Goal: Task Accomplishment & Management: Manage account settings

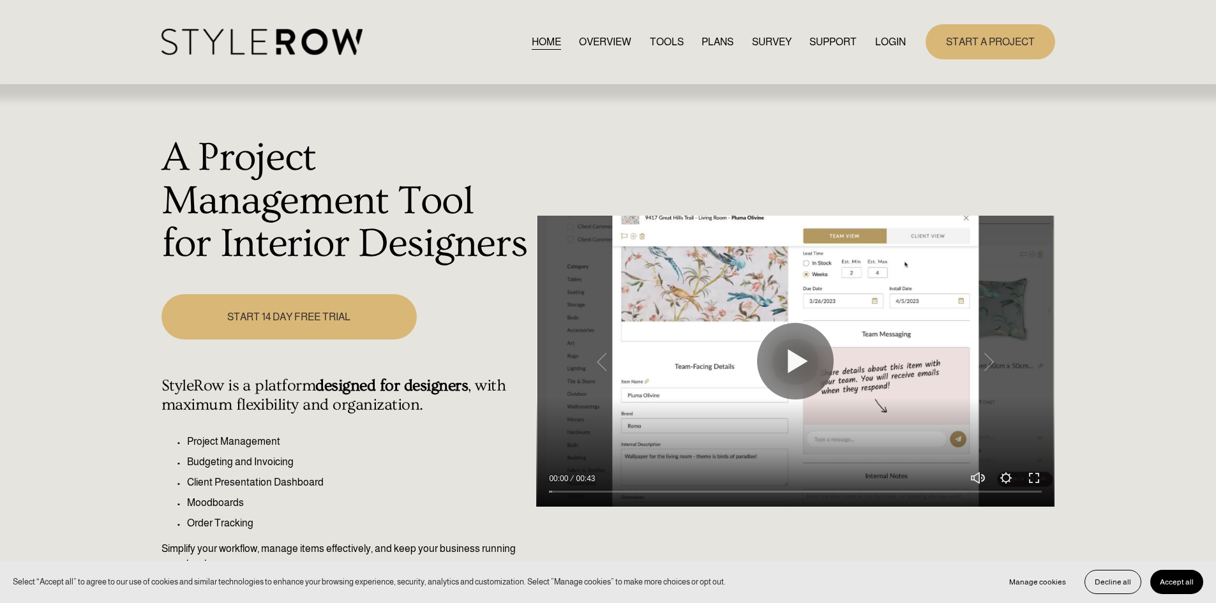
click at [881, 39] on link "LOGIN" at bounding box center [890, 41] width 31 height 17
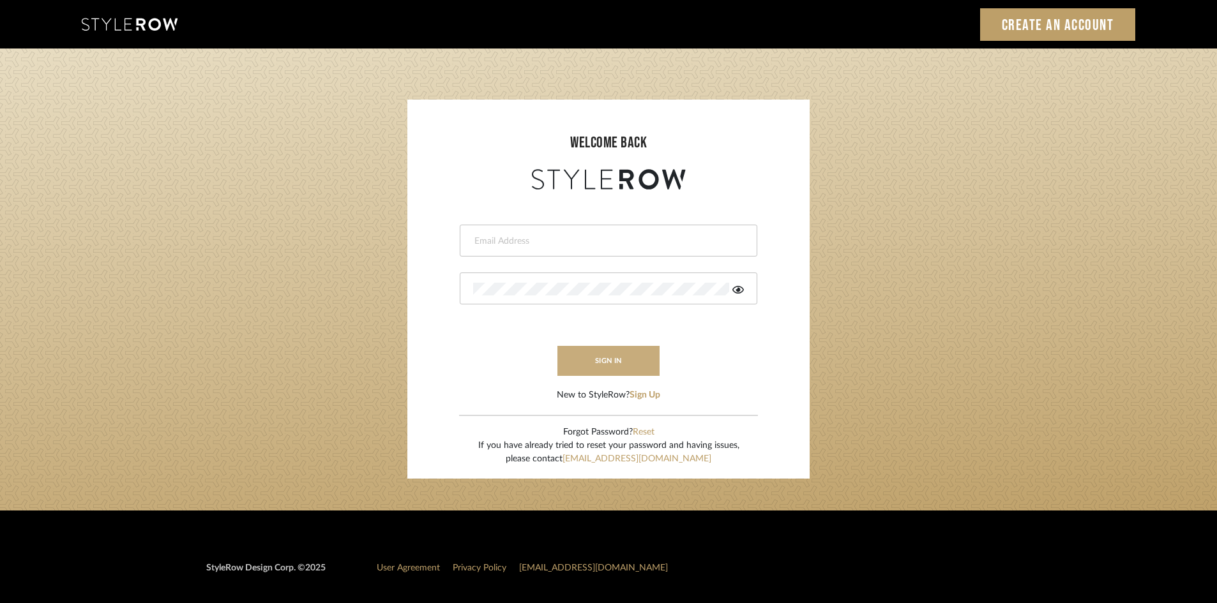
type input "[PERSON_NAME][EMAIL_ADDRESS][DOMAIN_NAME]"
click at [610, 363] on button "sign in" at bounding box center [608, 361] width 102 height 30
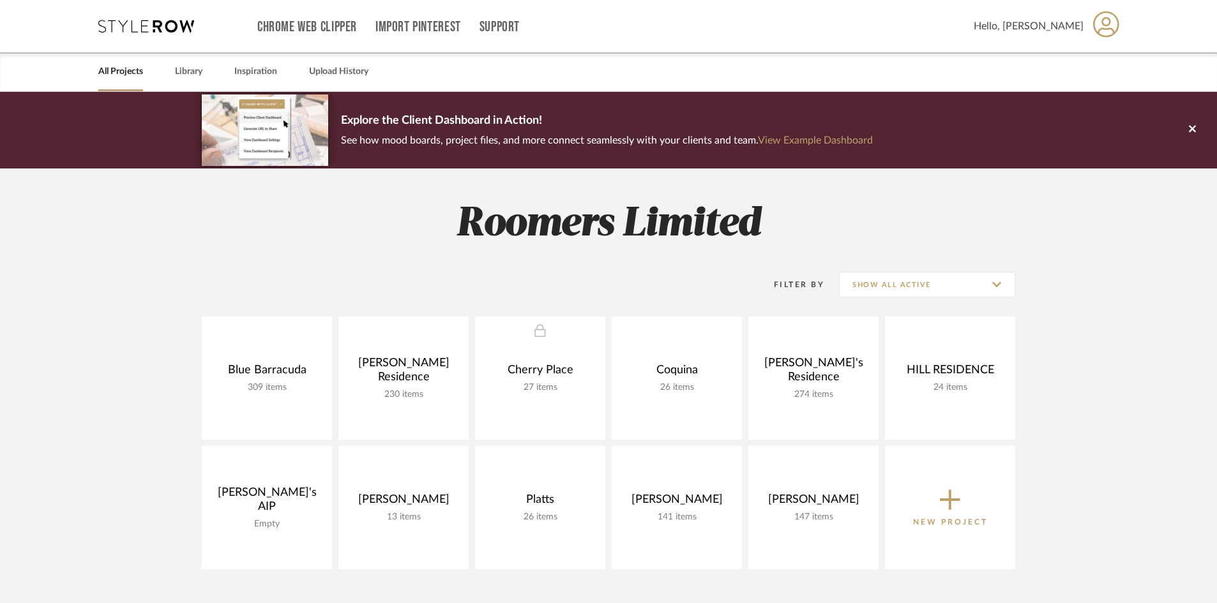
click at [1048, 26] on span "Hello, [PERSON_NAME]" at bounding box center [1029, 26] width 110 height 15
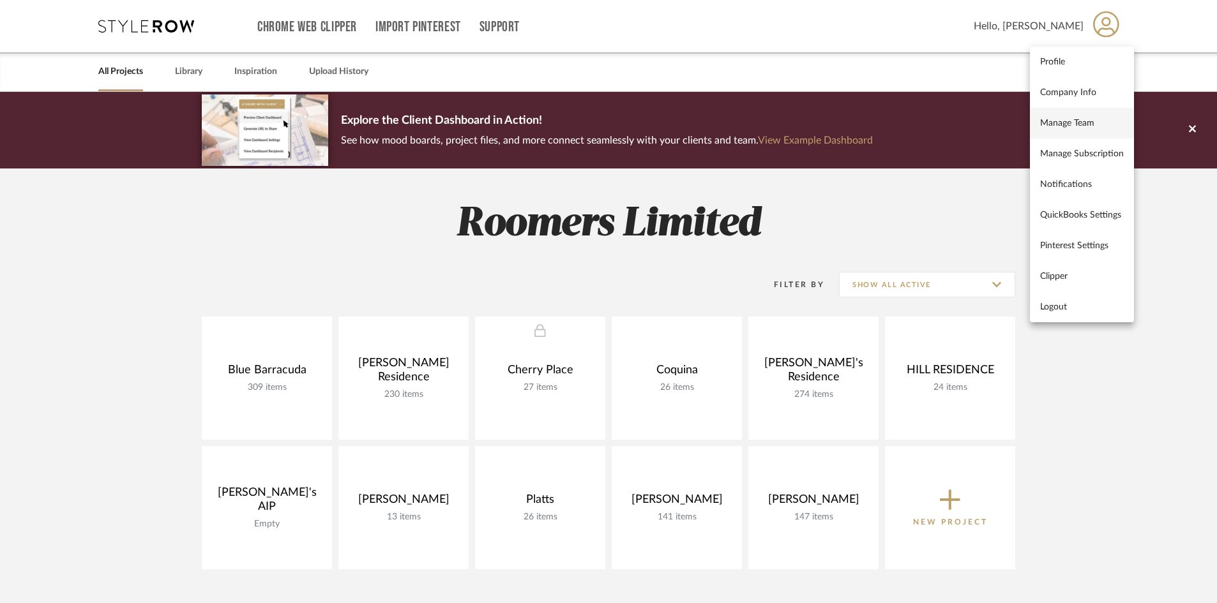
click at [1077, 121] on span "Manage Team" at bounding box center [1082, 122] width 84 height 11
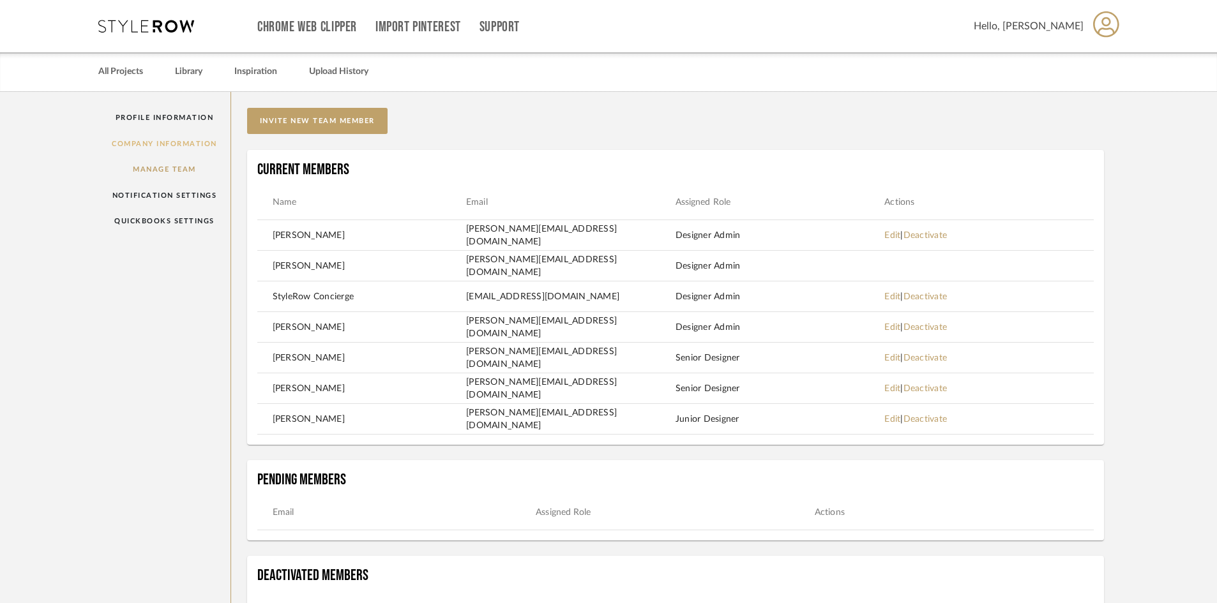
click at [182, 142] on link "Company Information" at bounding box center [164, 144] width 132 height 26
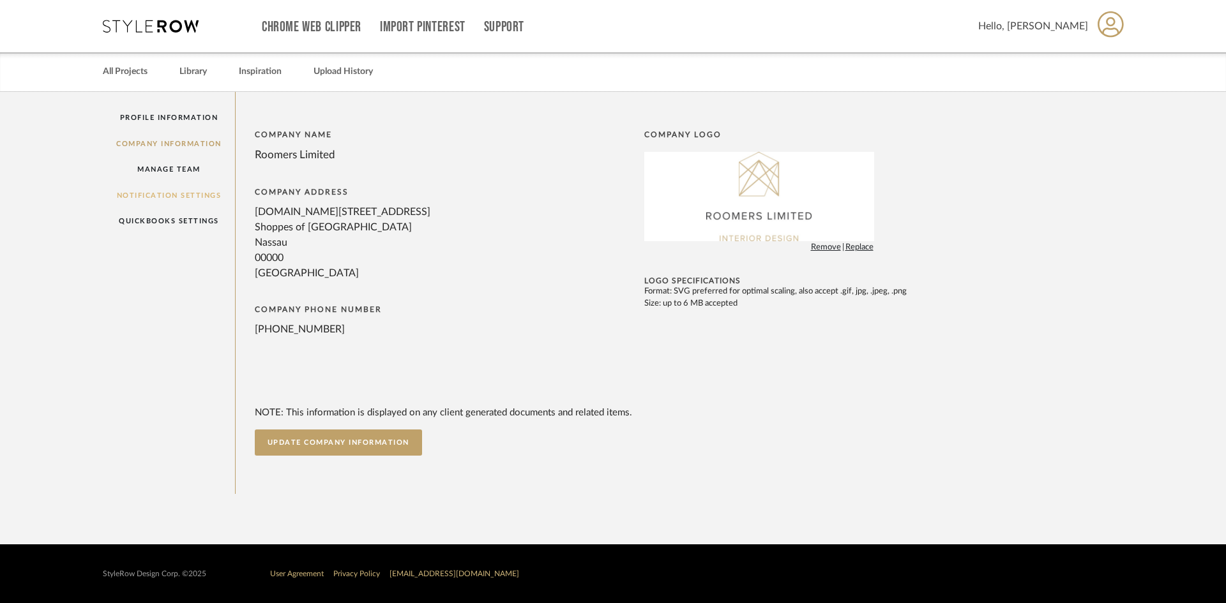
click at [200, 196] on link "Notification Settings" at bounding box center [169, 196] width 132 height 26
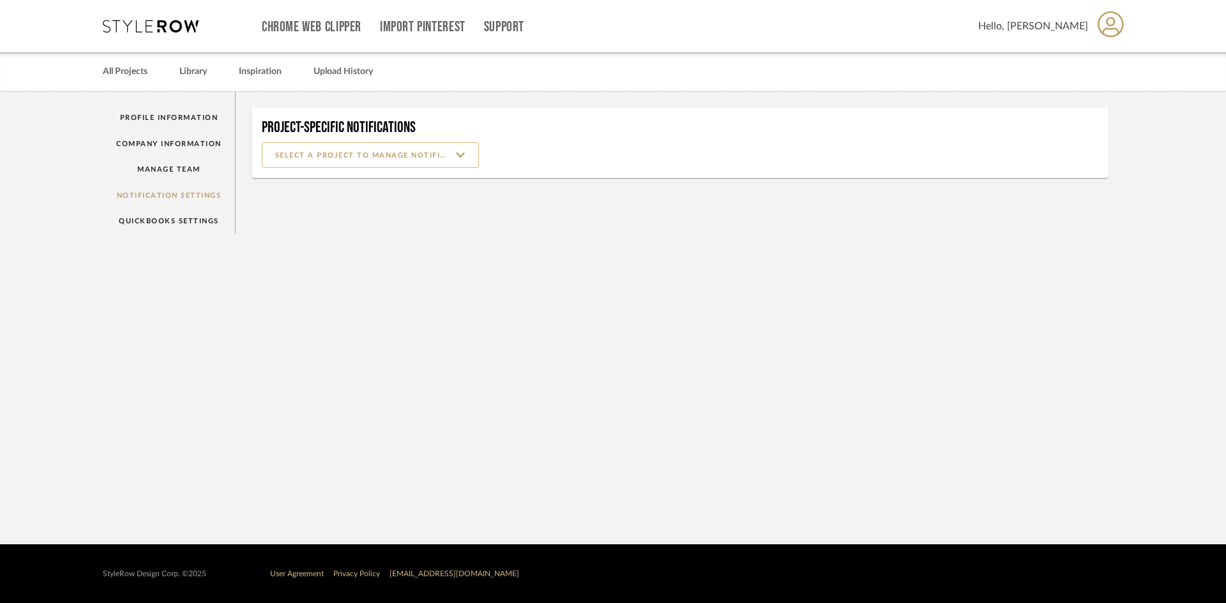
click at [448, 159] on input at bounding box center [370, 155] width 217 height 26
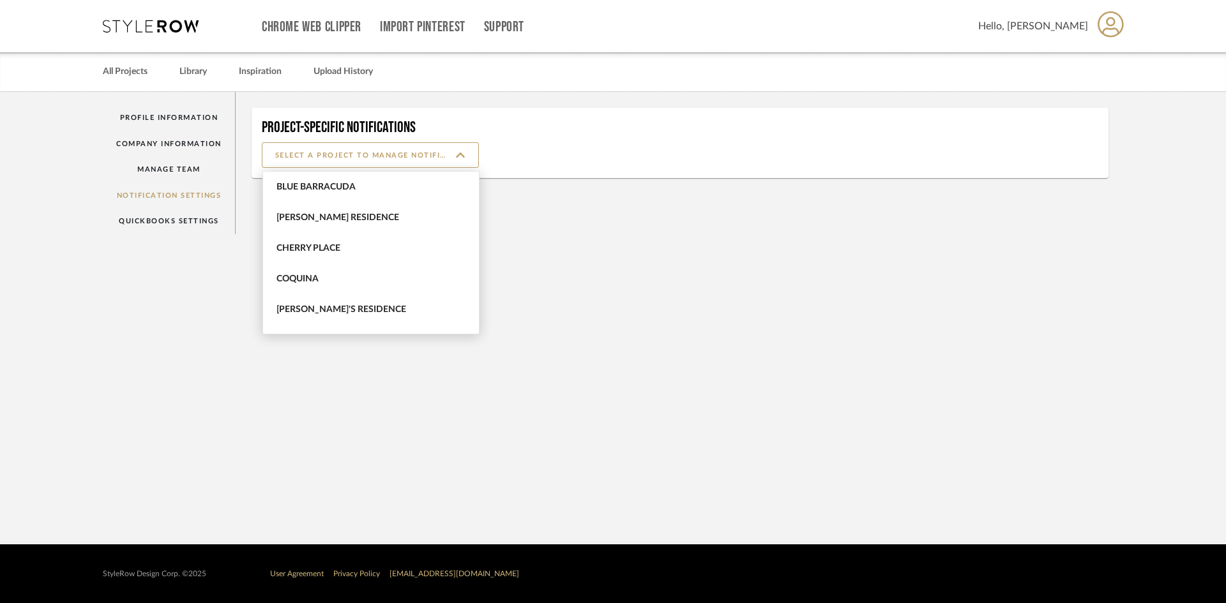
click at [707, 276] on notification-settings "Profile Information Company Information Manage Team Notification Settings Quick…" at bounding box center [613, 318] width 1226 height 453
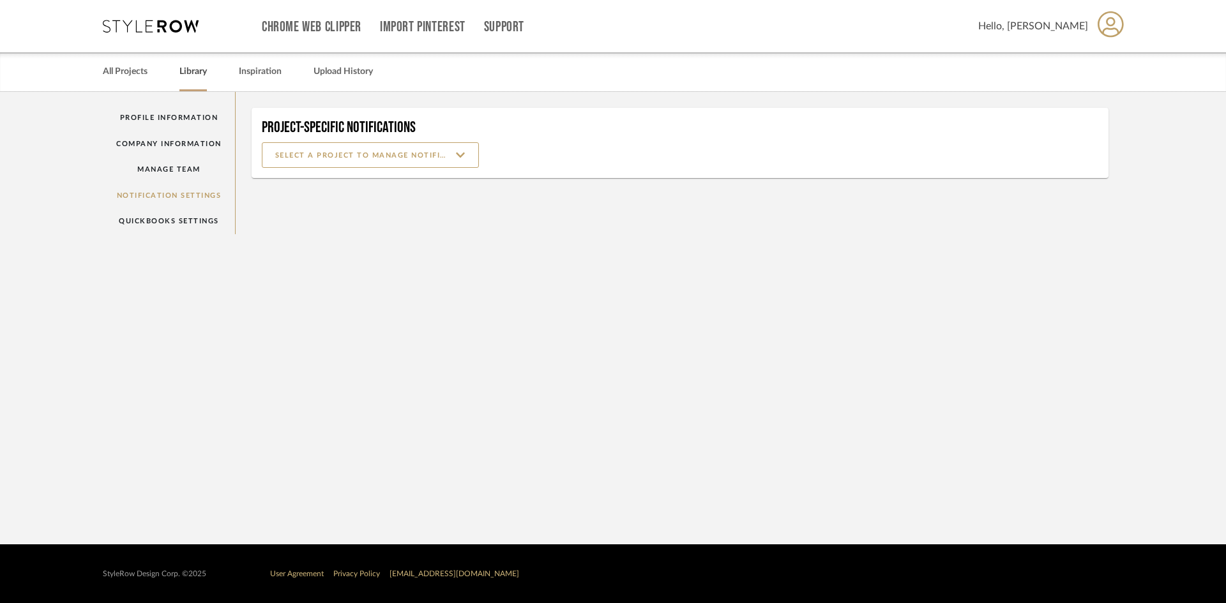
click at [183, 70] on link "Library" at bounding box center [192, 71] width 27 height 17
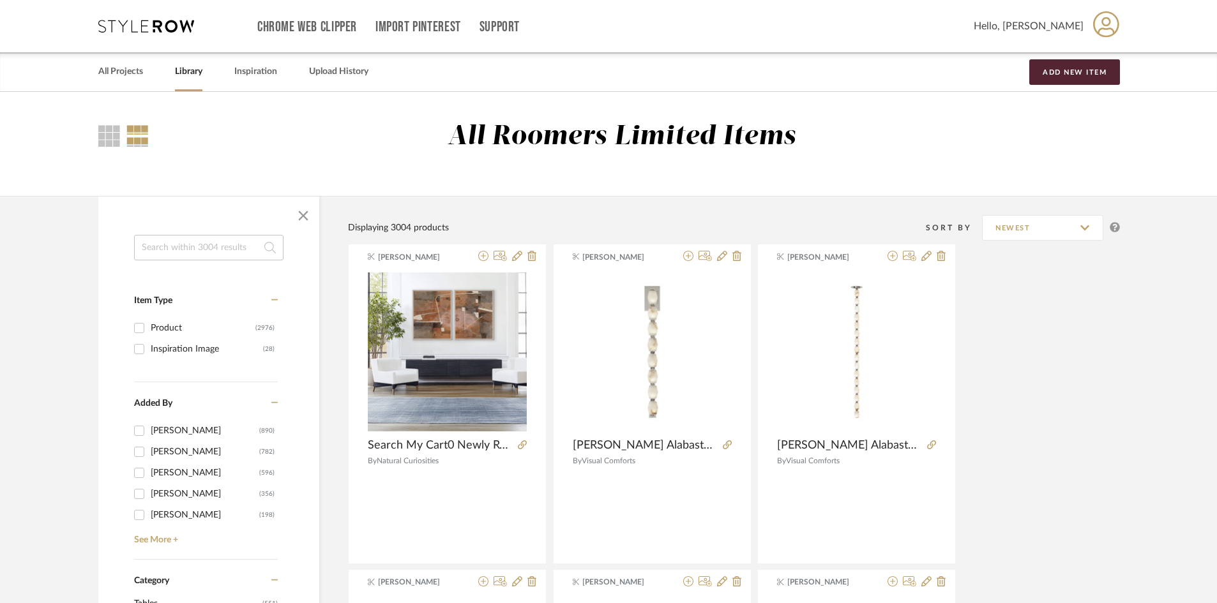
click at [1054, 29] on span "Hello, Leslie" at bounding box center [1029, 26] width 110 height 15
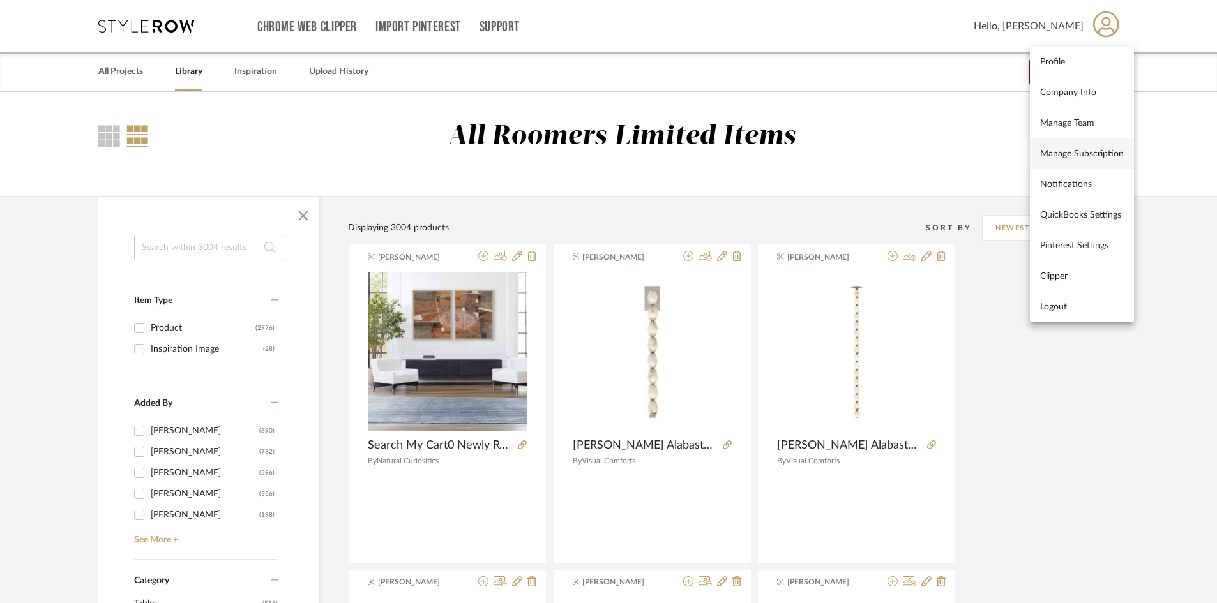
click at [1095, 150] on span "Manage Subscription" at bounding box center [1082, 153] width 84 height 11
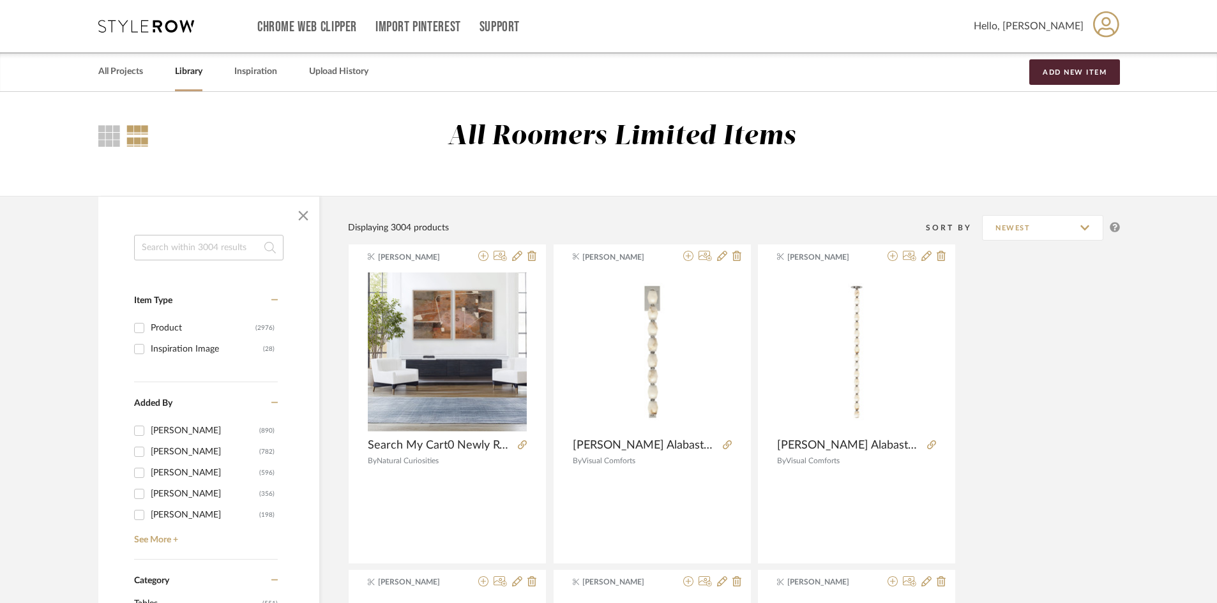
click at [1054, 29] on span "Hello, [PERSON_NAME]" at bounding box center [1029, 26] width 110 height 15
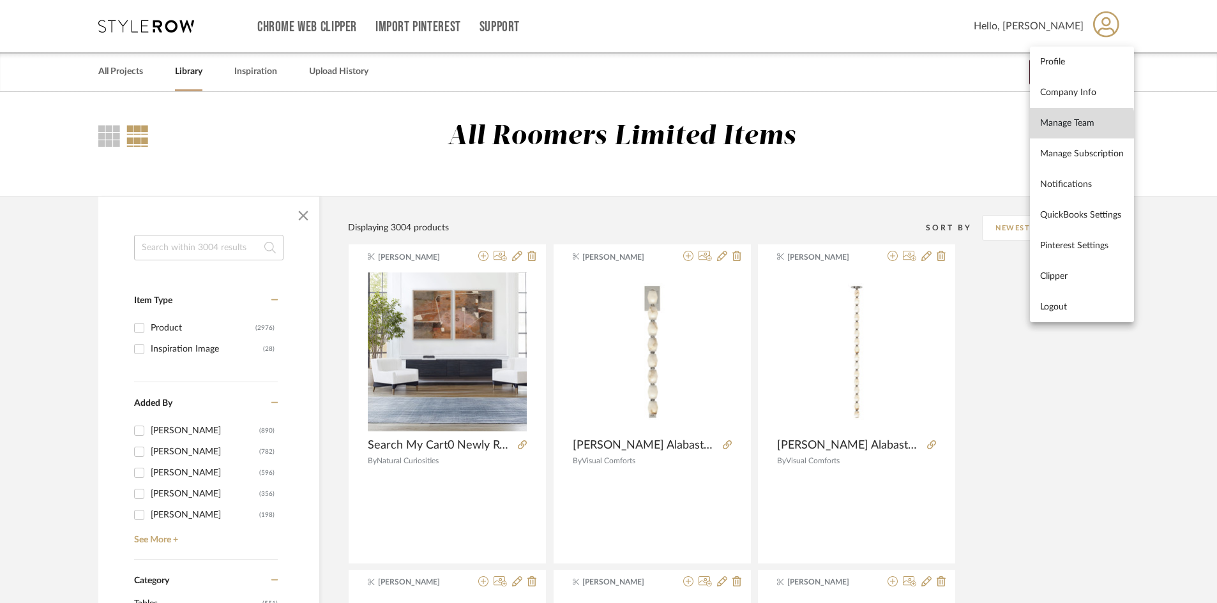
click at [1077, 128] on span "Manage Team" at bounding box center [1082, 122] width 84 height 11
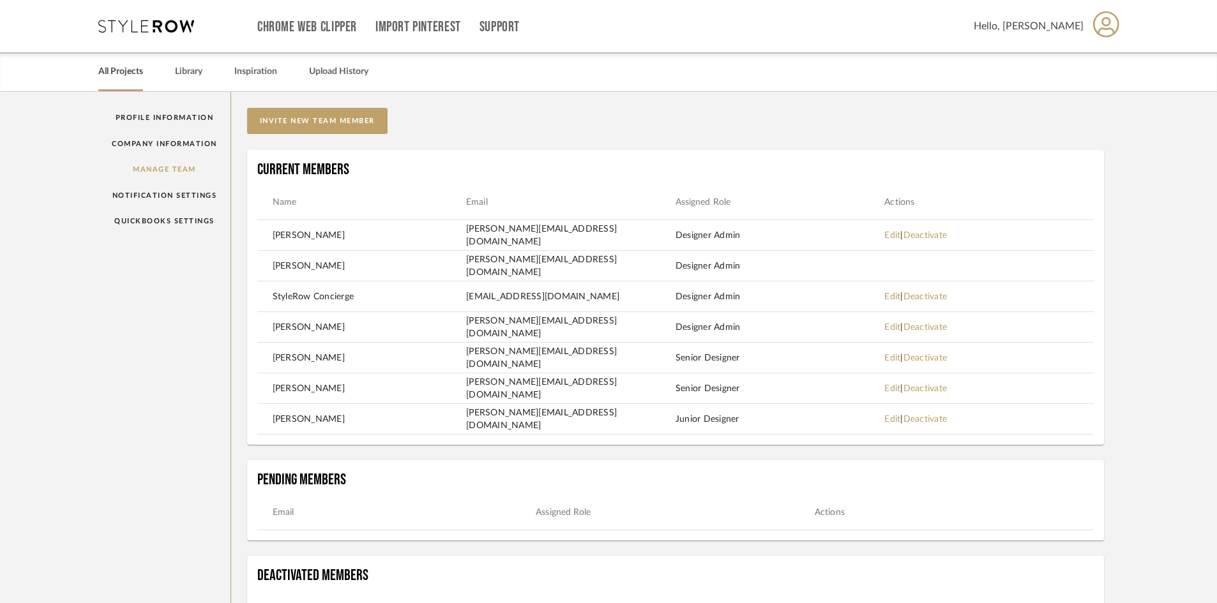
click at [132, 75] on link "All Projects" at bounding box center [120, 71] width 45 height 17
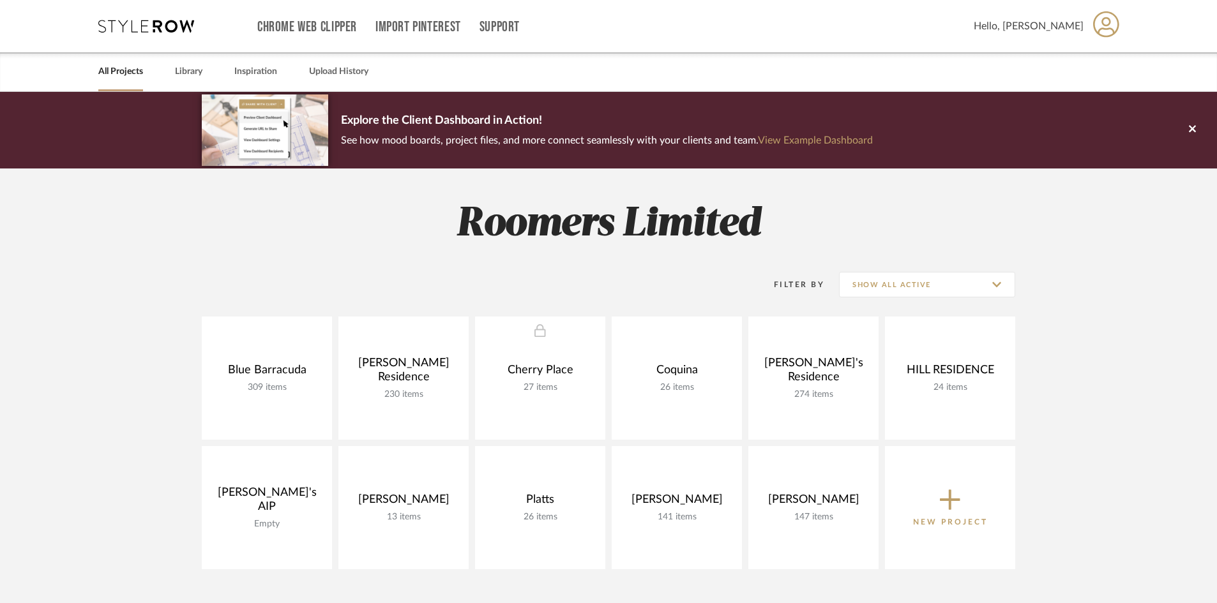
drag, startPoint x: 401, startPoint y: 254, endPoint x: 1176, endPoint y: 200, distance: 776.5
click at [1176, 200] on project-collections "Explore the Client Dashboard in Action! See how mood boards, project files, and…" at bounding box center [608, 507] width 1217 height 831
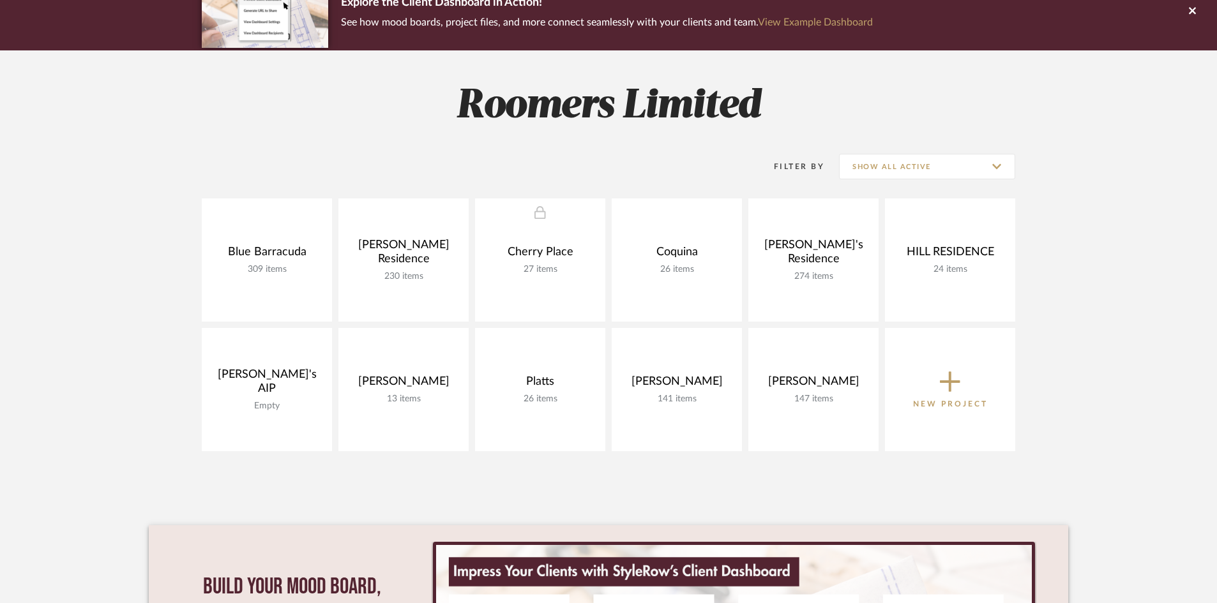
scroll to position [192, 0]
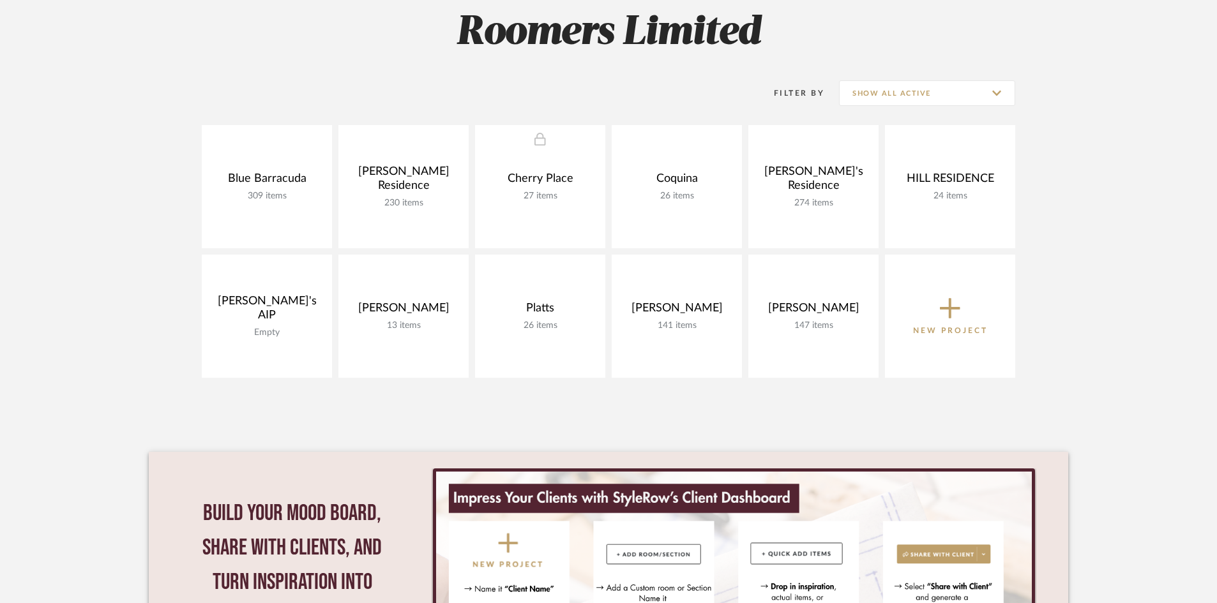
click at [963, 297] on span "New Project" at bounding box center [950, 316] width 75 height 42
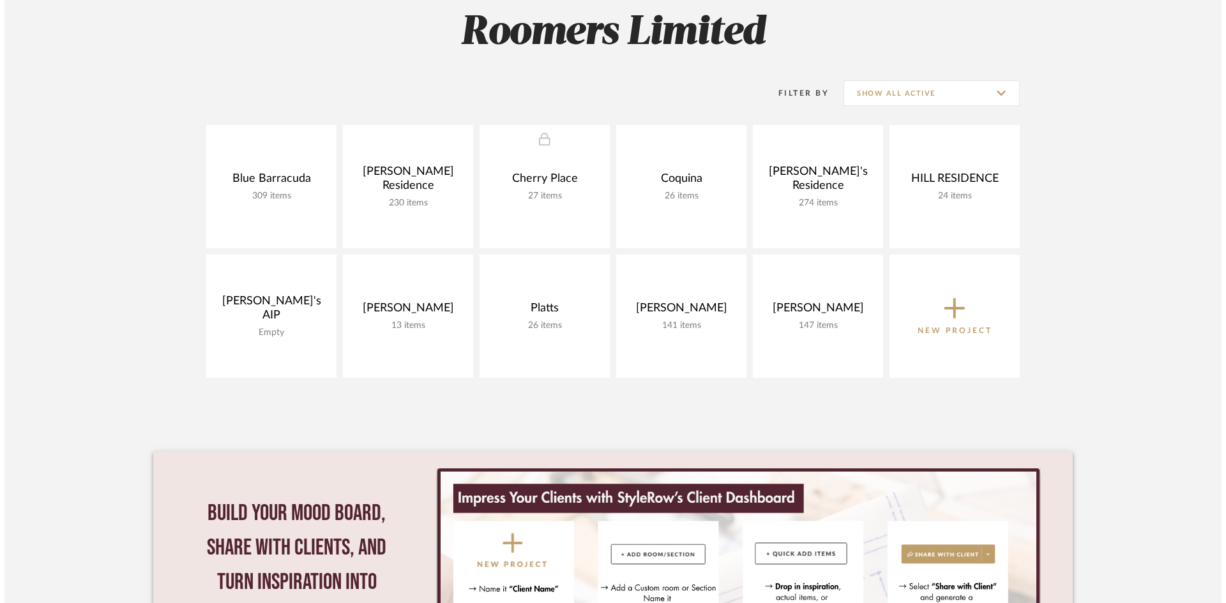
scroll to position [0, 0]
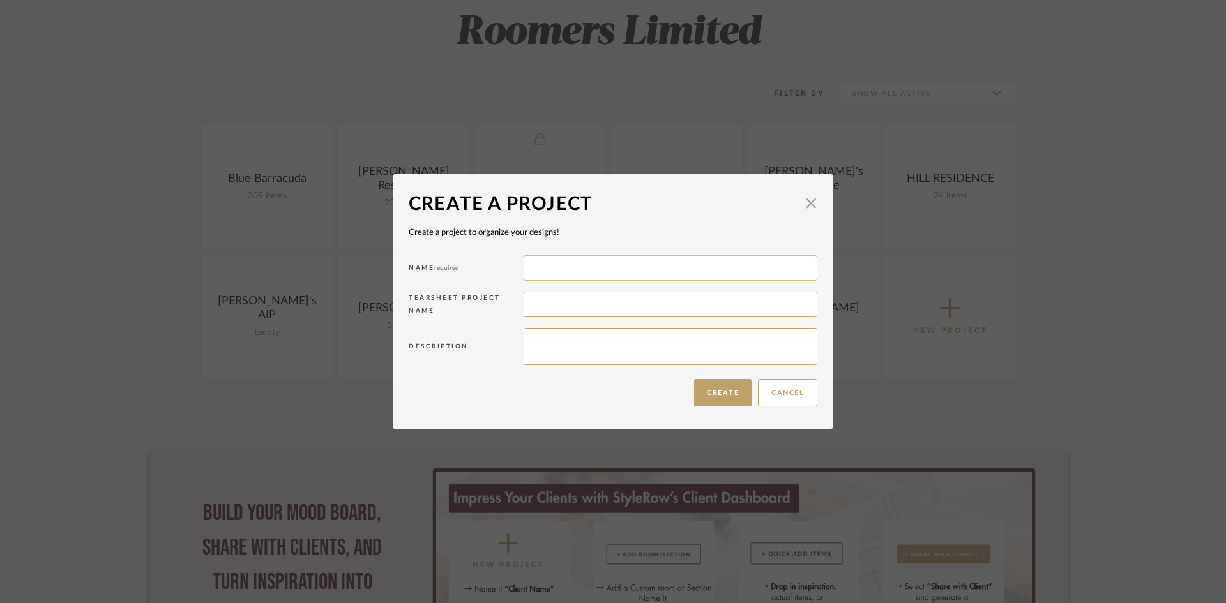
click at [641, 275] on input at bounding box center [671, 268] width 294 height 26
type input "[DEMOGRAPHIC_DATA][PERSON_NAME]"
click at [706, 393] on button "Create" at bounding box center [722, 392] width 57 height 27
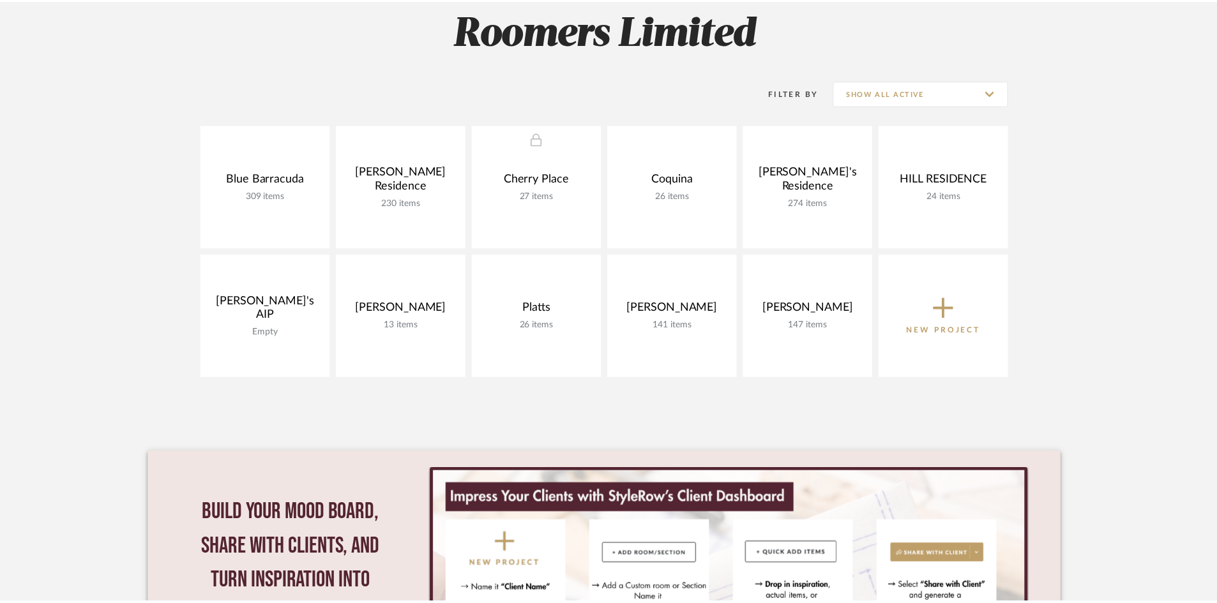
scroll to position [192, 0]
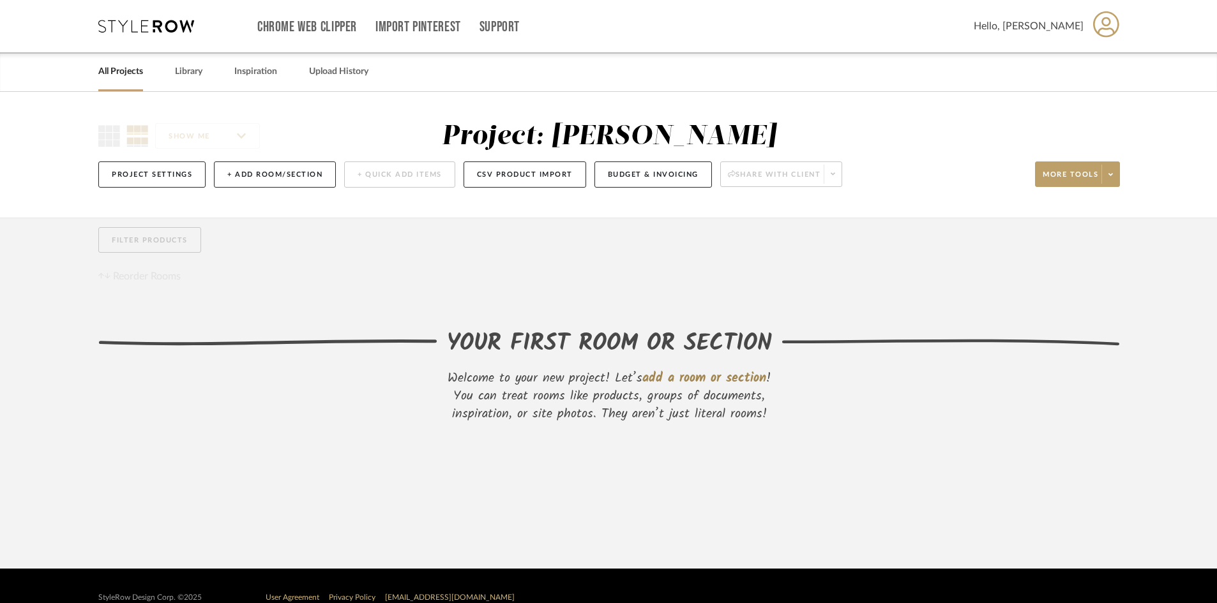
click at [119, 71] on link "All Projects" at bounding box center [120, 71] width 45 height 17
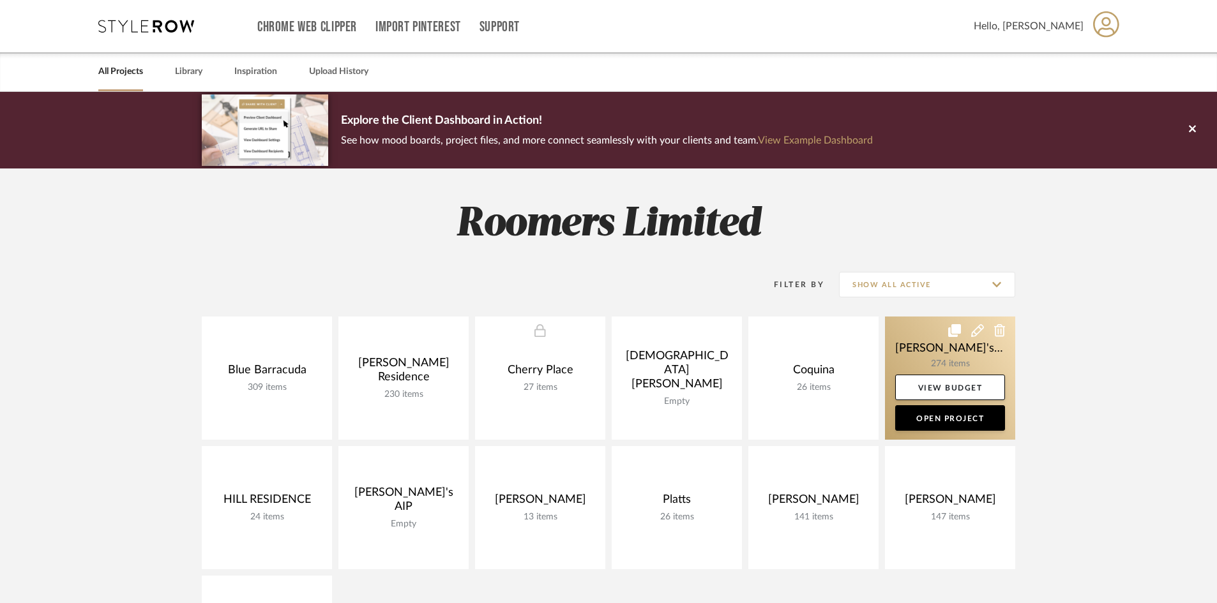
click at [957, 353] on link at bounding box center [950, 378] width 130 height 123
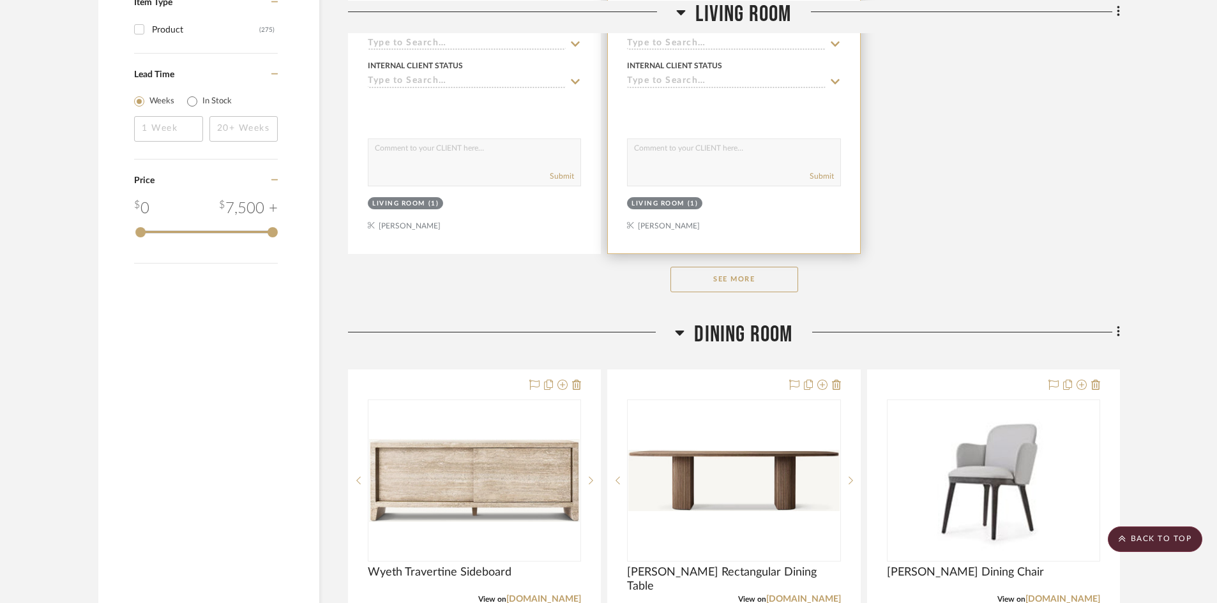
scroll to position [1788, 0]
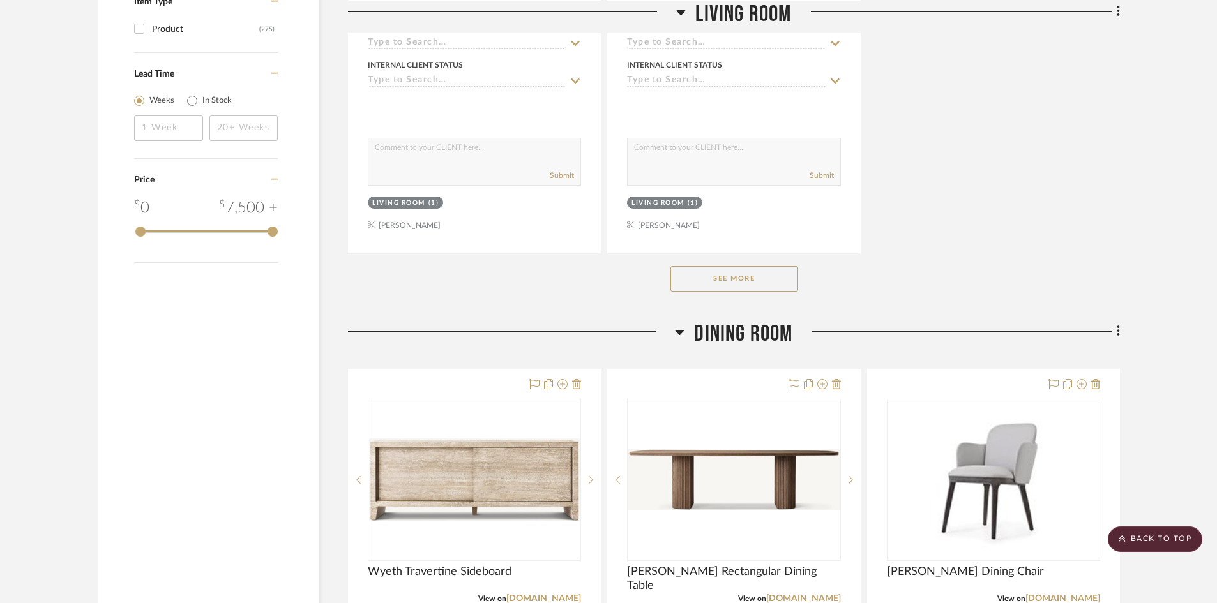
click at [784, 279] on button "See More" at bounding box center [735, 279] width 128 height 26
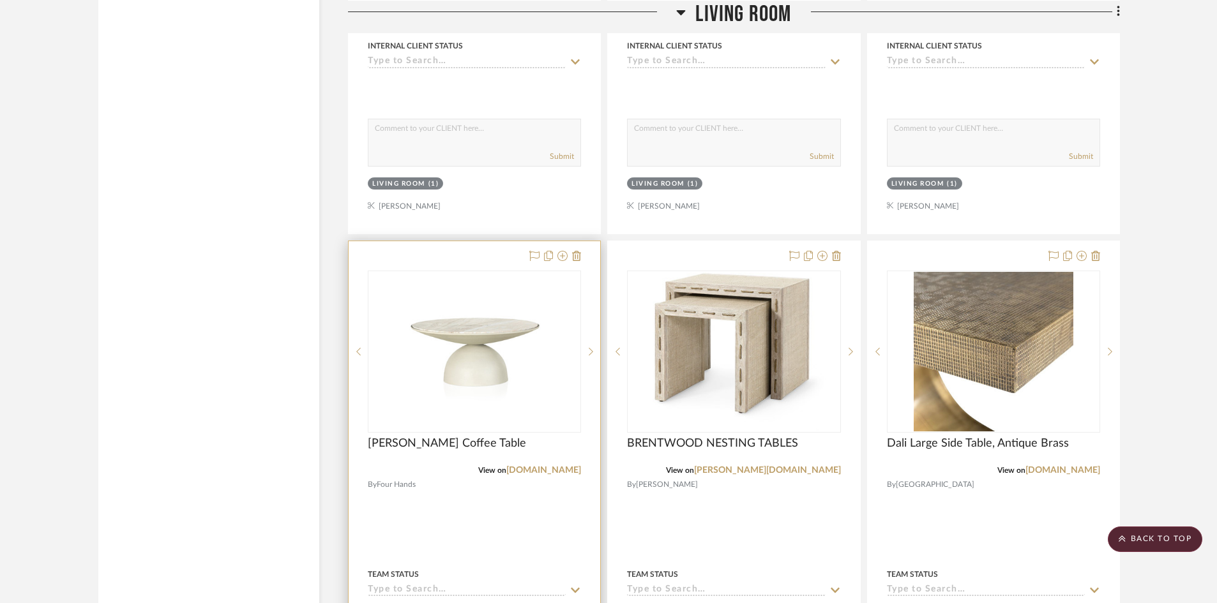
scroll to position [2363, 0]
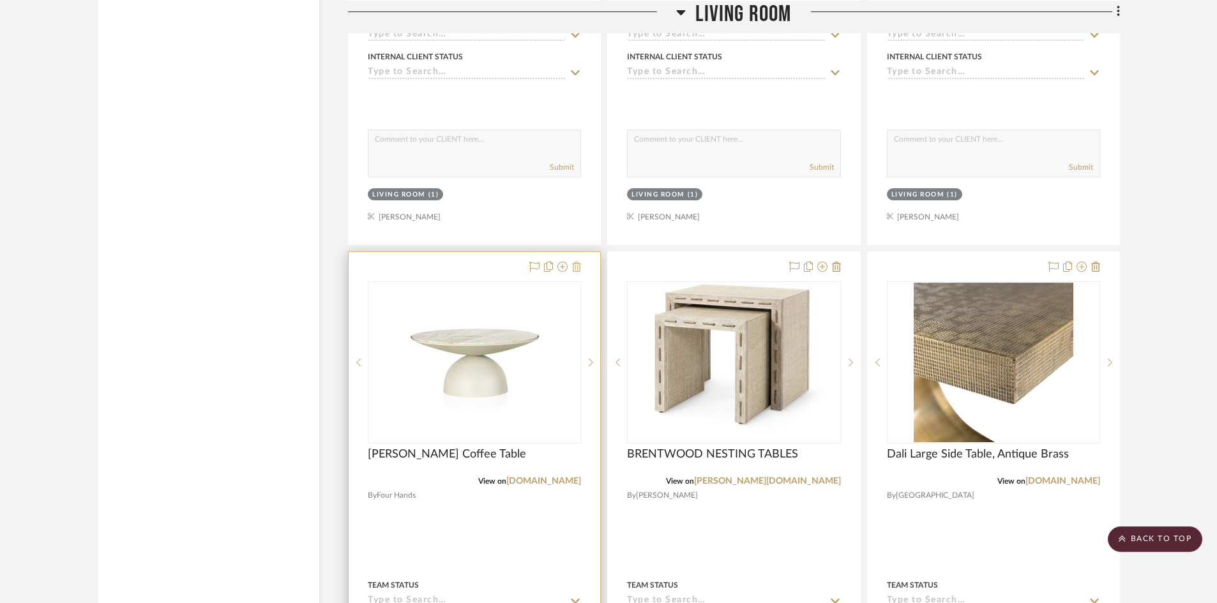
click at [576, 267] on icon at bounding box center [576, 267] width 9 height 10
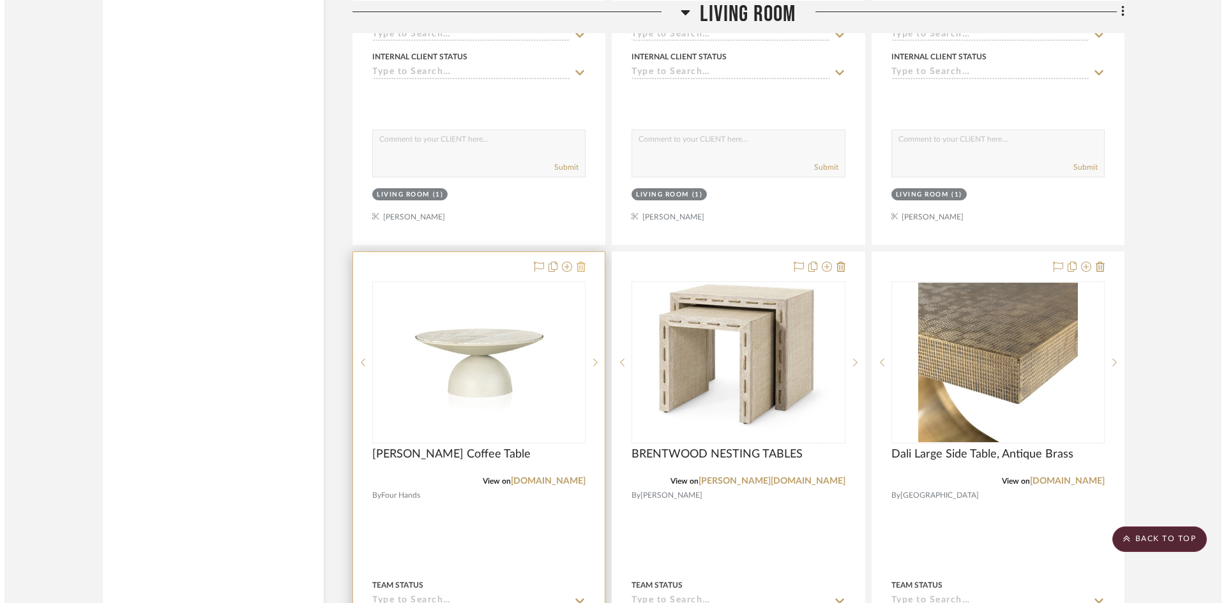
scroll to position [0, 0]
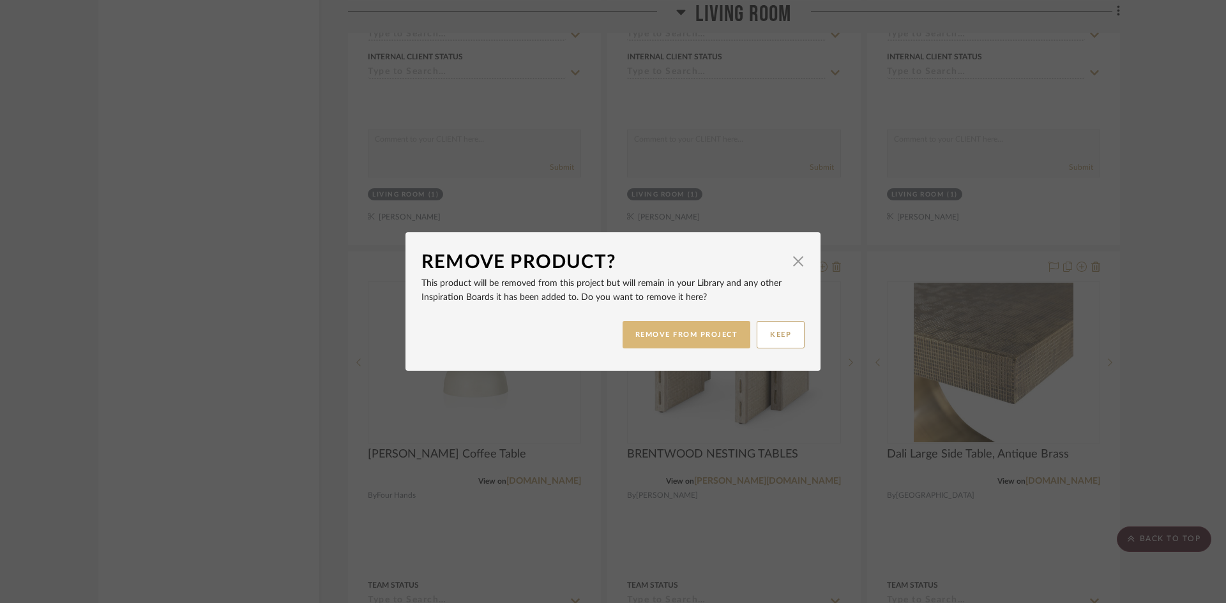
click at [662, 337] on button "REMOVE FROM PROJECT" at bounding box center [687, 334] width 128 height 27
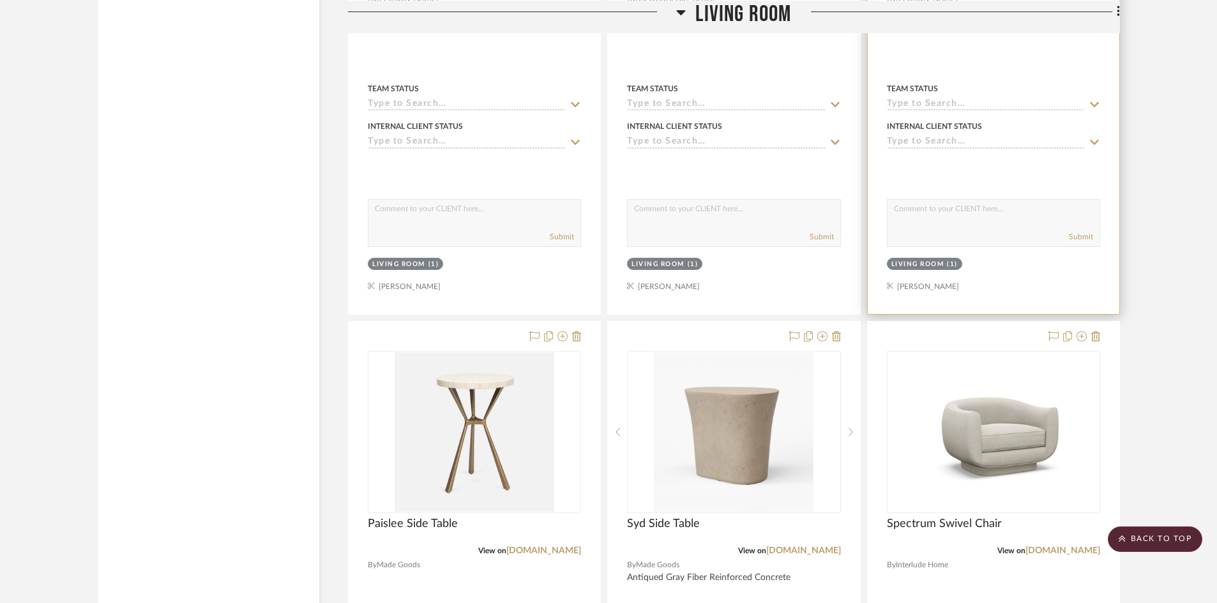
scroll to position [3001, 0]
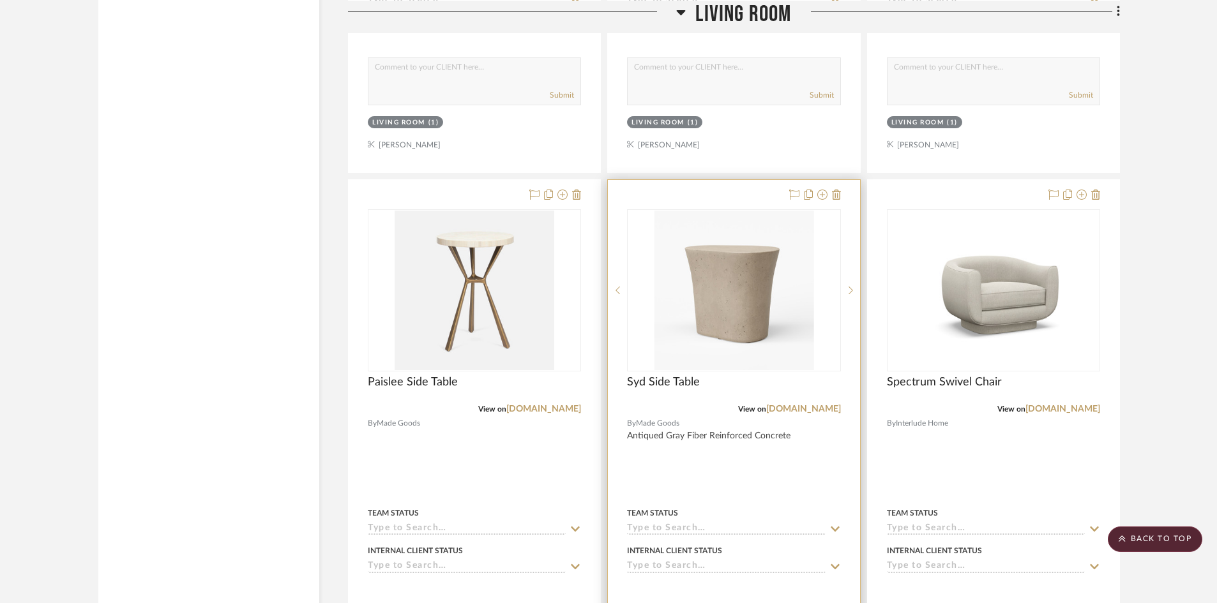
click at [842, 193] on div at bounding box center [734, 459] width 252 height 559
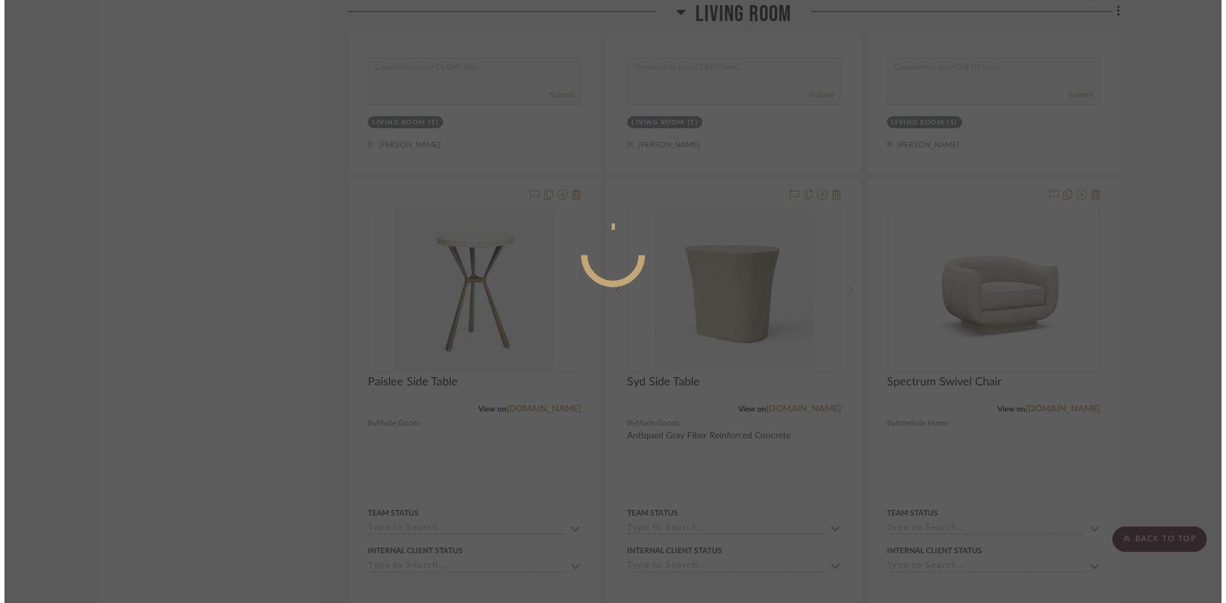
scroll to position [0, 0]
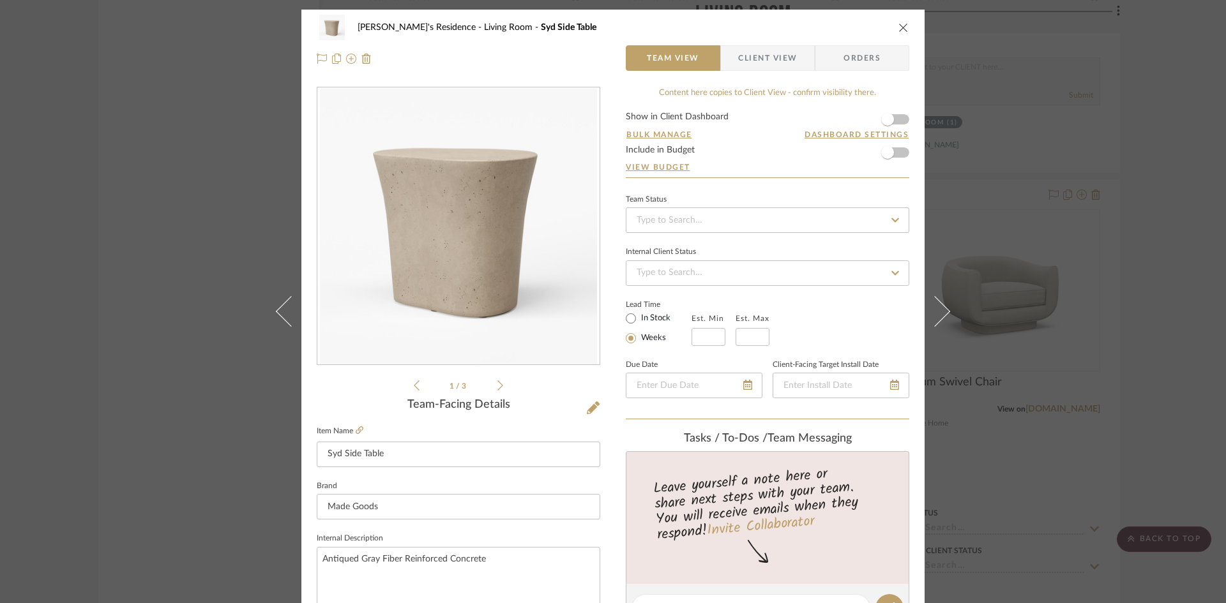
click at [900, 26] on icon "close" at bounding box center [903, 27] width 10 height 10
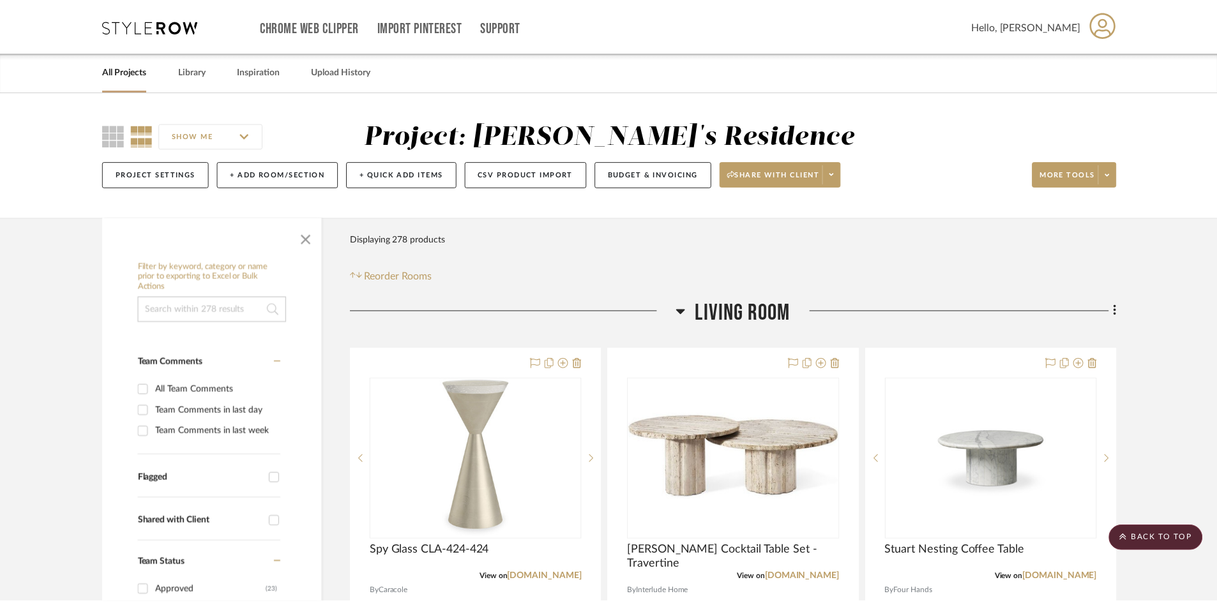
scroll to position [3001, 0]
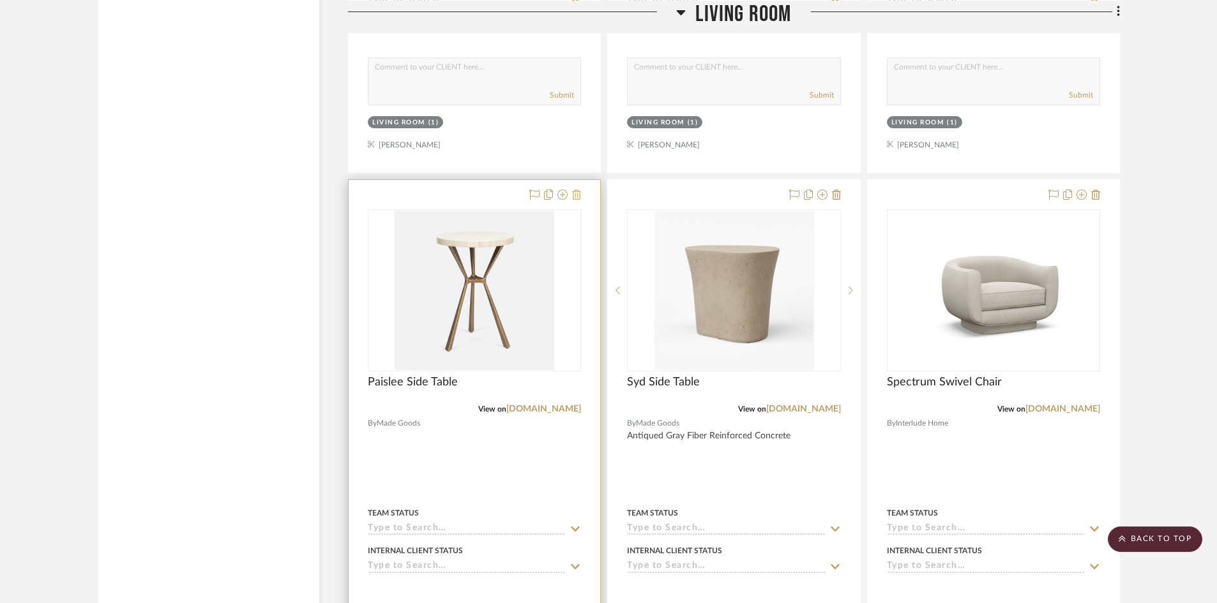
click at [579, 195] on icon at bounding box center [576, 195] width 9 height 10
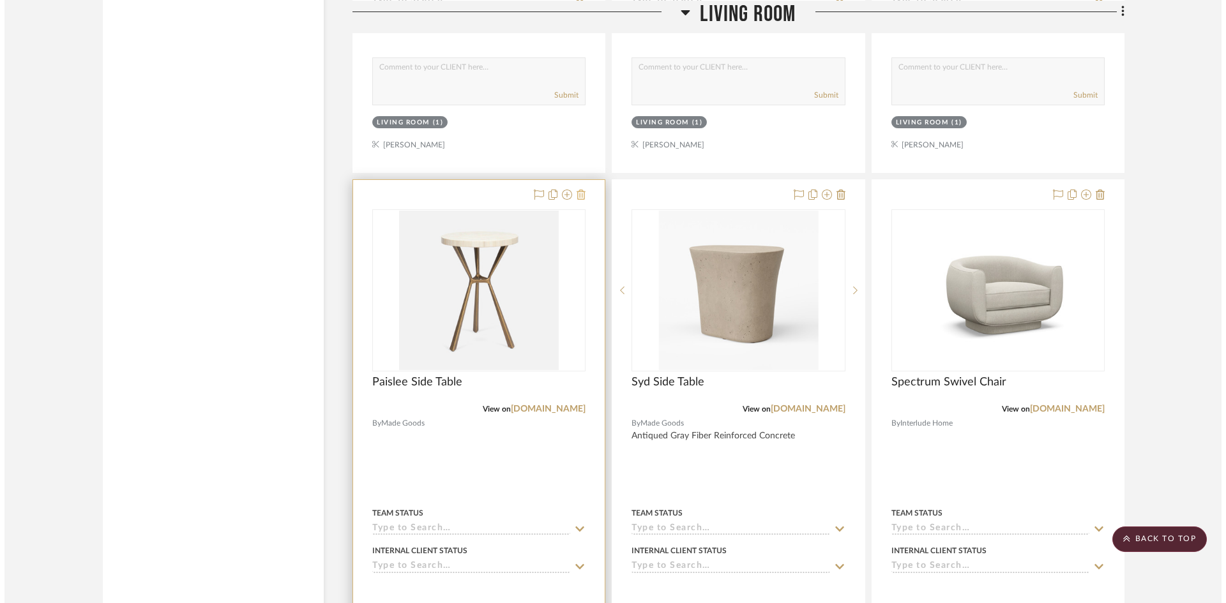
scroll to position [0, 0]
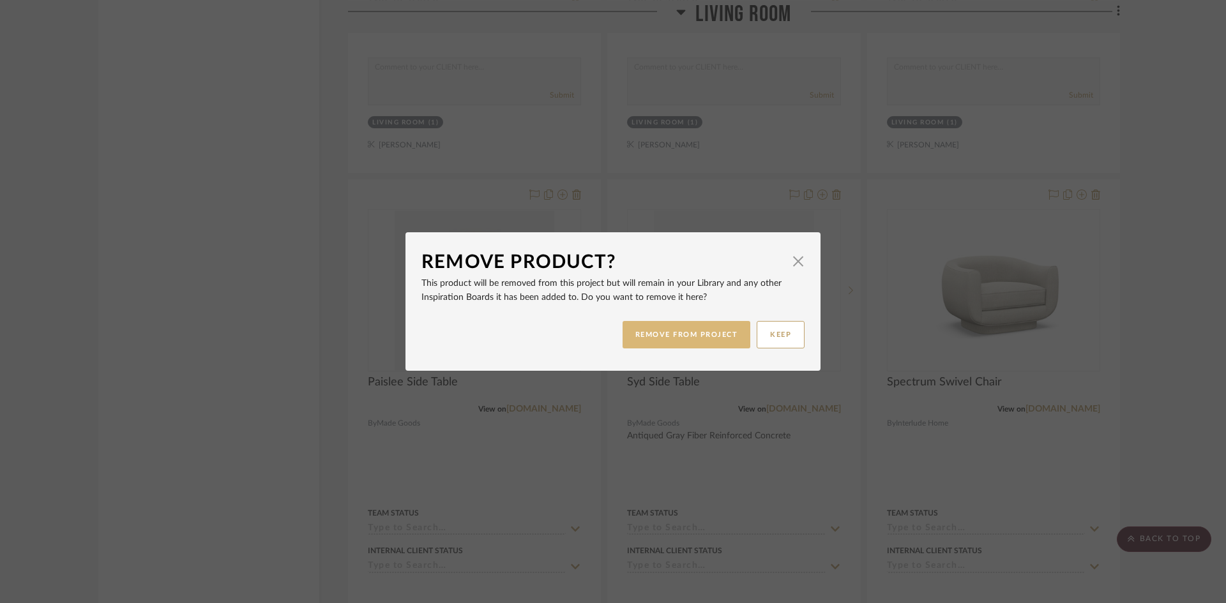
click at [688, 335] on button "REMOVE FROM PROJECT" at bounding box center [687, 334] width 128 height 27
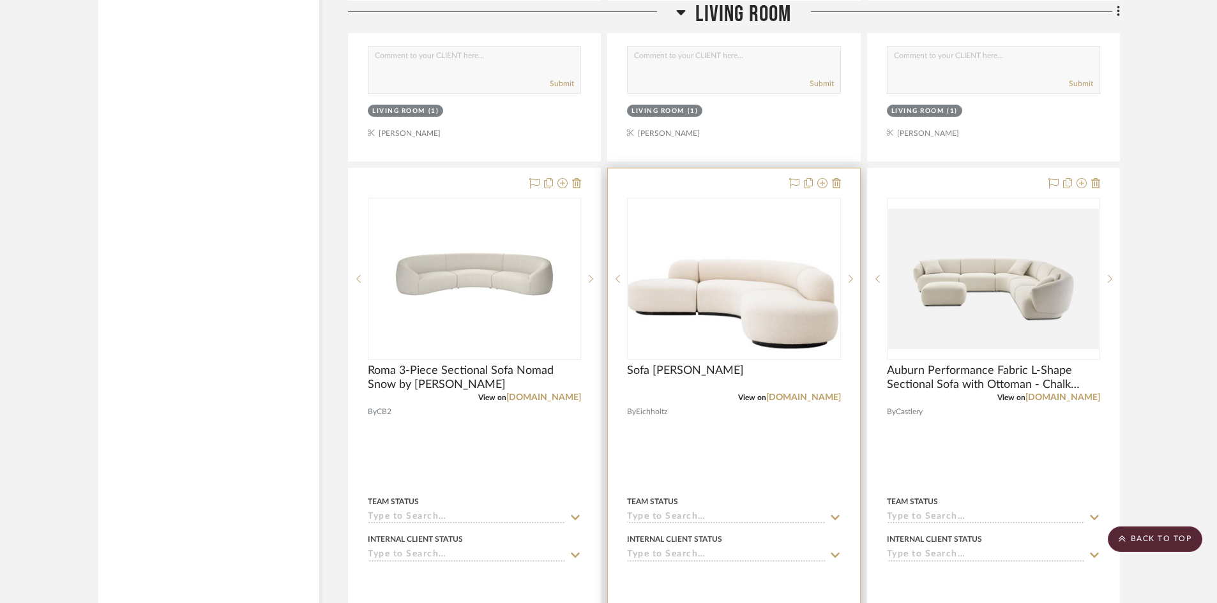
scroll to position [3704, 0]
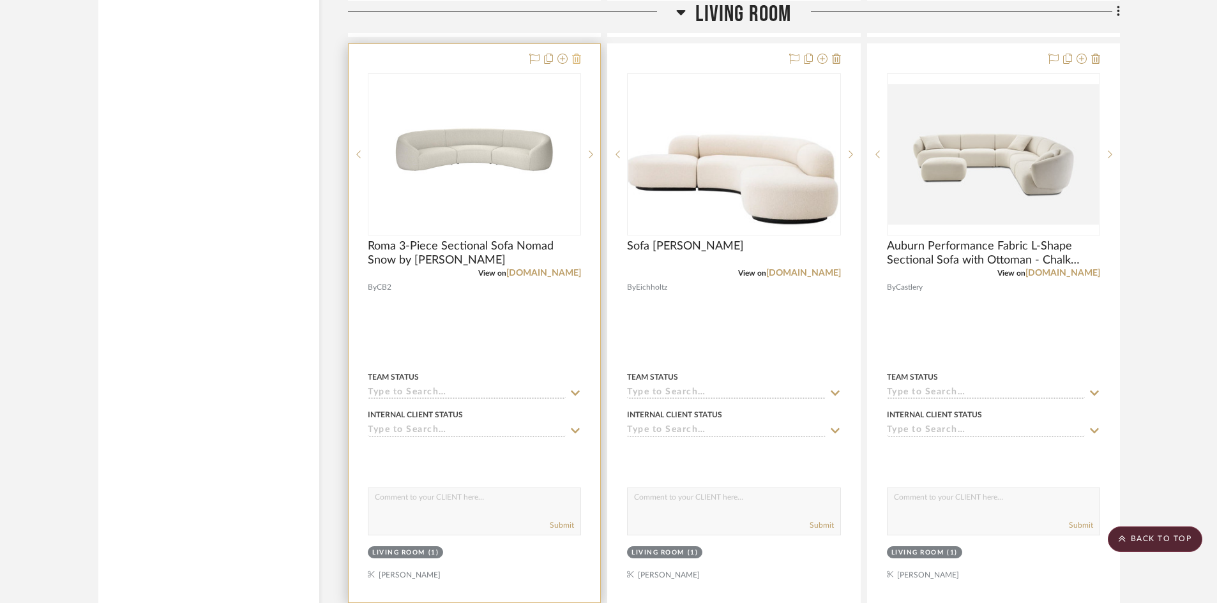
click at [579, 57] on icon at bounding box center [576, 59] width 9 height 10
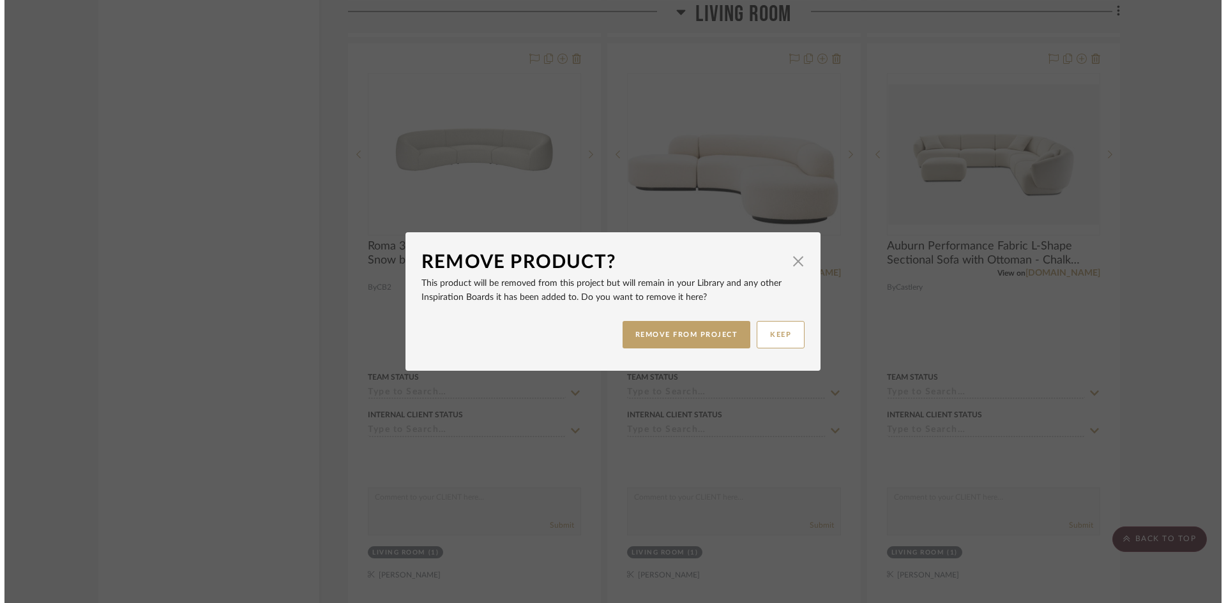
scroll to position [0, 0]
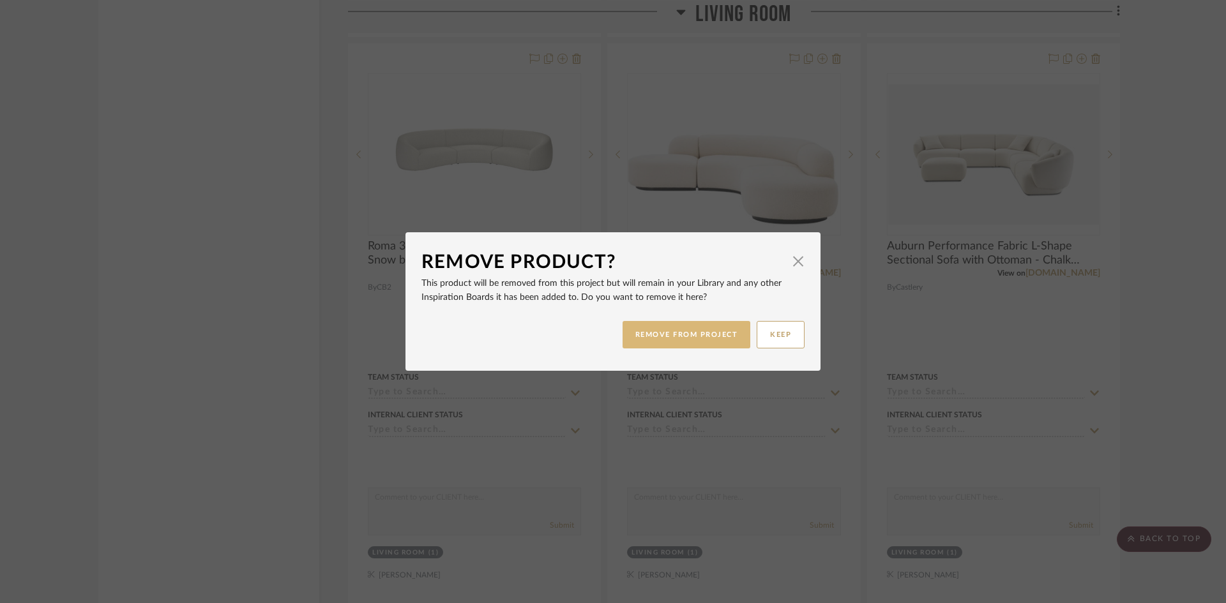
click at [704, 335] on button "REMOVE FROM PROJECT" at bounding box center [687, 334] width 128 height 27
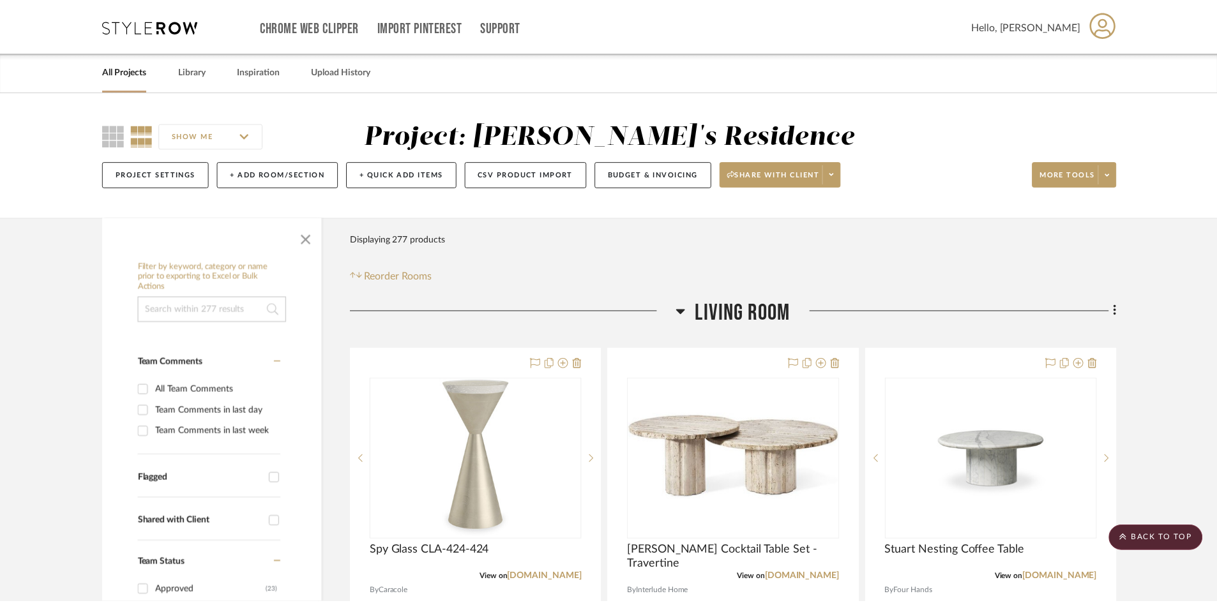
scroll to position [3704, 0]
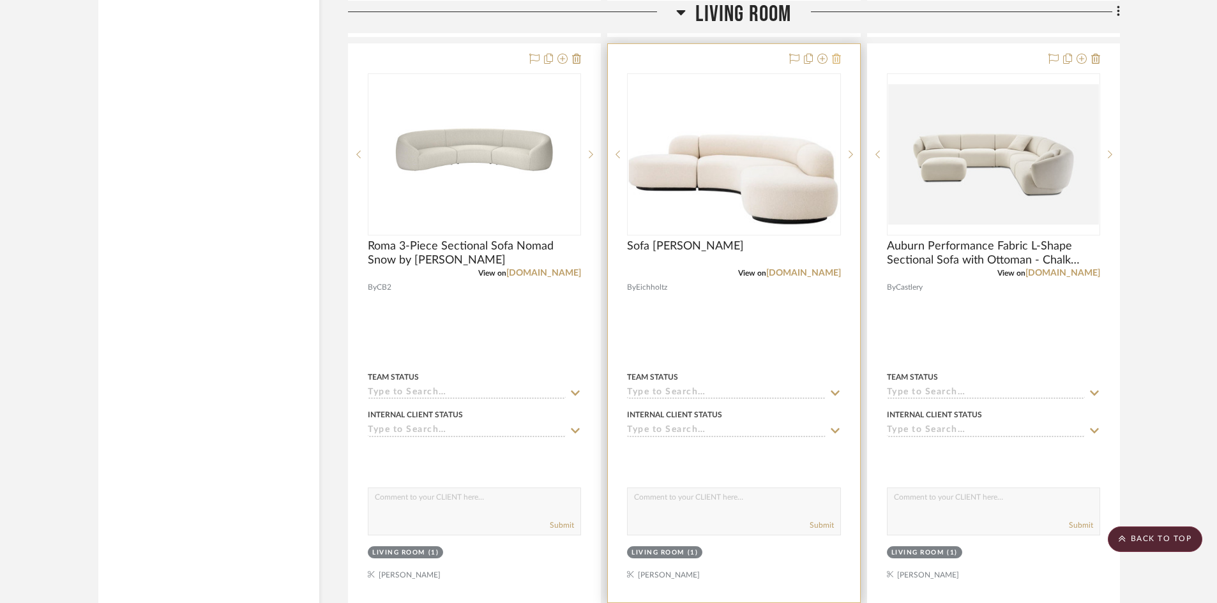
click at [833, 59] on icon at bounding box center [836, 59] width 9 height 10
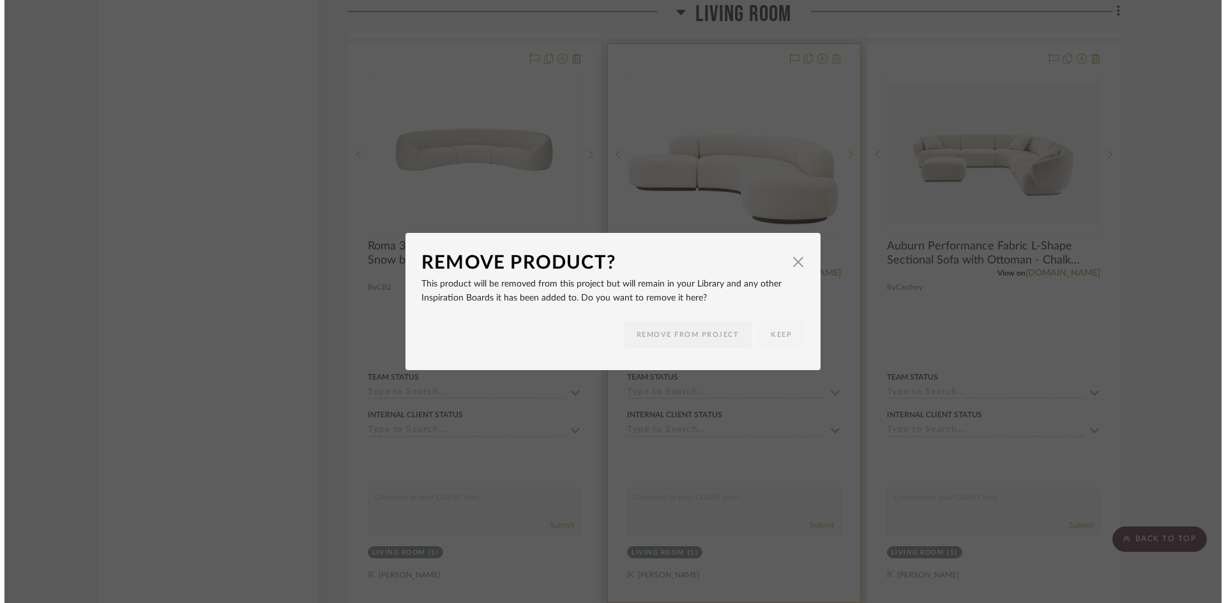
scroll to position [0, 0]
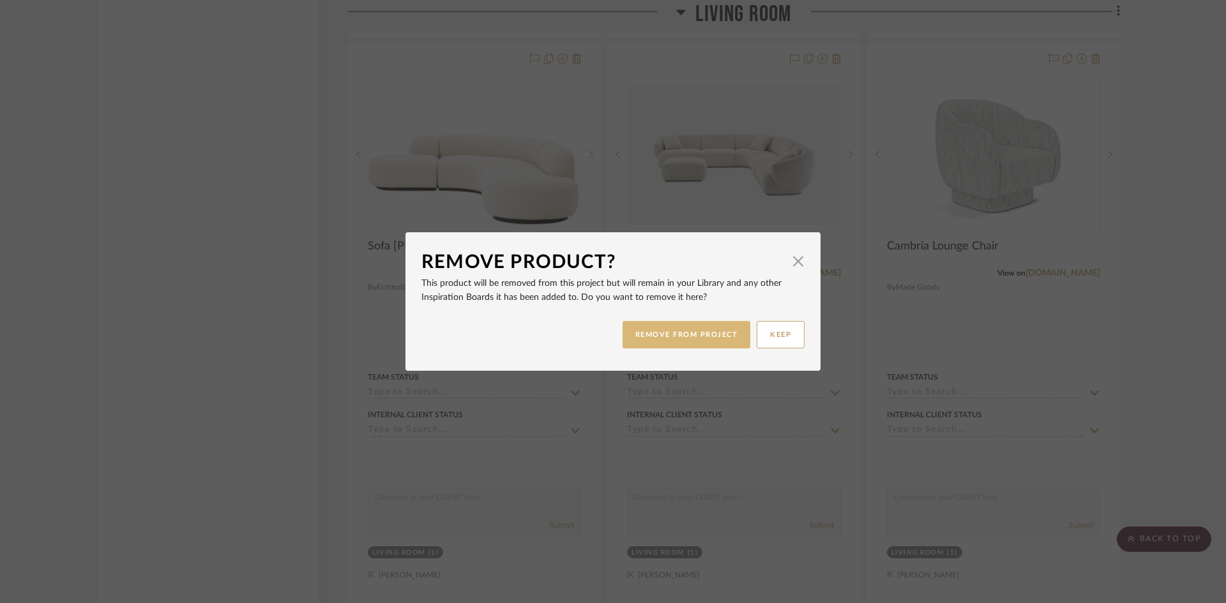
click at [693, 333] on button "REMOVE FROM PROJECT" at bounding box center [687, 334] width 128 height 27
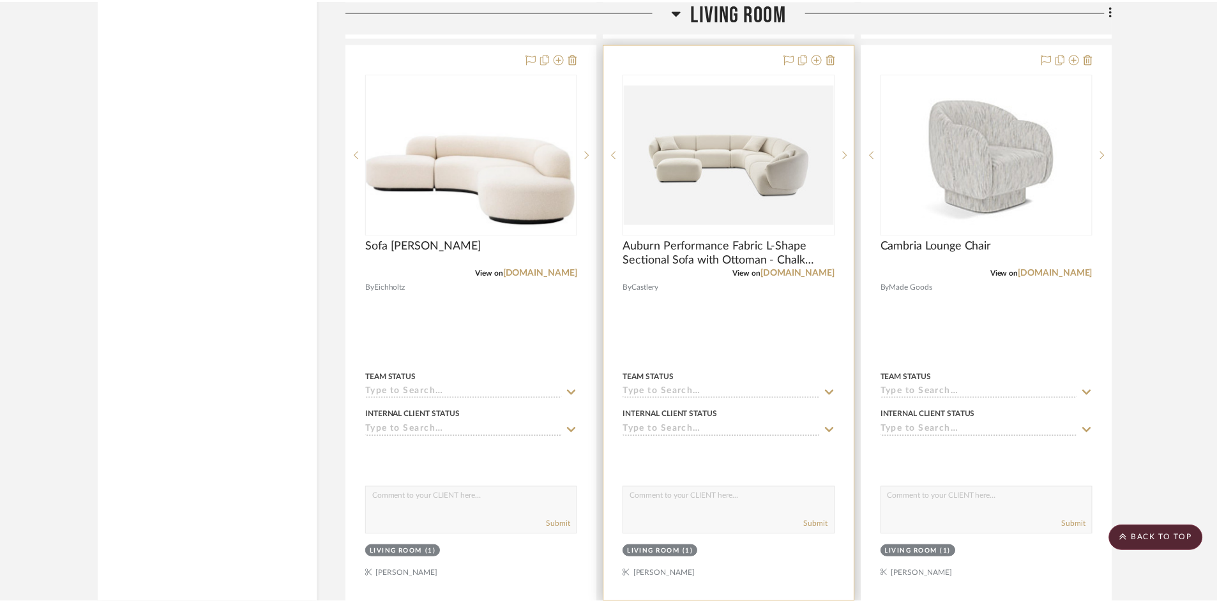
scroll to position [3704, 0]
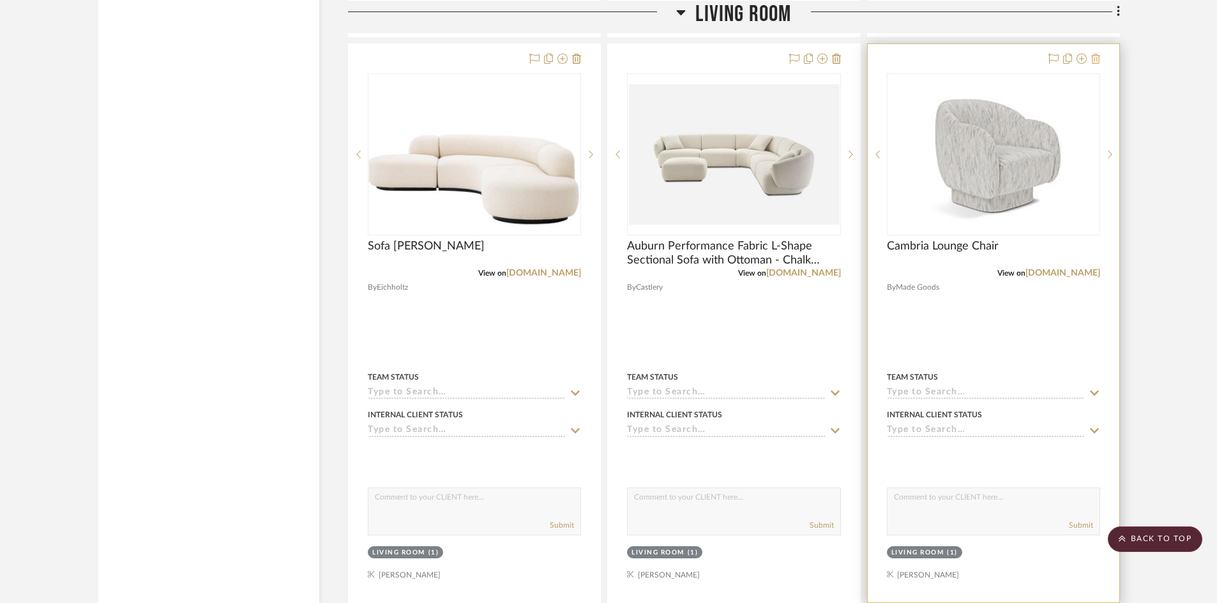
click at [1095, 57] on icon at bounding box center [1095, 59] width 9 height 10
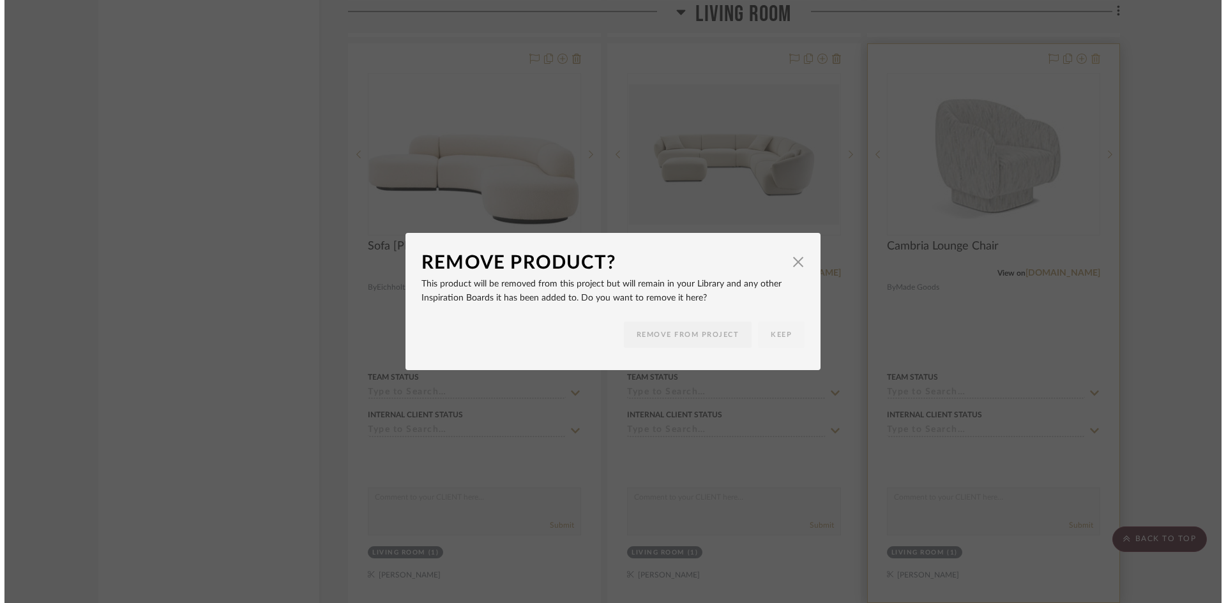
scroll to position [0, 0]
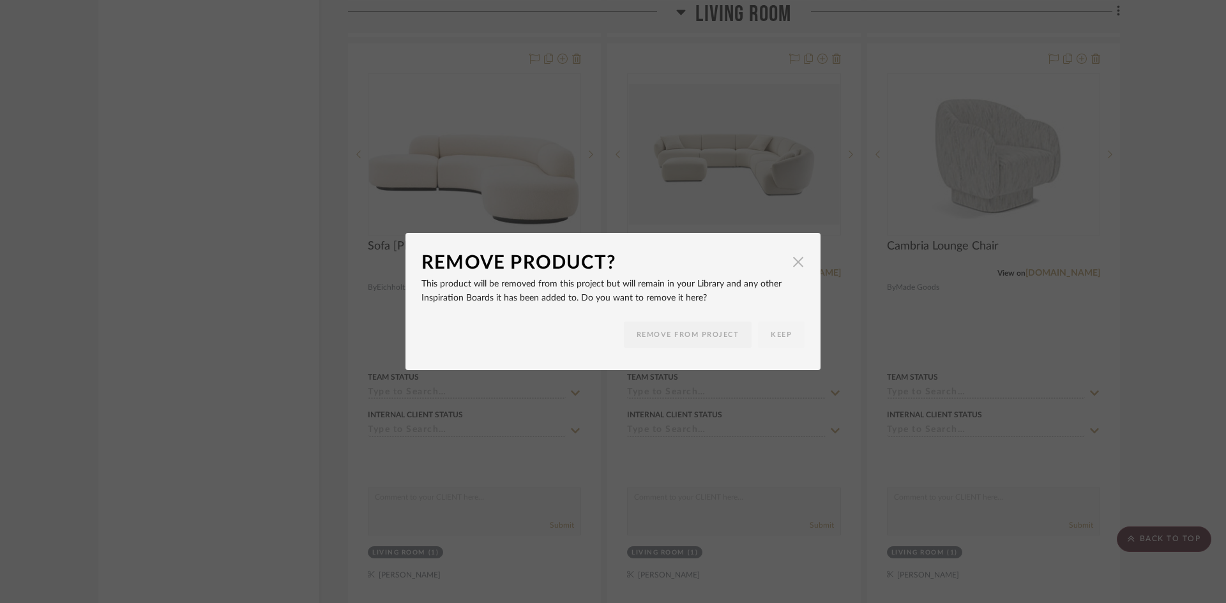
click at [792, 267] on span "button" at bounding box center [798, 262] width 26 height 26
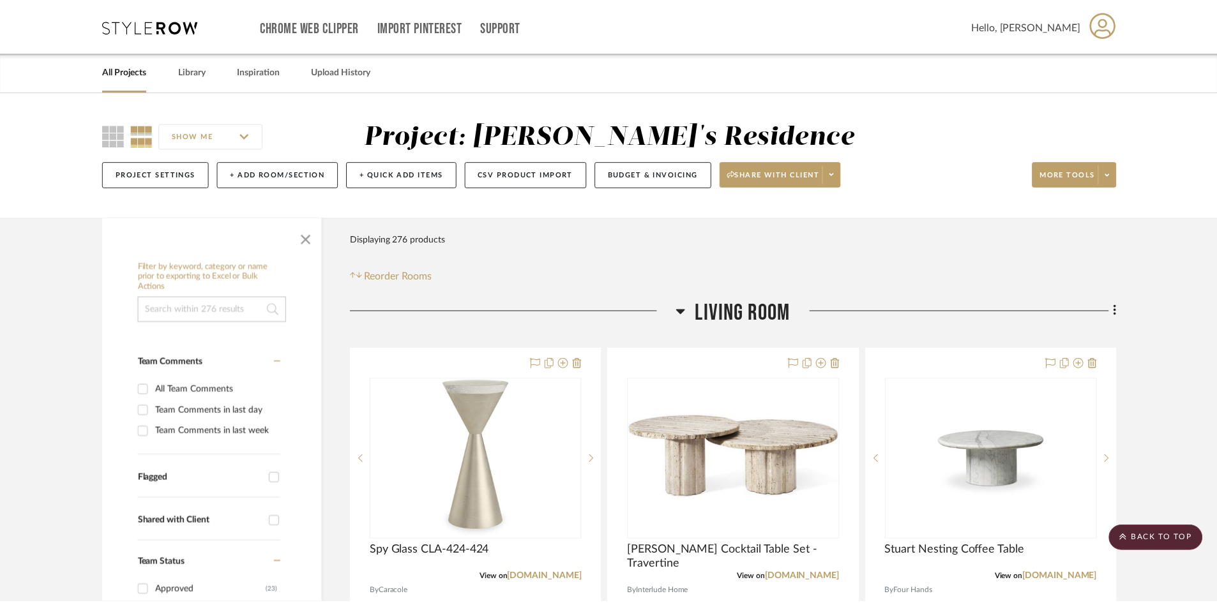
scroll to position [3704, 0]
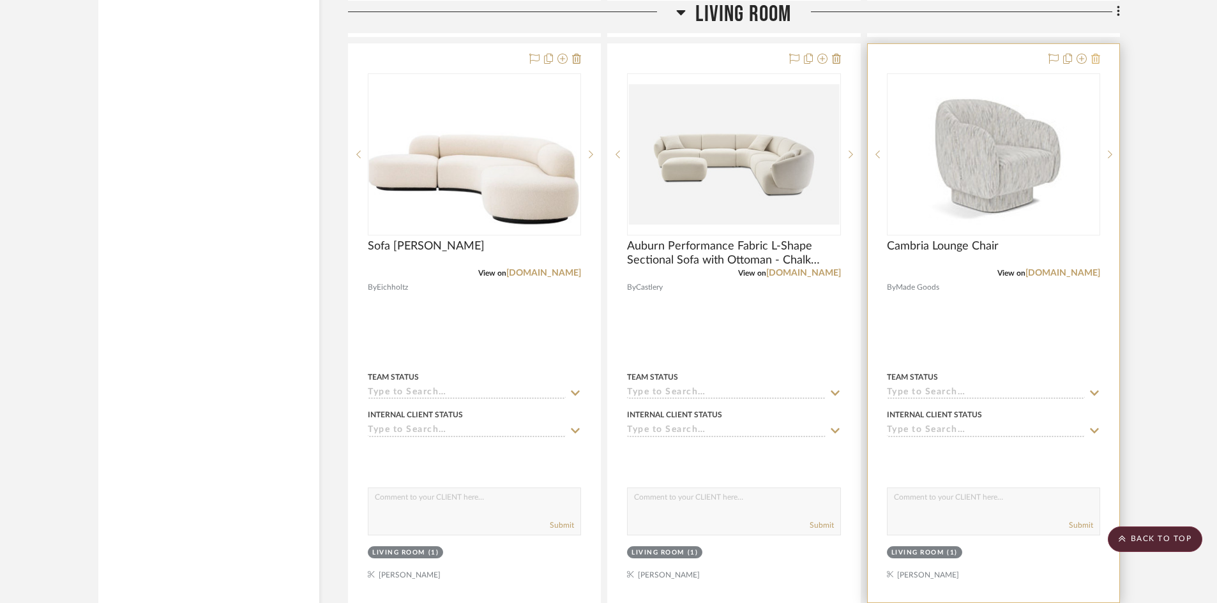
click at [1098, 57] on icon at bounding box center [1095, 59] width 9 height 10
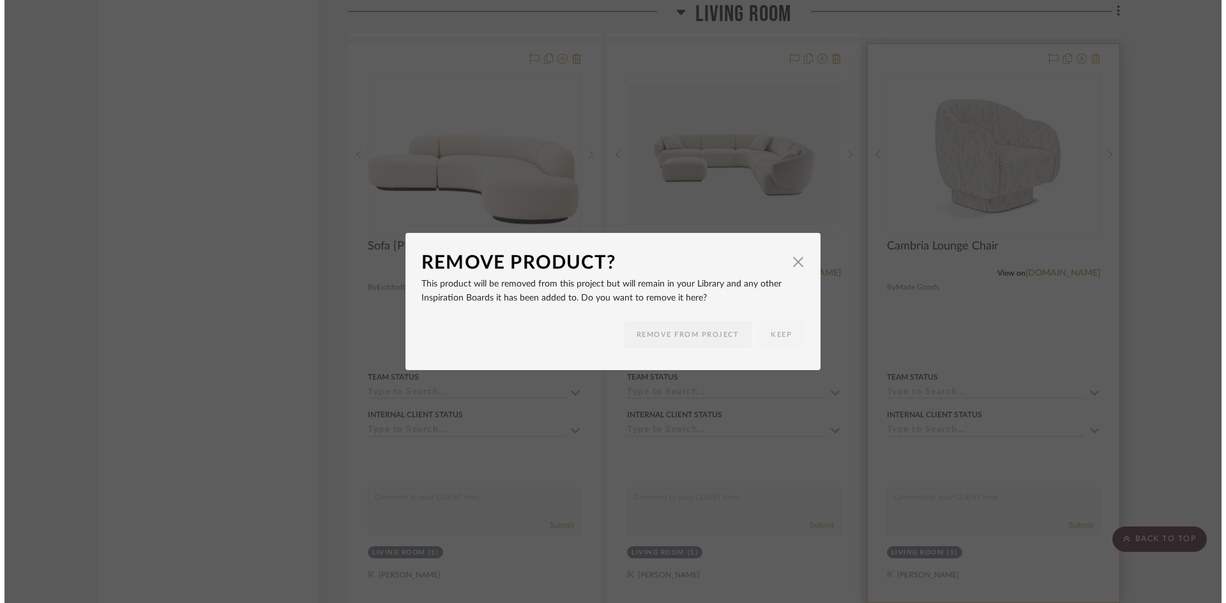
scroll to position [0, 0]
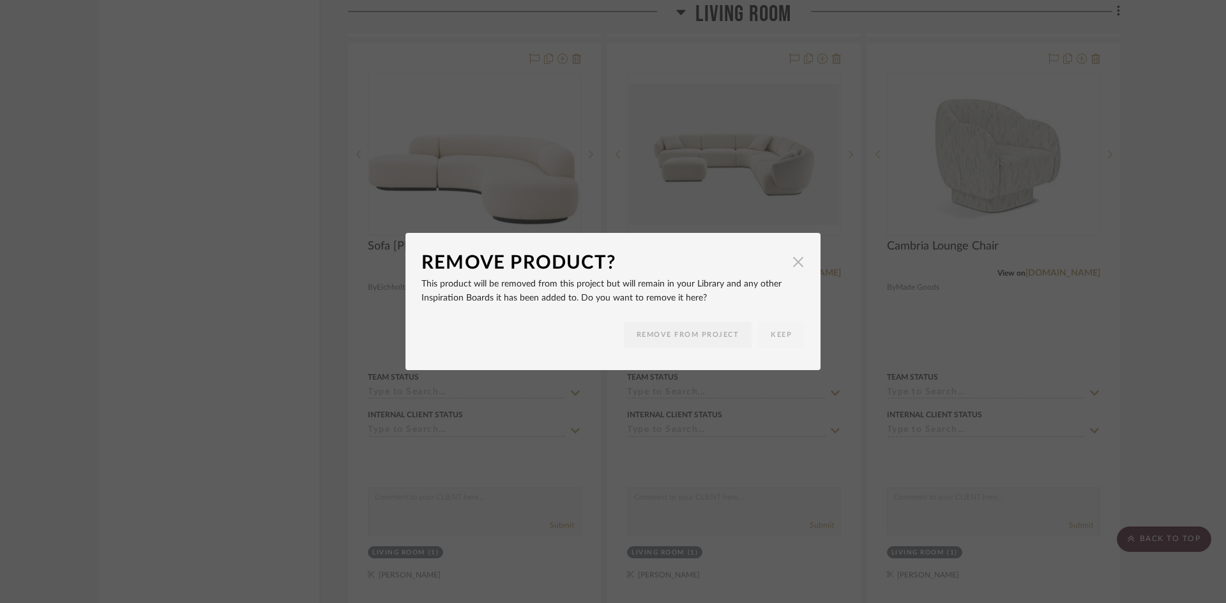
click at [797, 261] on span "button" at bounding box center [798, 262] width 26 height 26
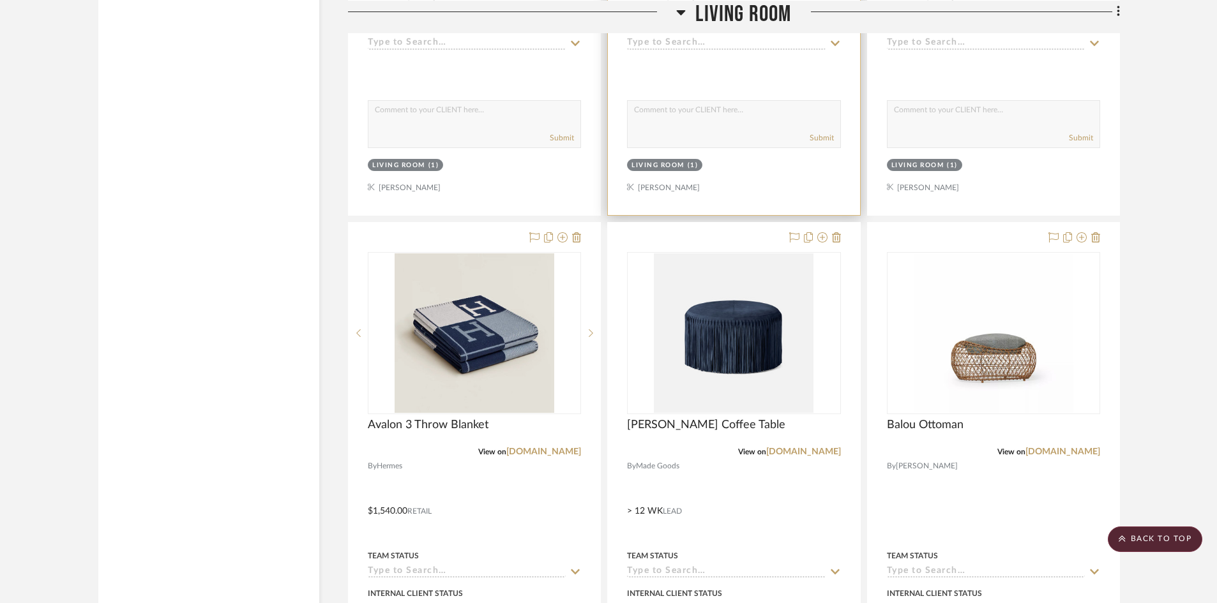
scroll to position [4662, 0]
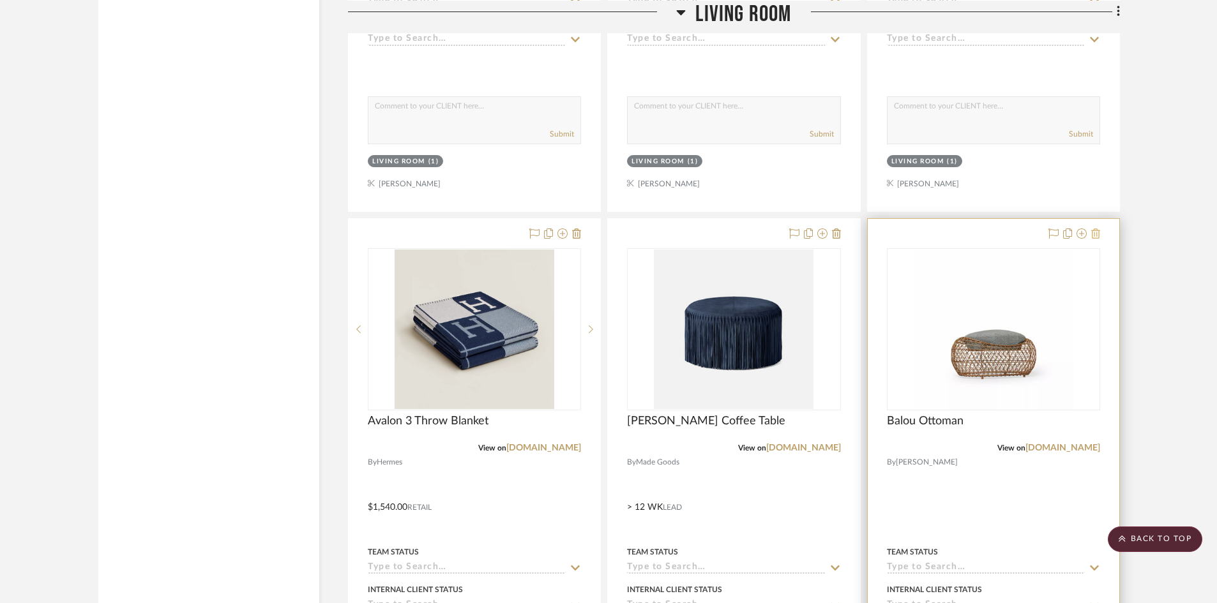
click at [1096, 234] on icon at bounding box center [1095, 234] width 9 height 10
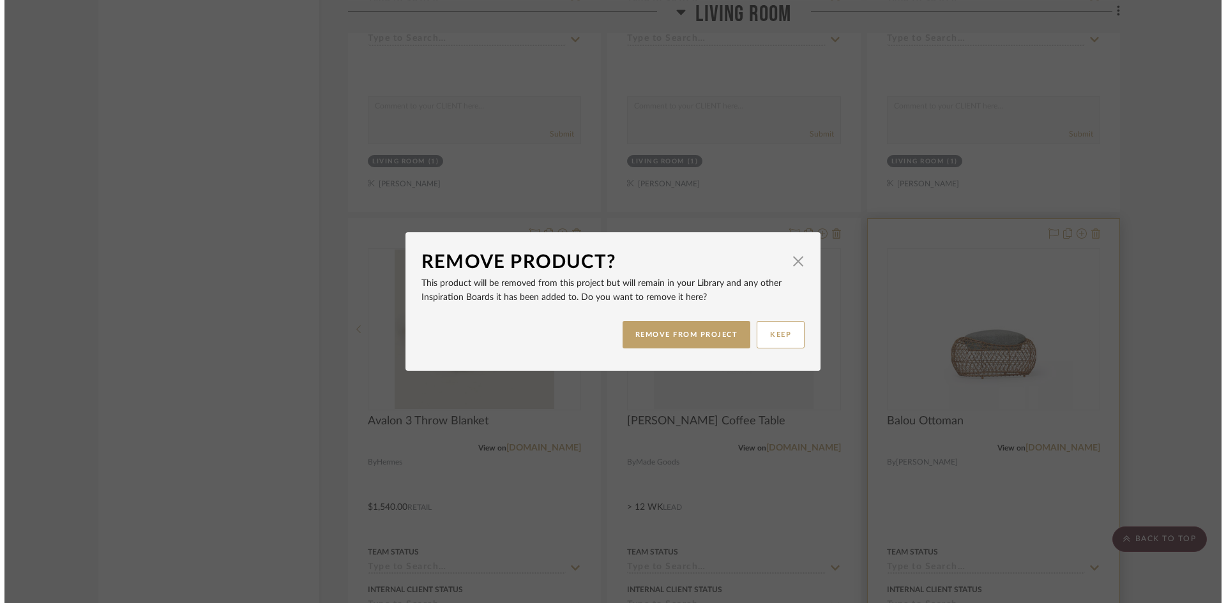
scroll to position [0, 0]
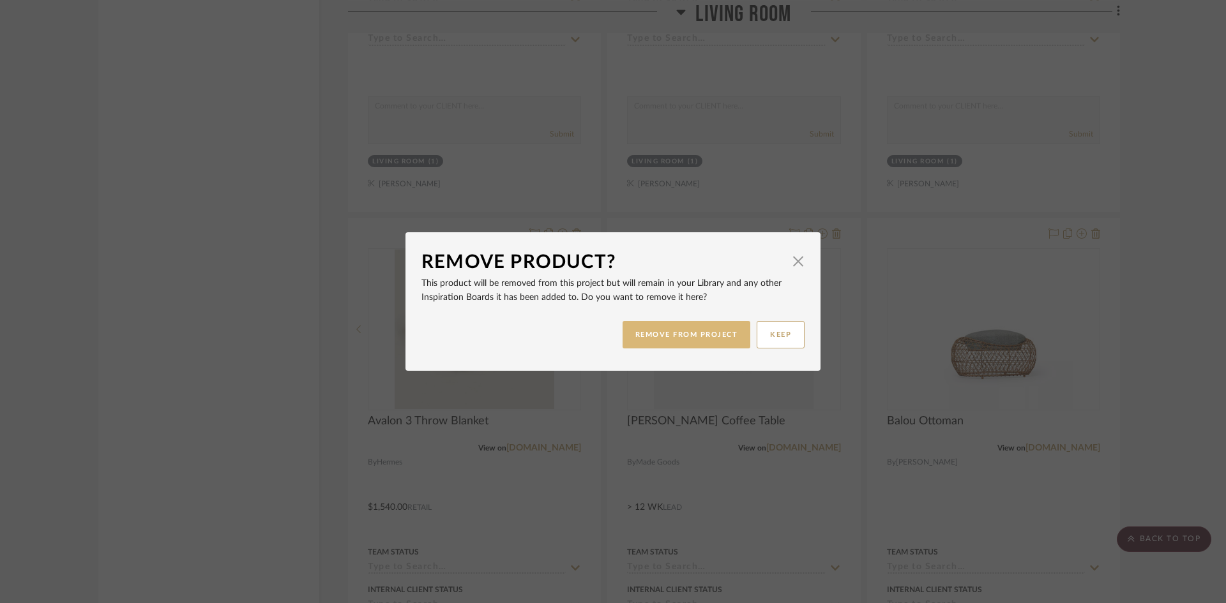
click at [665, 333] on button "REMOVE FROM PROJECT" at bounding box center [687, 334] width 128 height 27
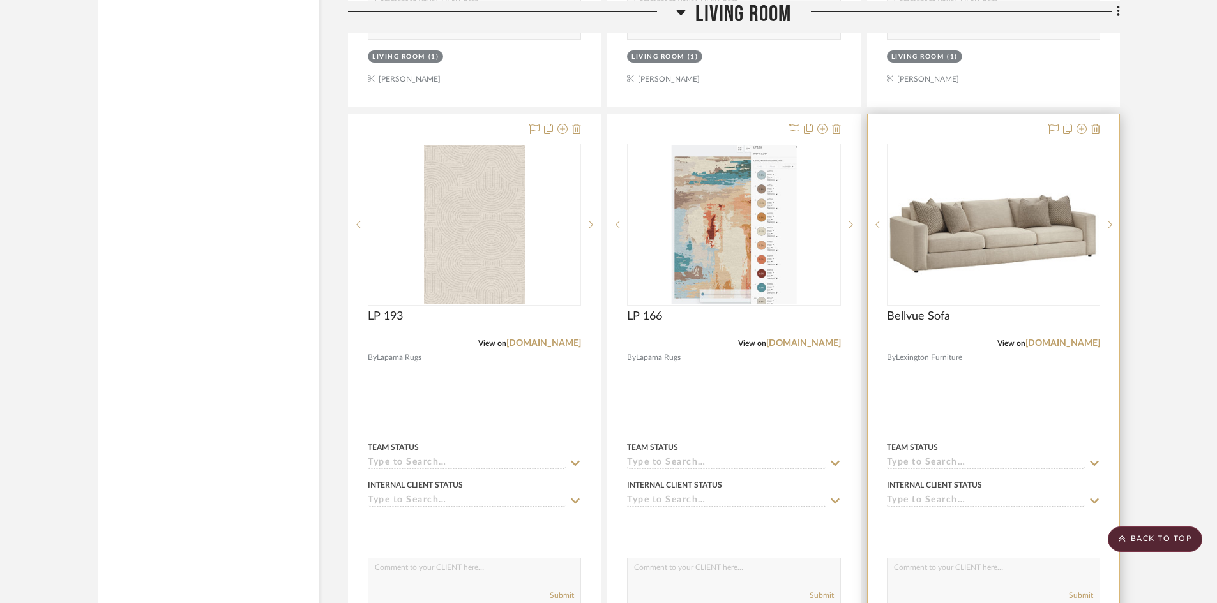
scroll to position [5300, 0]
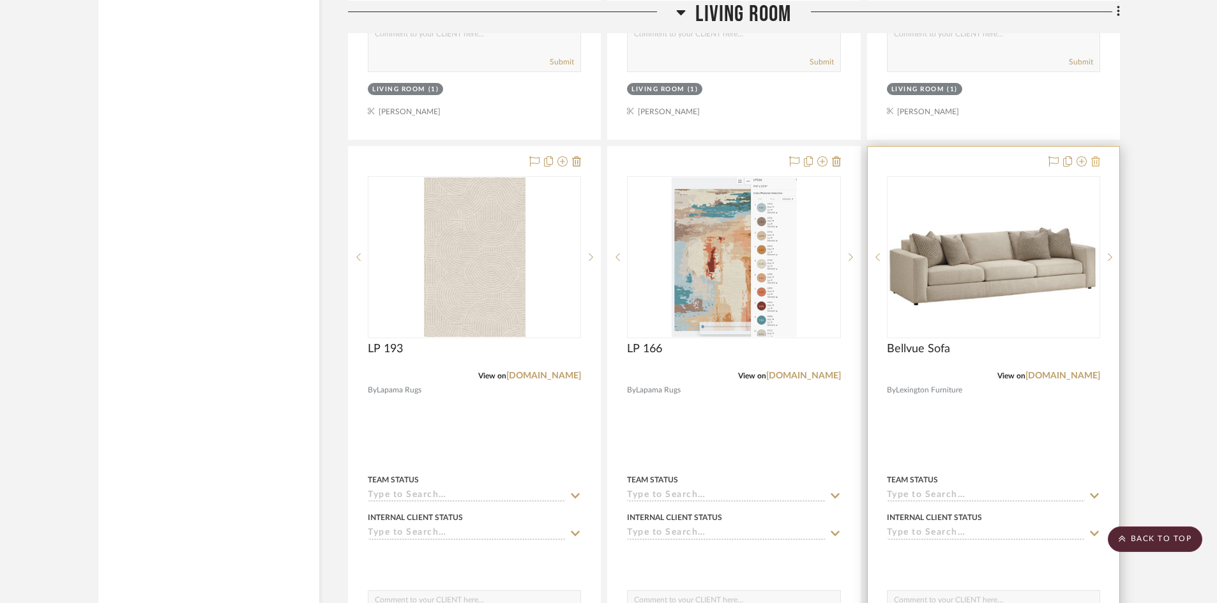
click at [1096, 162] on icon at bounding box center [1095, 161] width 9 height 10
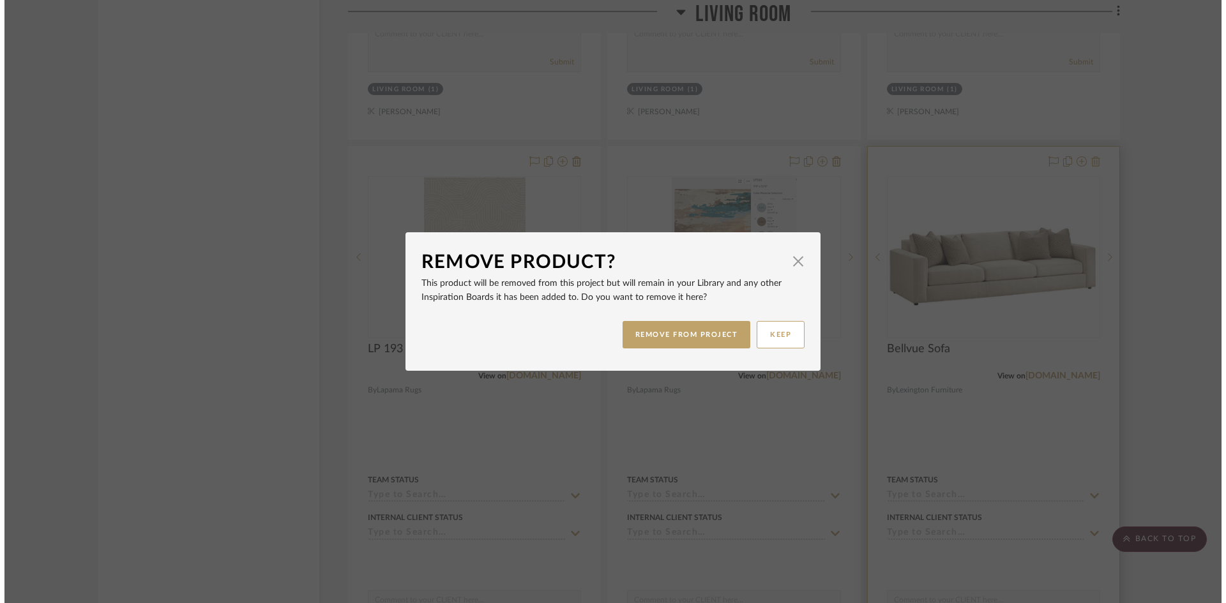
scroll to position [0, 0]
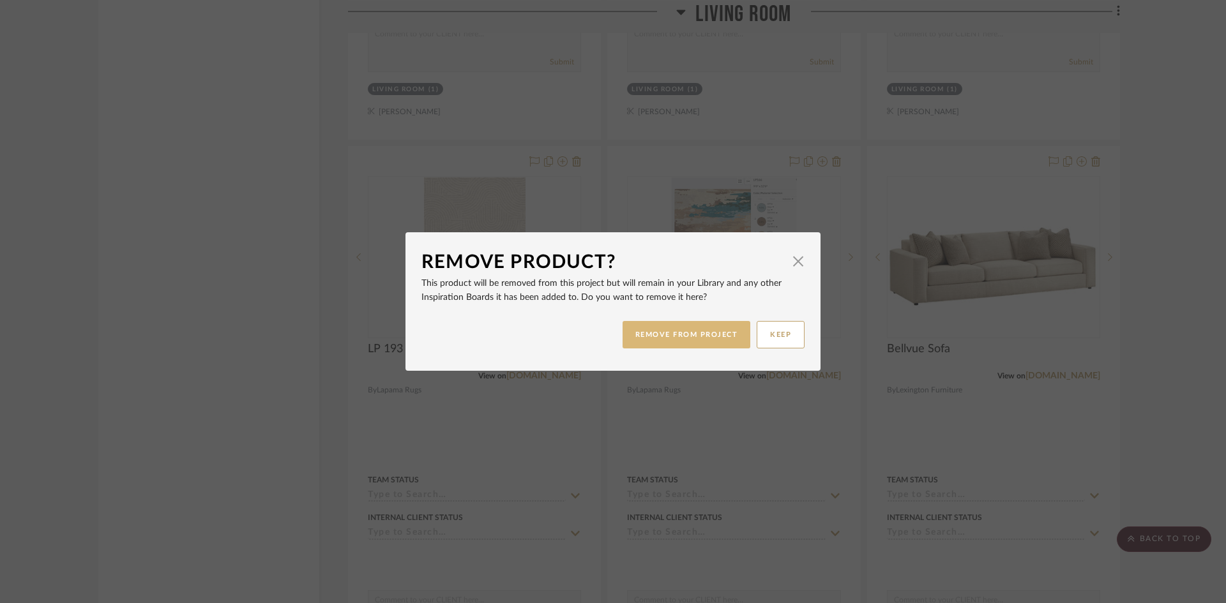
click at [706, 337] on button "REMOVE FROM PROJECT" at bounding box center [687, 334] width 128 height 27
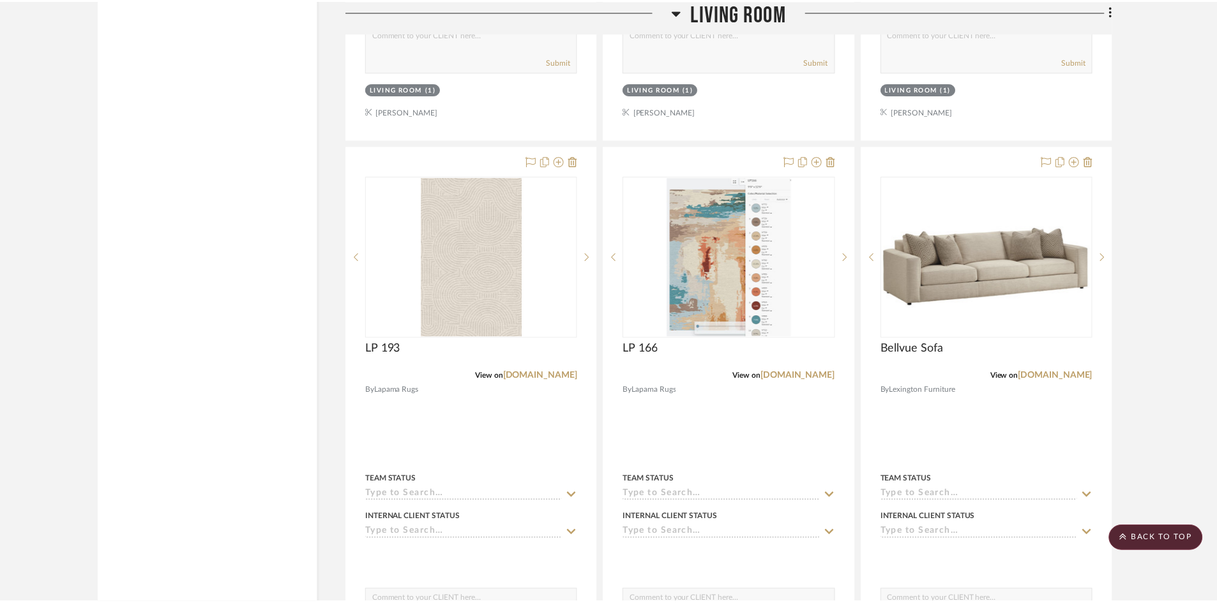
scroll to position [5300, 0]
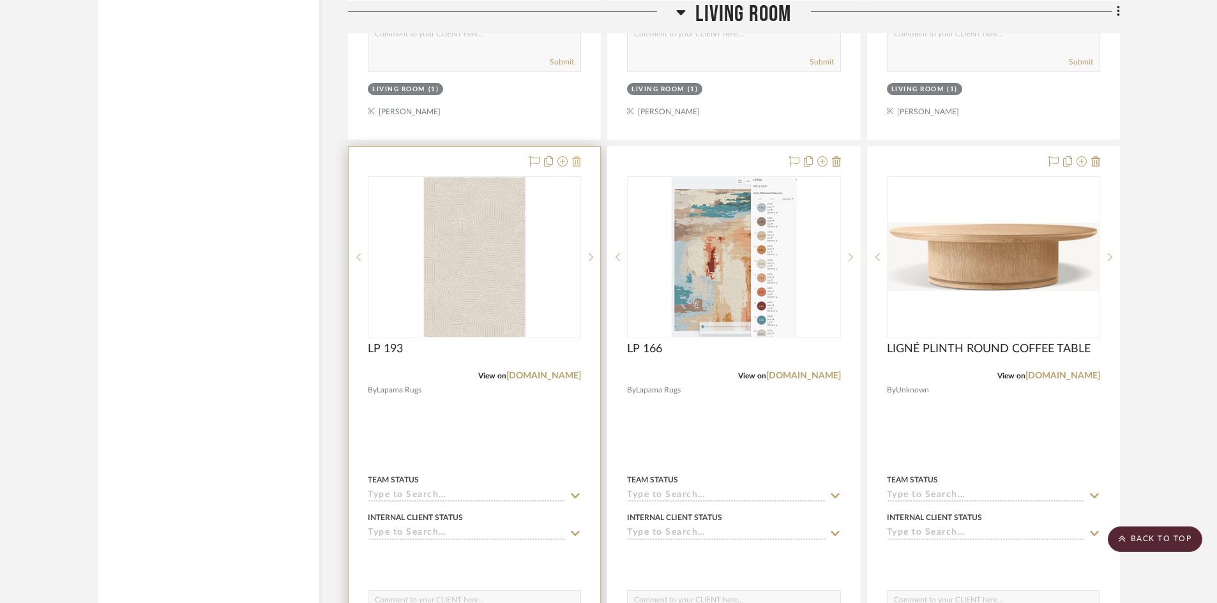
click at [577, 166] on icon at bounding box center [576, 161] width 9 height 10
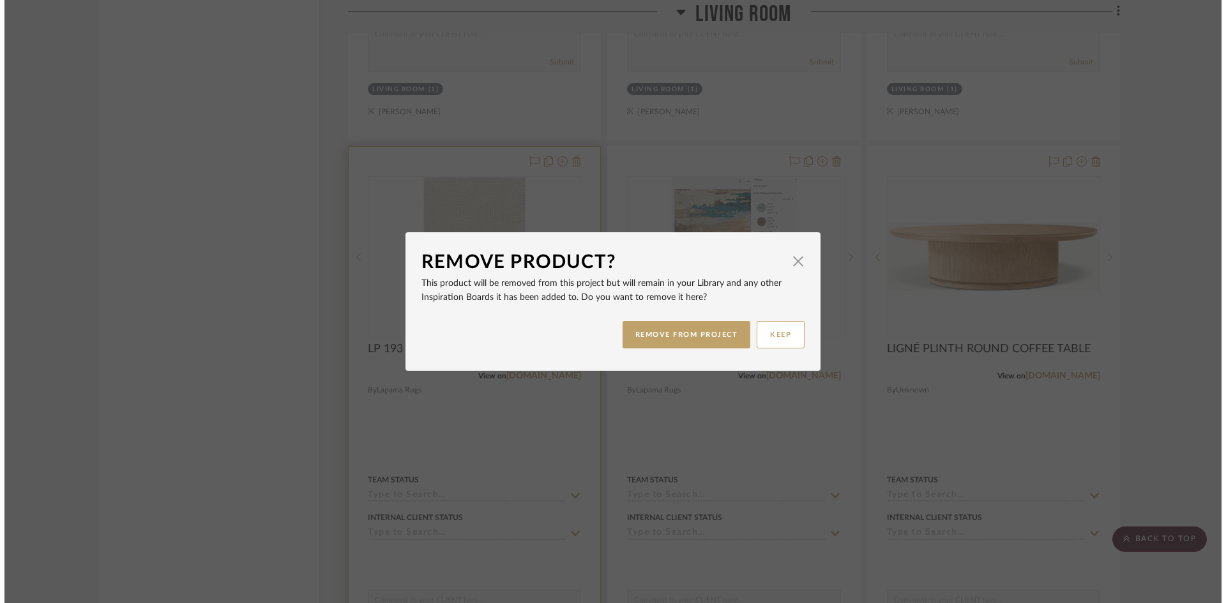
scroll to position [0, 0]
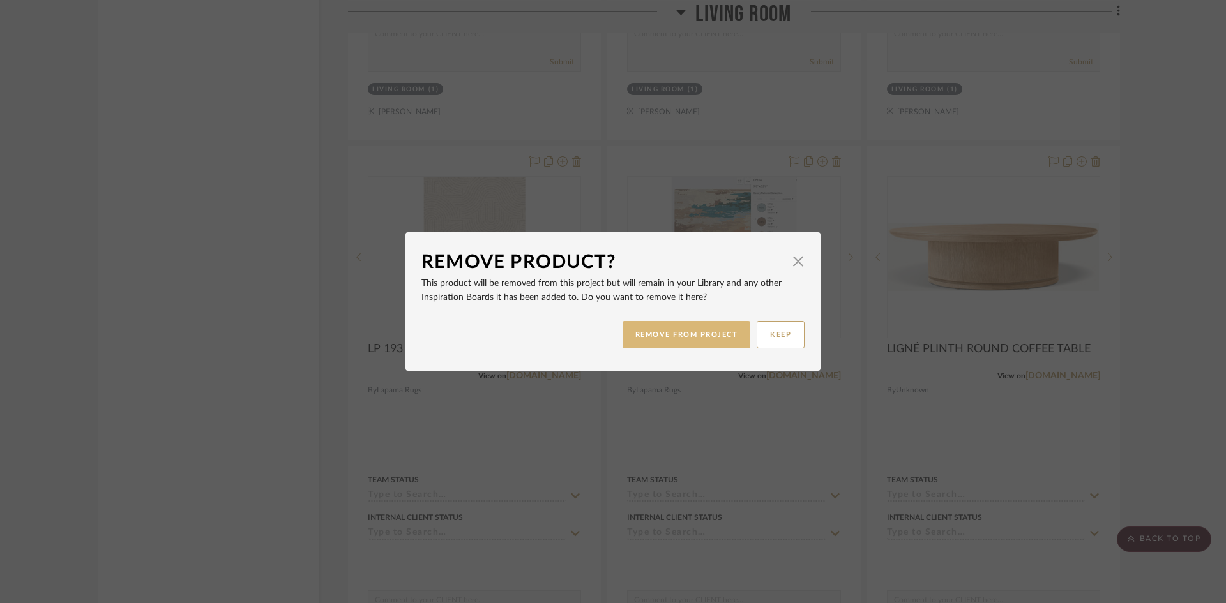
click at [651, 333] on button "REMOVE FROM PROJECT" at bounding box center [687, 334] width 128 height 27
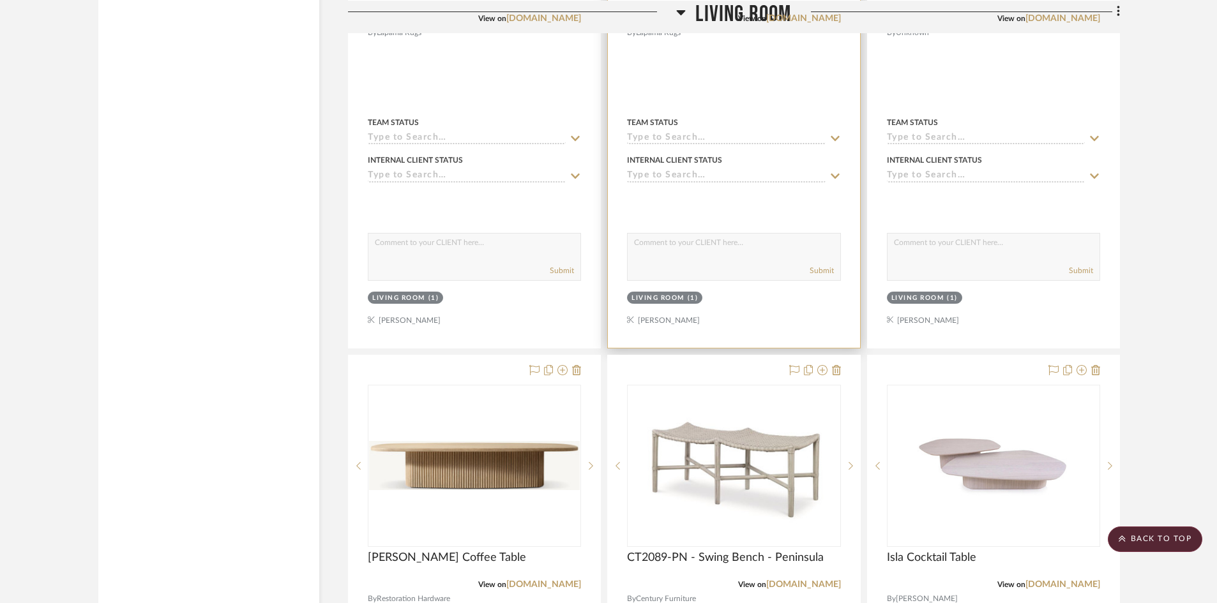
scroll to position [5811, 0]
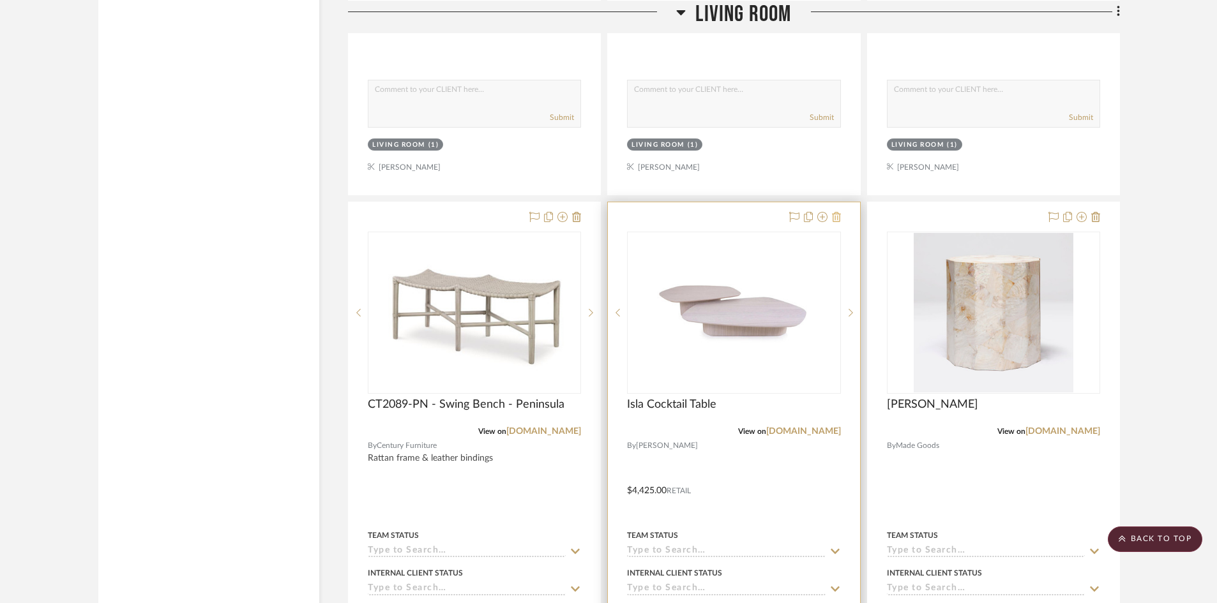
click at [838, 215] on icon at bounding box center [836, 217] width 9 height 10
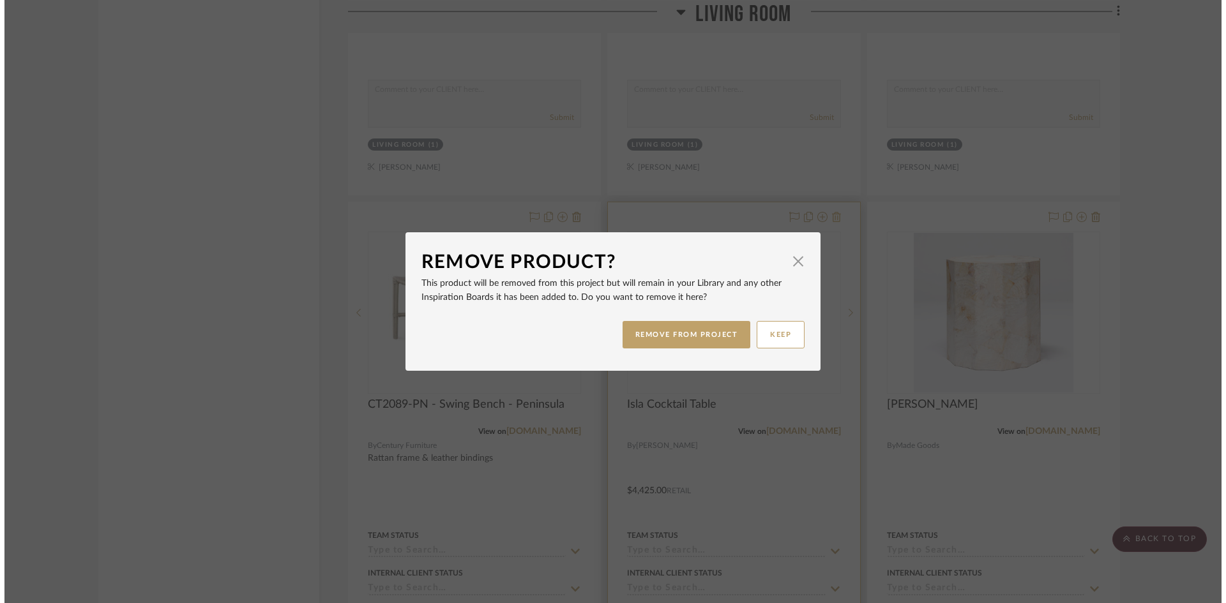
scroll to position [0, 0]
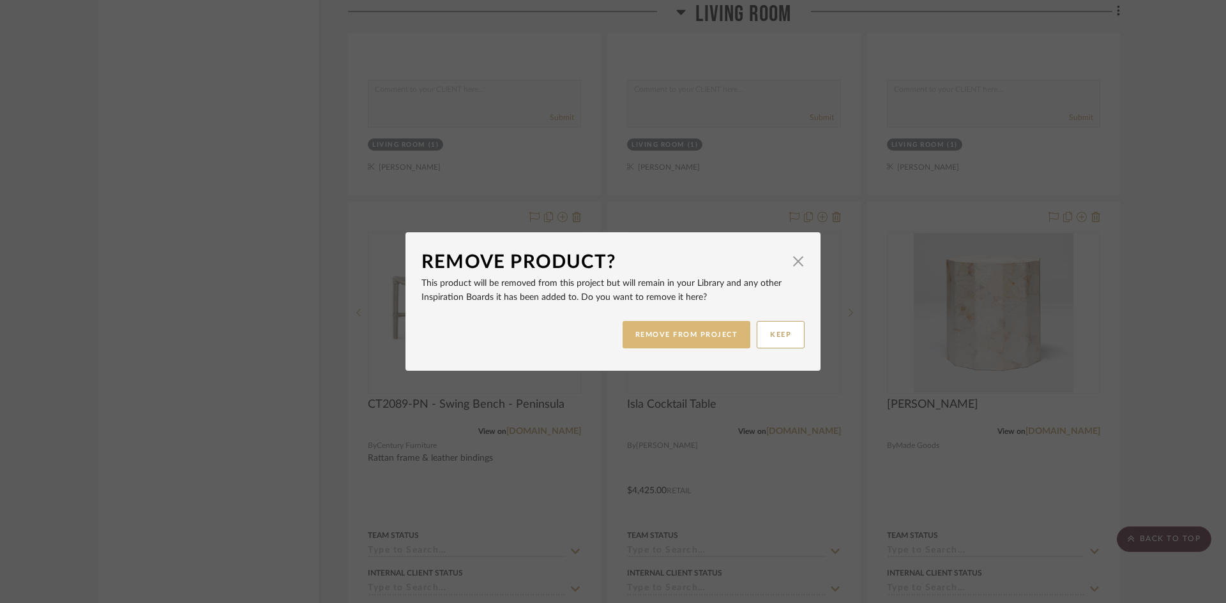
click at [714, 331] on button "REMOVE FROM PROJECT" at bounding box center [687, 334] width 128 height 27
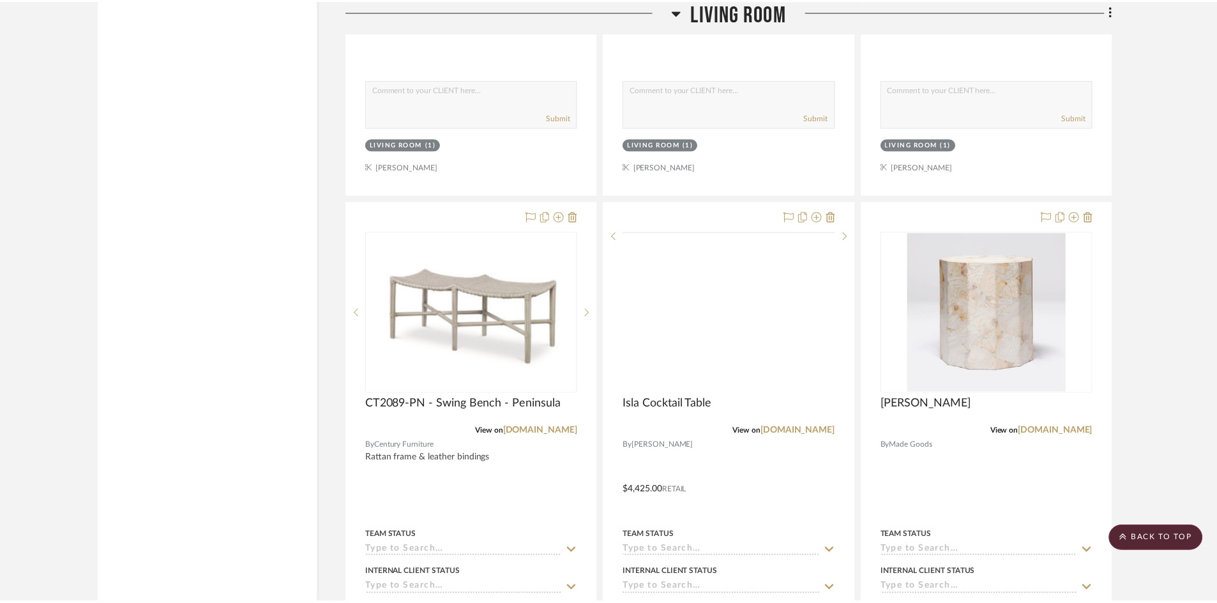
scroll to position [5811, 0]
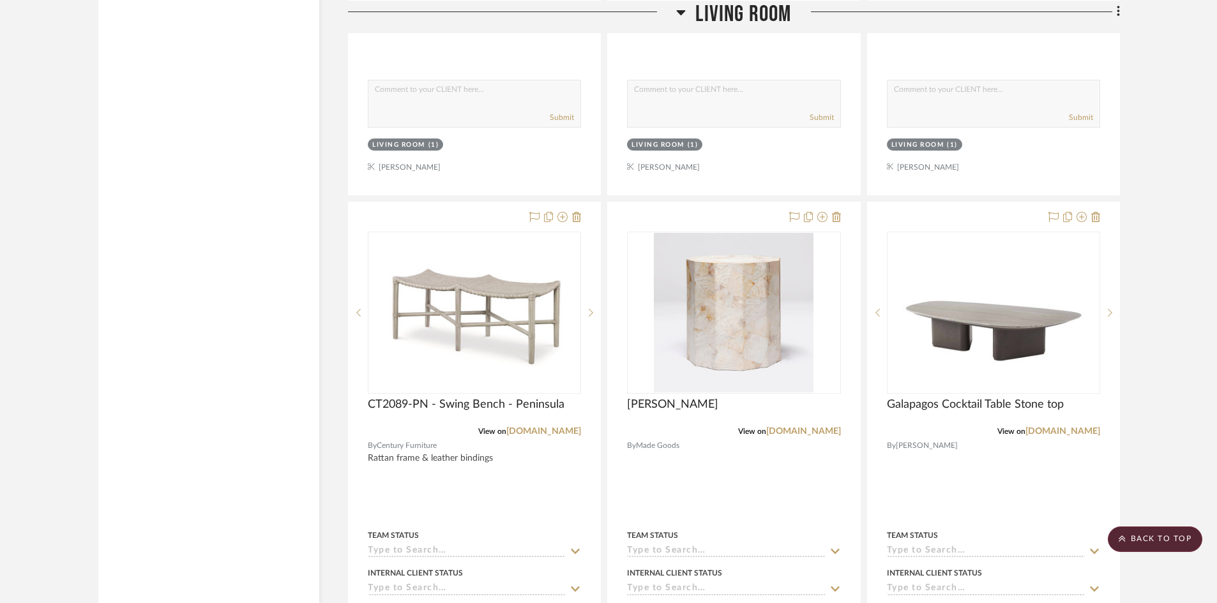
click at [838, 218] on icon at bounding box center [836, 217] width 9 height 10
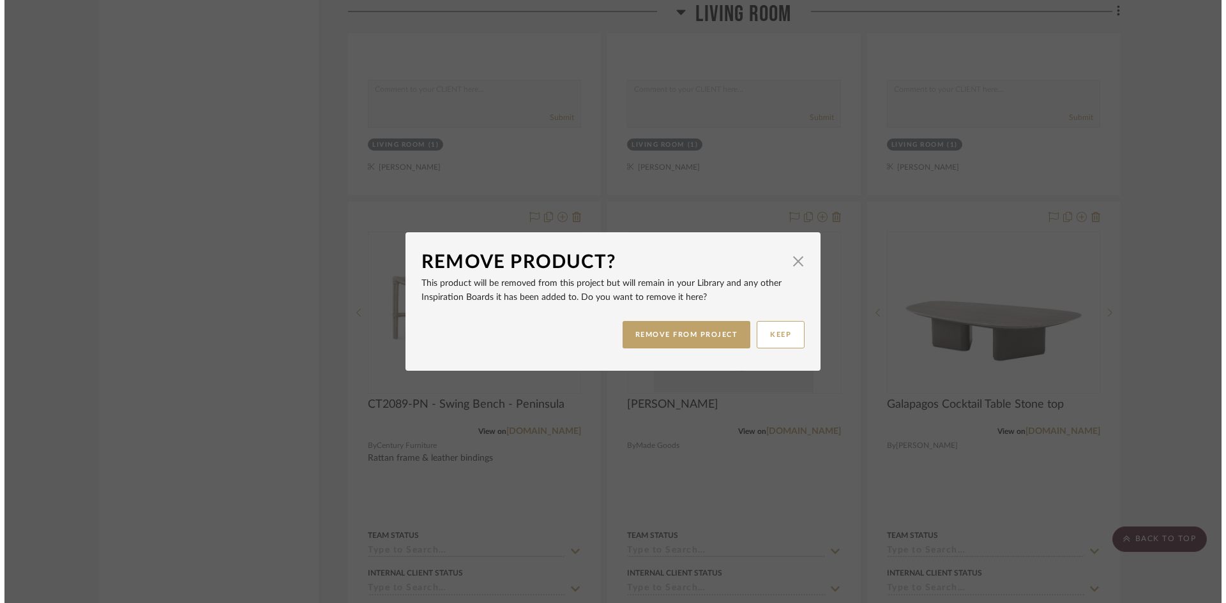
scroll to position [0, 0]
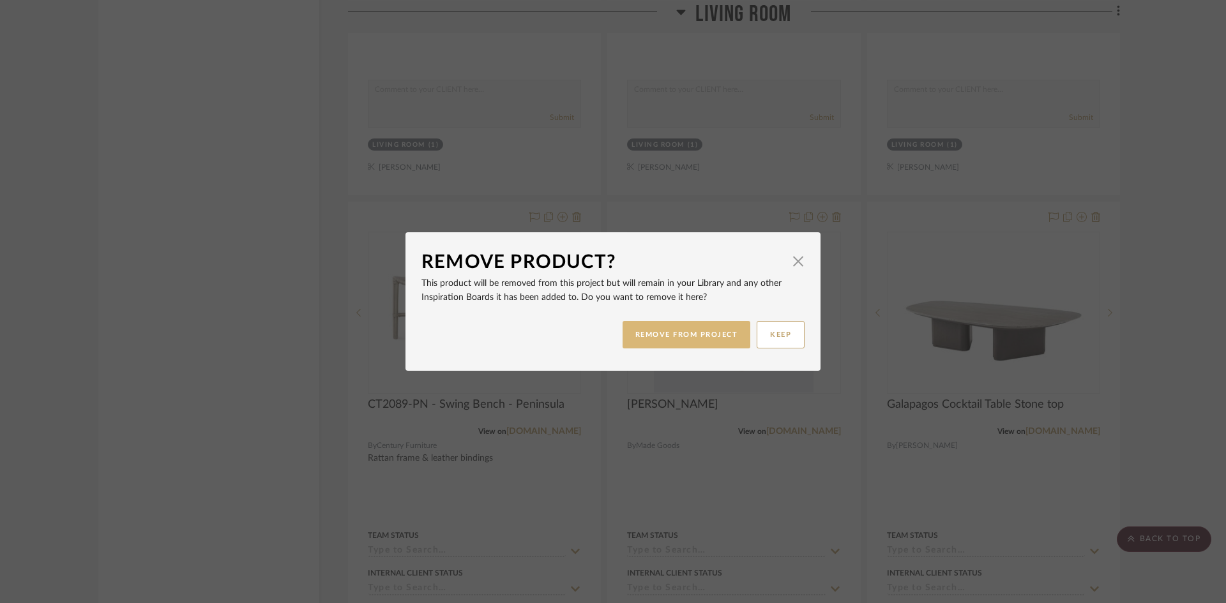
click at [702, 338] on button "REMOVE FROM PROJECT" at bounding box center [687, 334] width 128 height 27
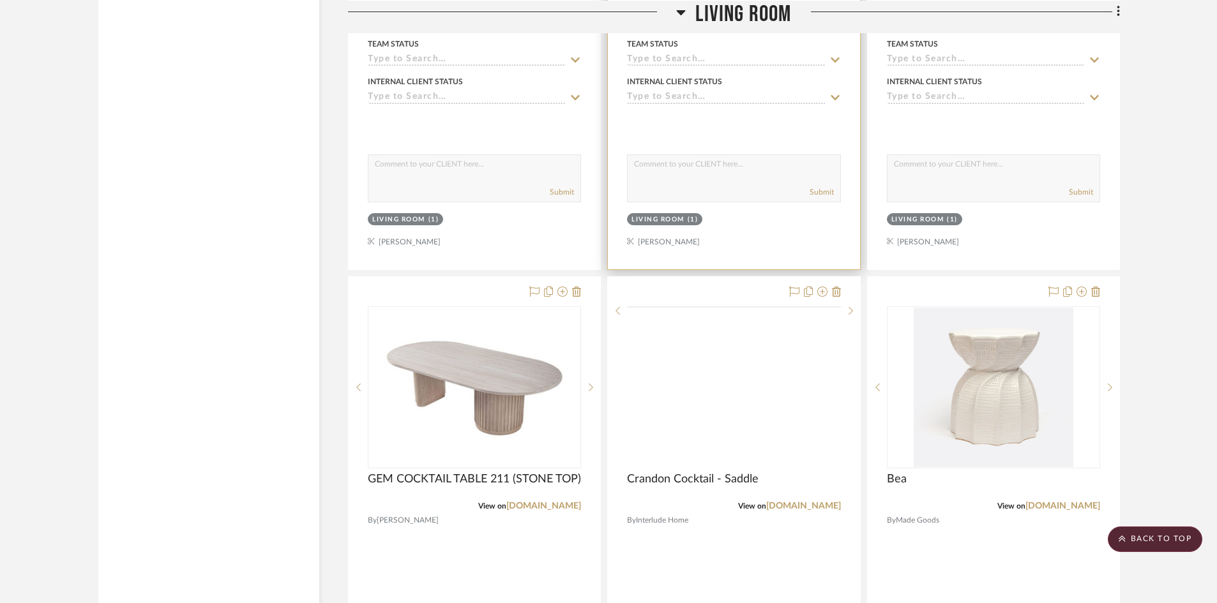
scroll to position [6322, 0]
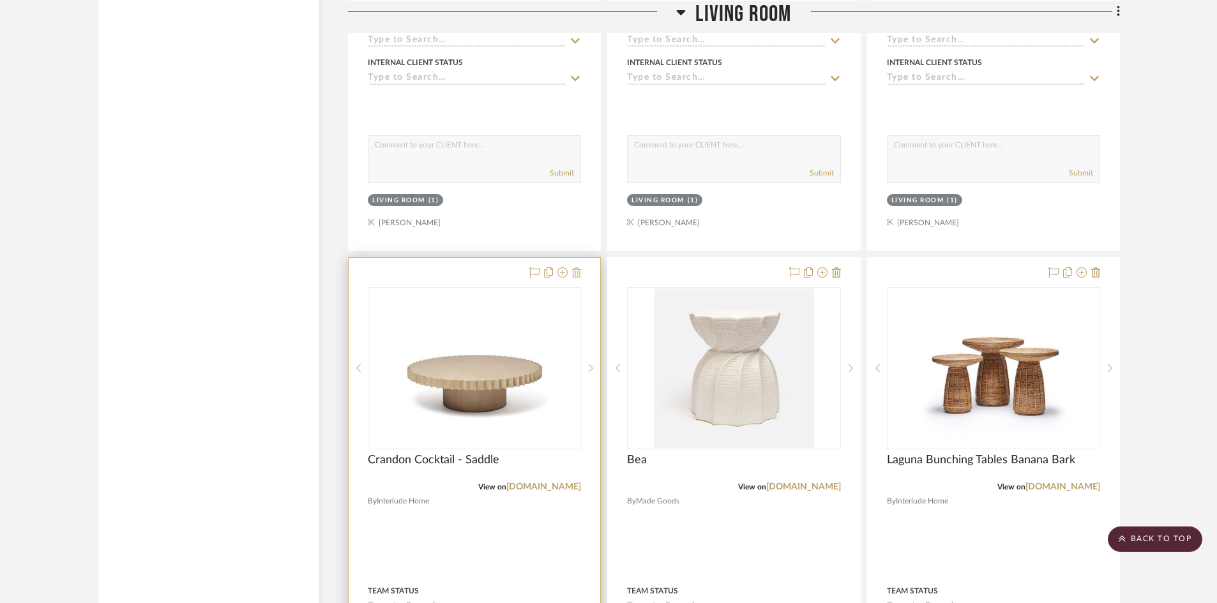
click at [580, 276] on icon at bounding box center [576, 273] width 9 height 10
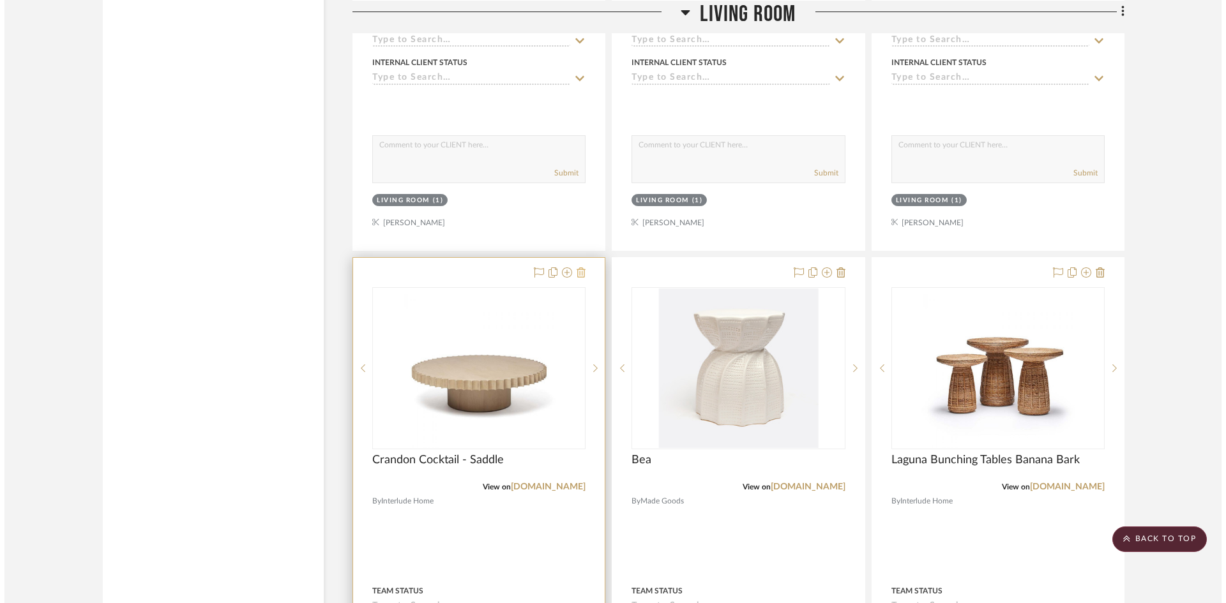
scroll to position [0, 0]
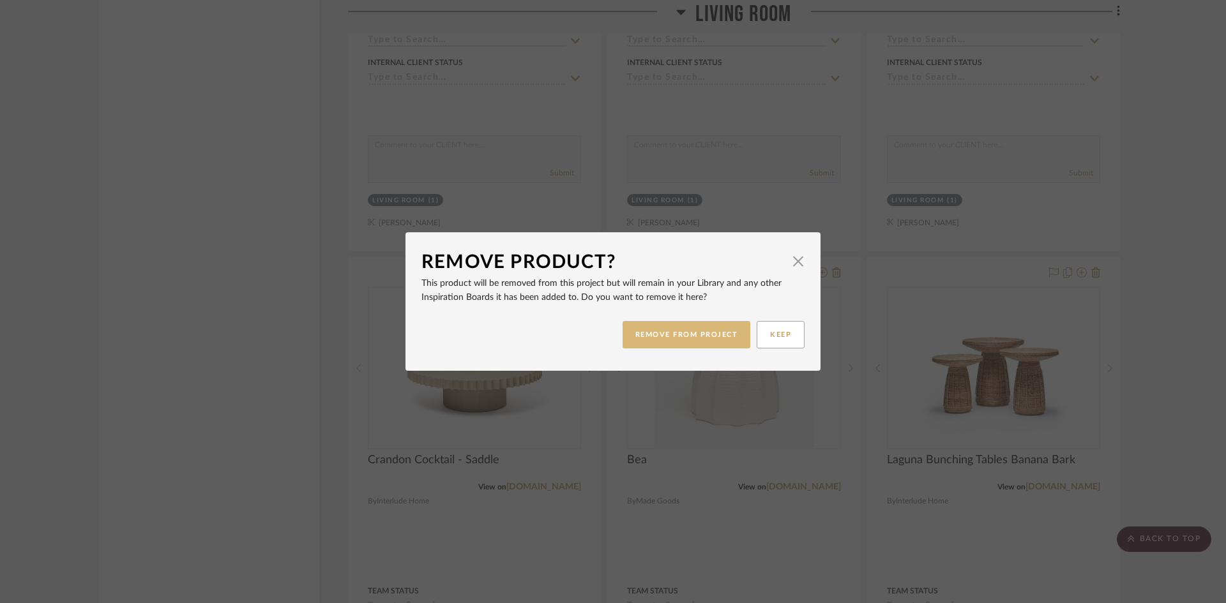
click at [671, 331] on button "REMOVE FROM PROJECT" at bounding box center [687, 334] width 128 height 27
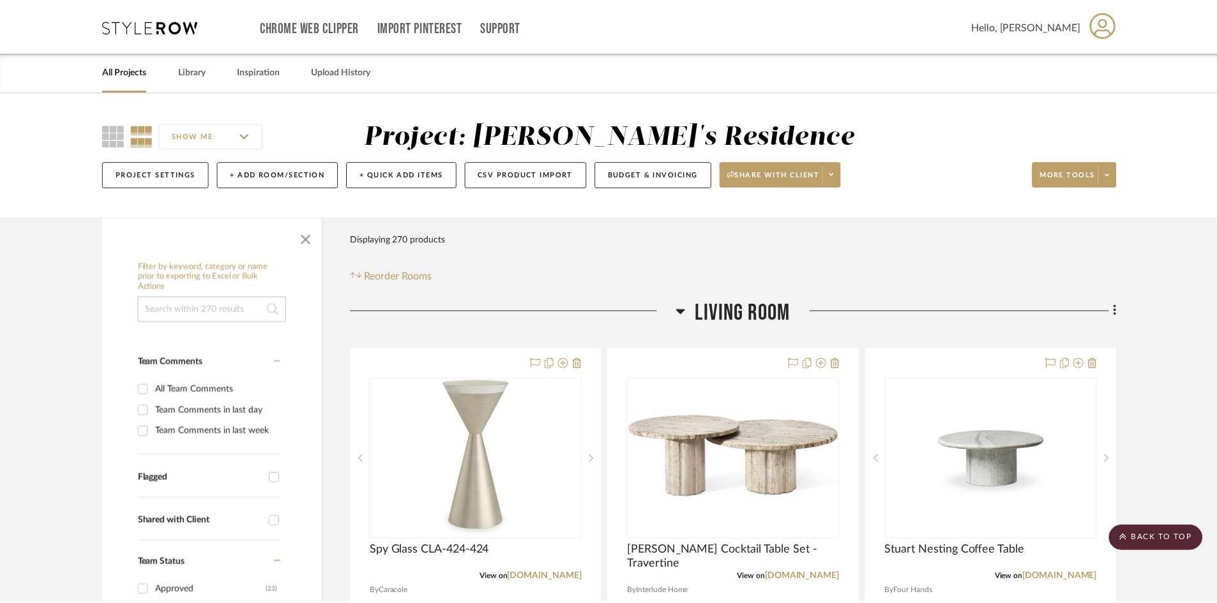
scroll to position [6322, 0]
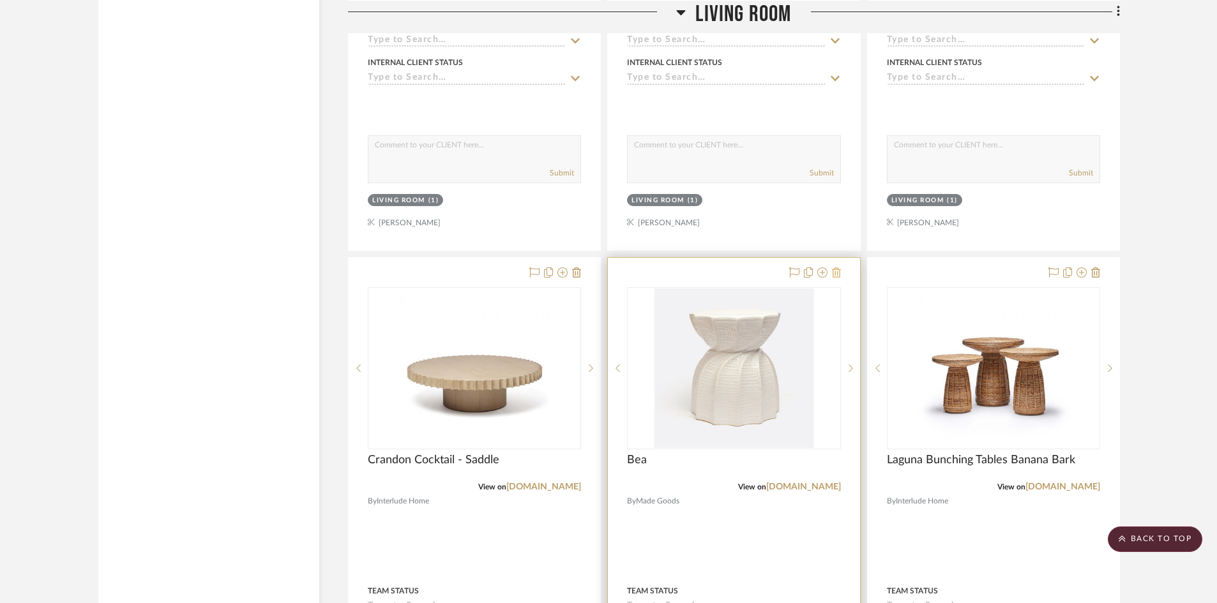
click at [835, 272] on icon at bounding box center [836, 273] width 9 height 10
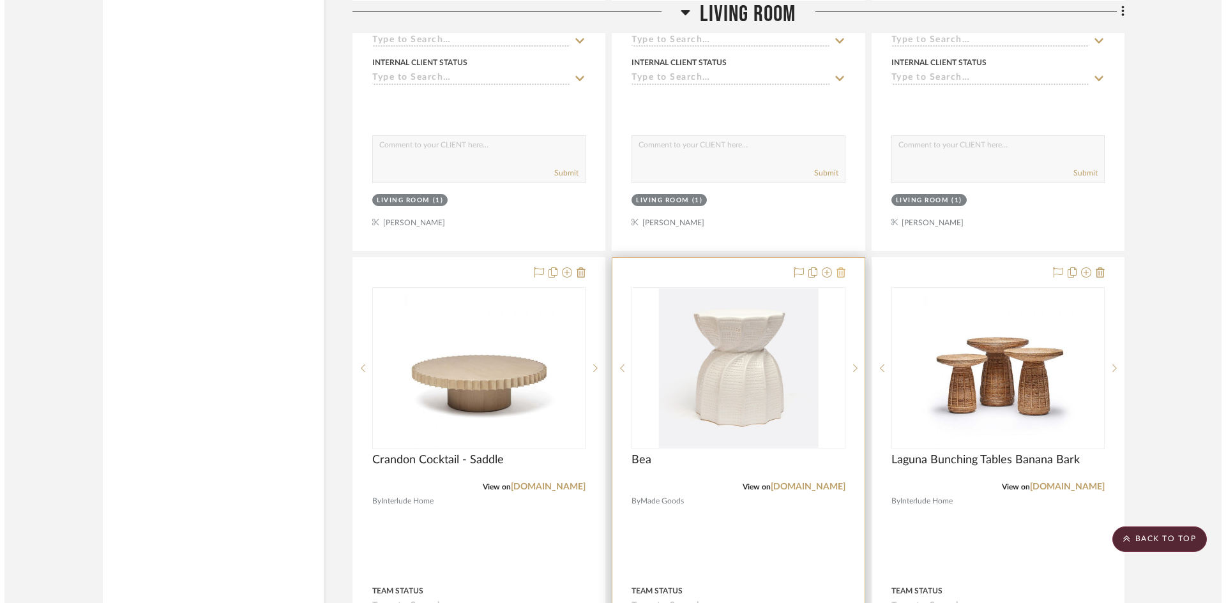
scroll to position [0, 0]
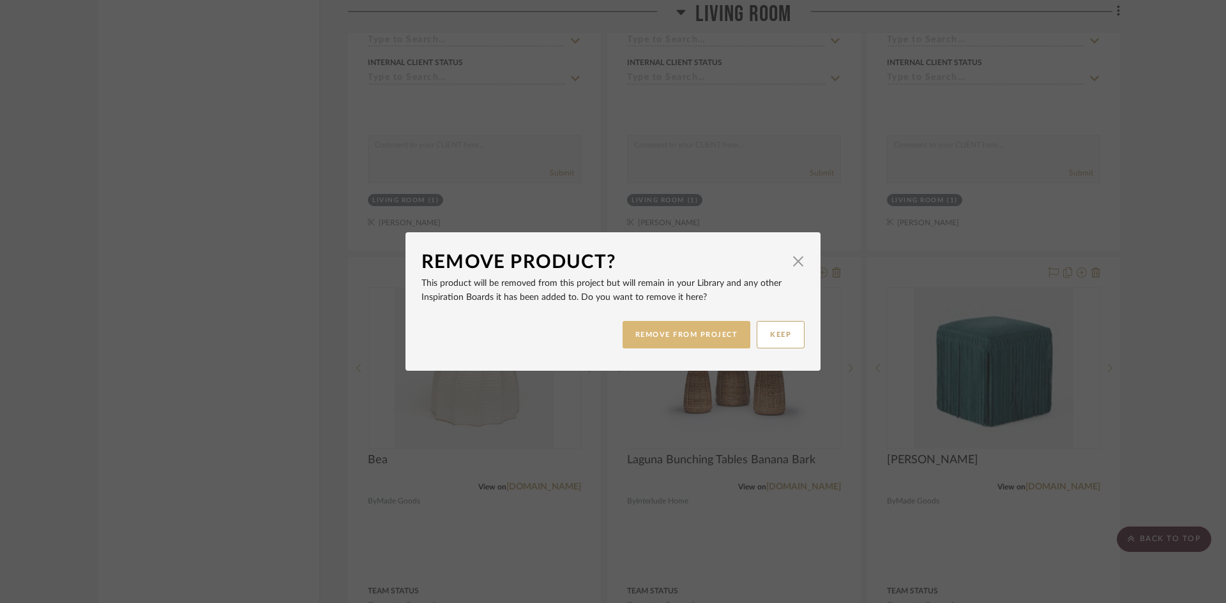
click at [685, 330] on button "REMOVE FROM PROJECT" at bounding box center [687, 334] width 128 height 27
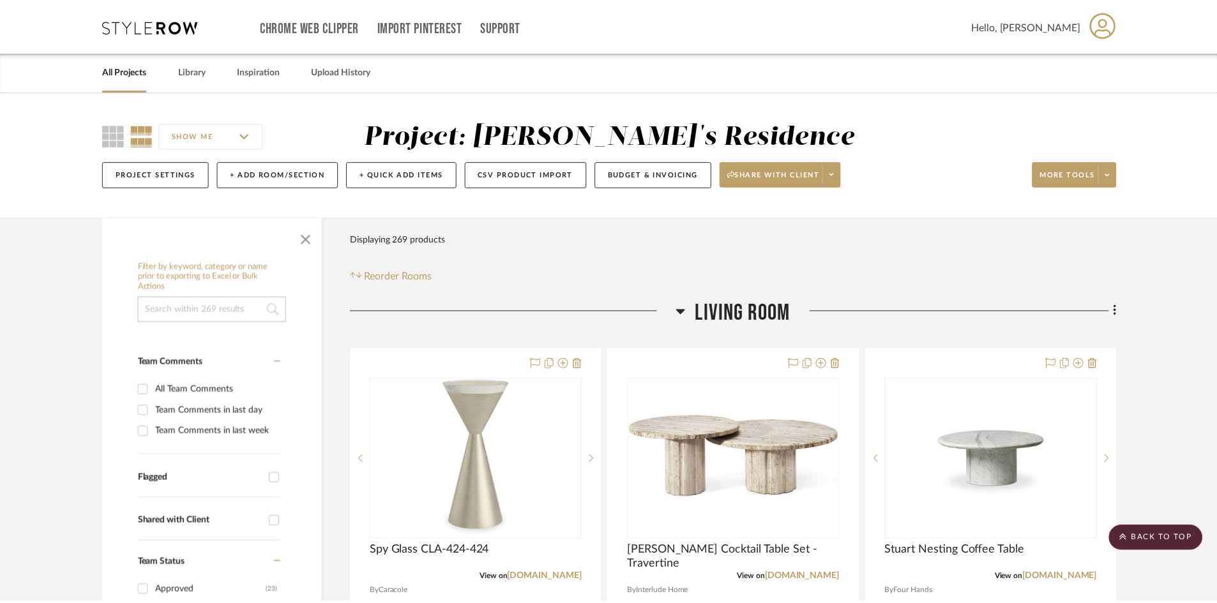
scroll to position [6322, 0]
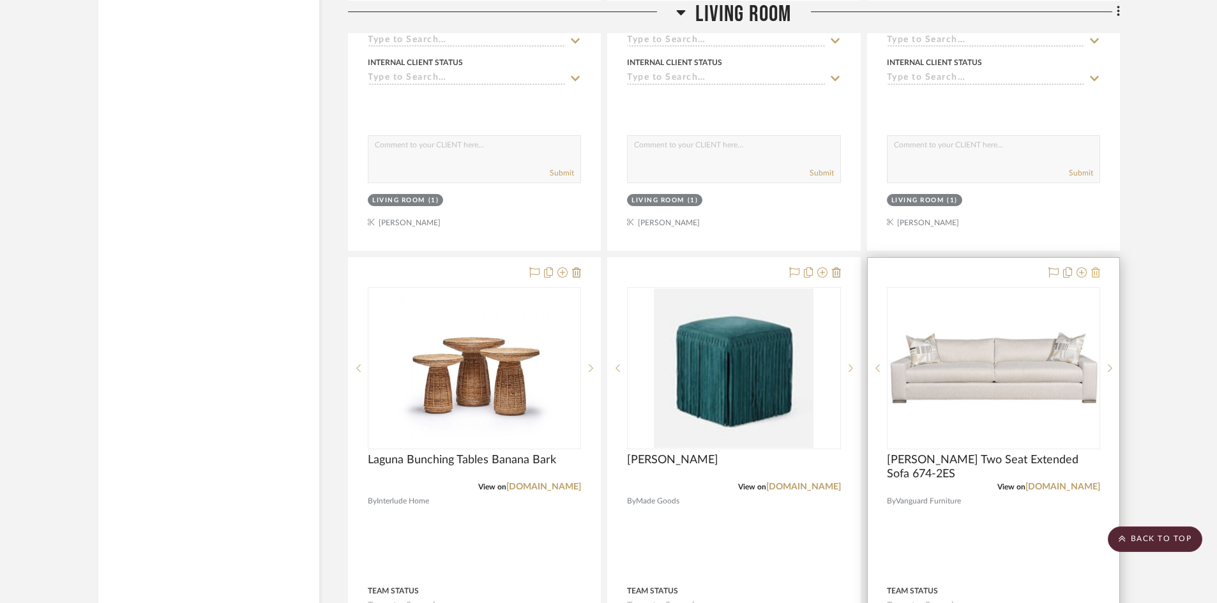
click at [1098, 269] on icon at bounding box center [1095, 273] width 9 height 10
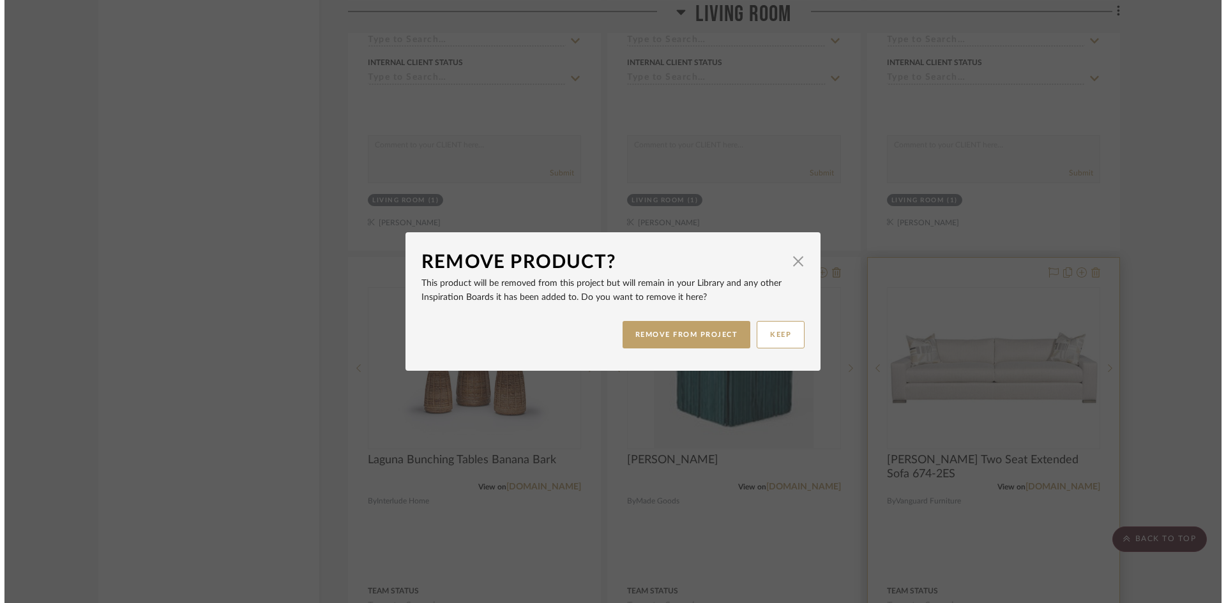
scroll to position [0, 0]
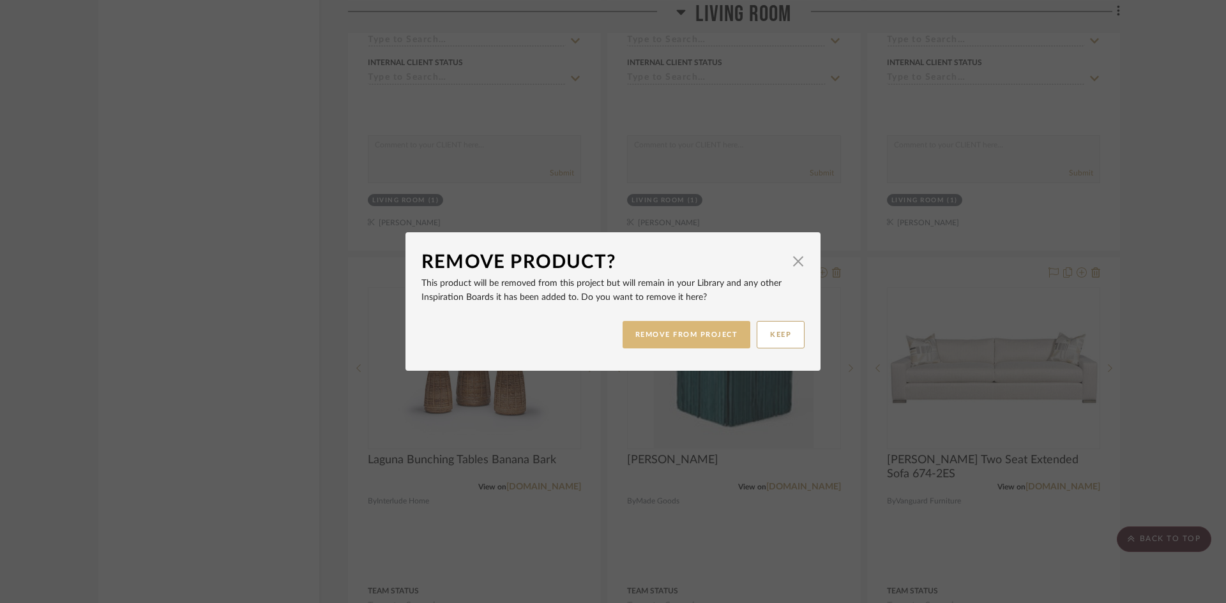
click at [690, 337] on button "REMOVE FROM PROJECT" at bounding box center [687, 334] width 128 height 27
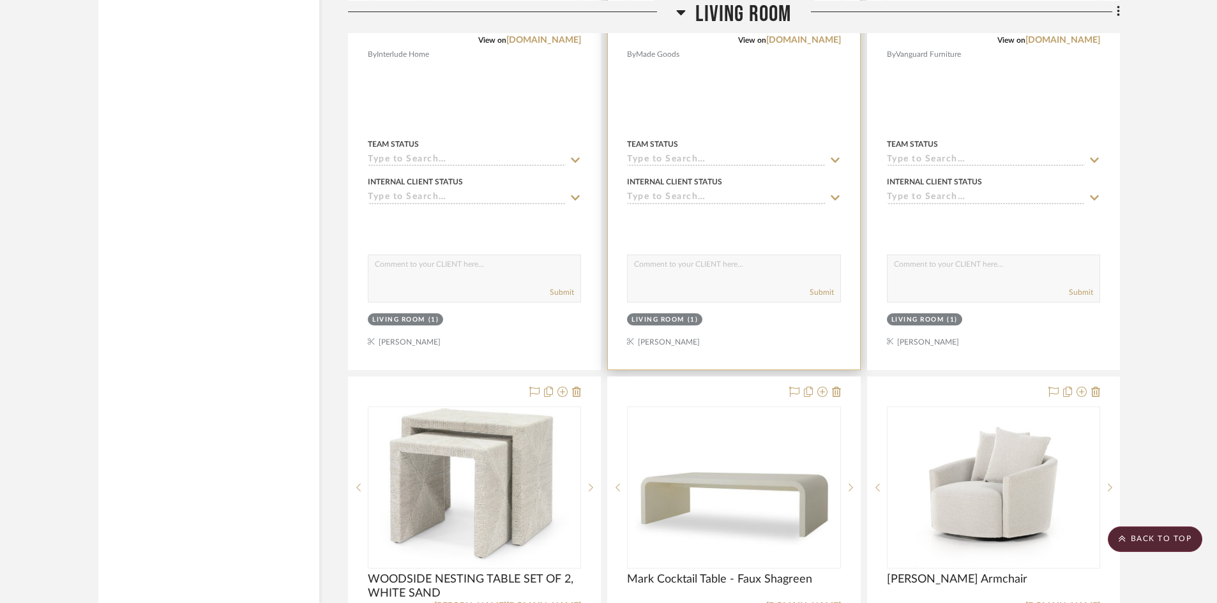
scroll to position [6961, 0]
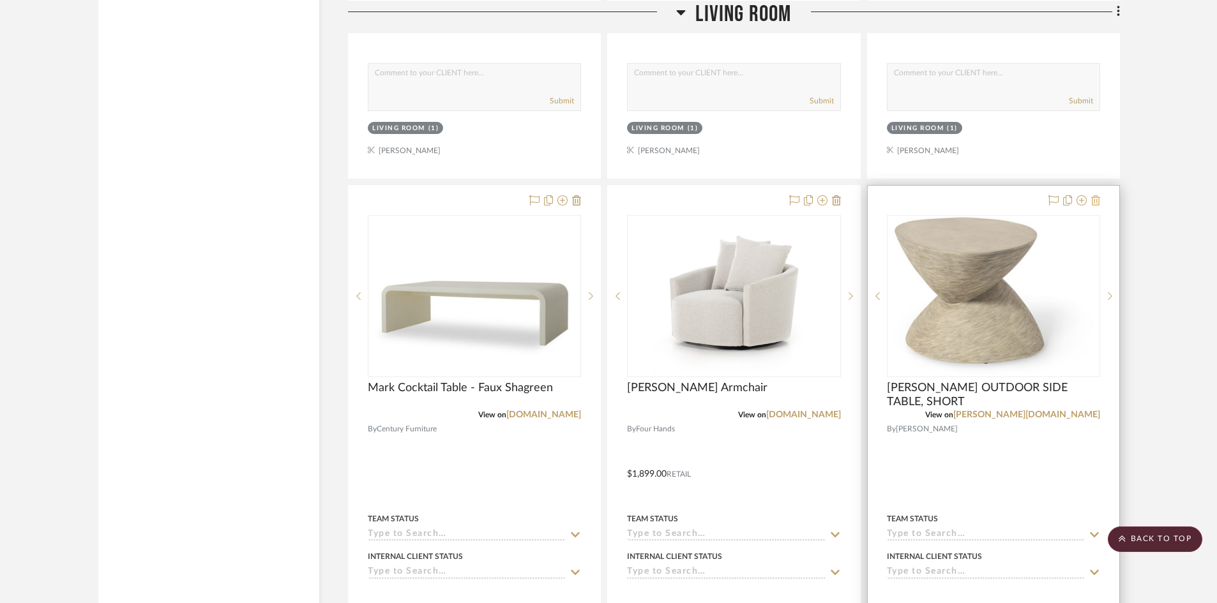
click at [1096, 199] on icon at bounding box center [1095, 200] width 9 height 10
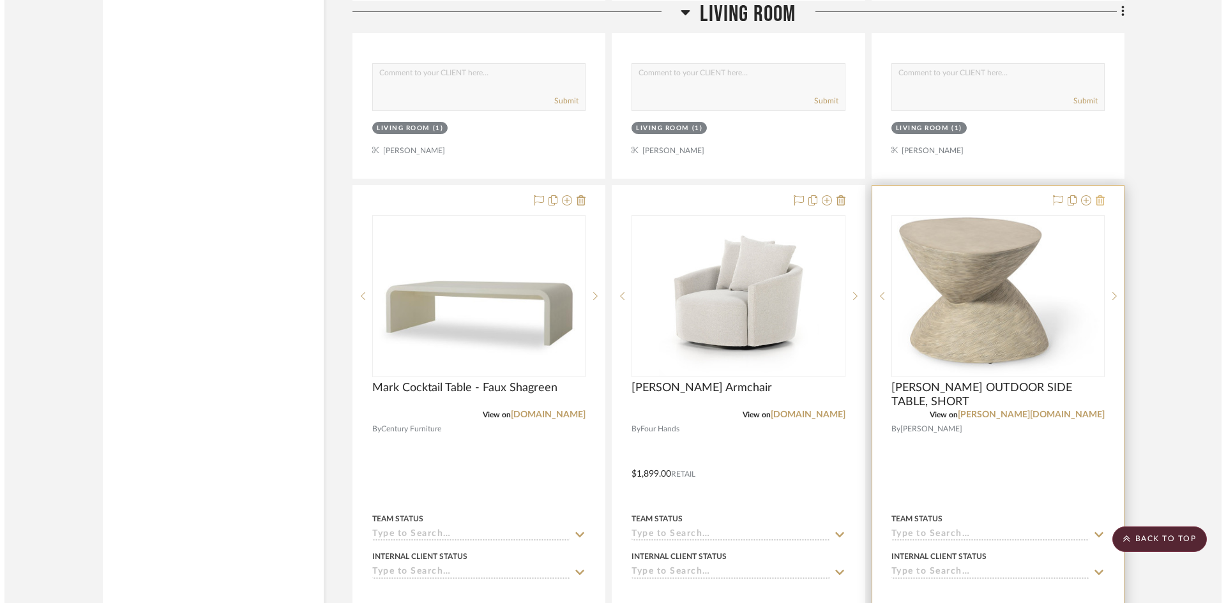
scroll to position [0, 0]
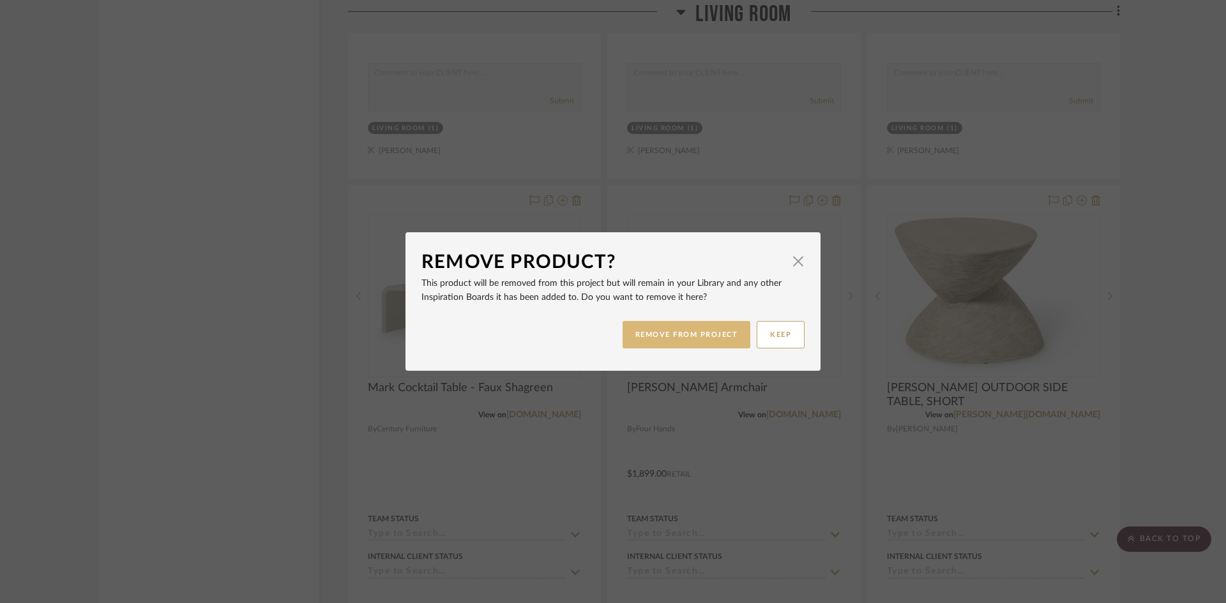
click at [692, 334] on button "REMOVE FROM PROJECT" at bounding box center [687, 334] width 128 height 27
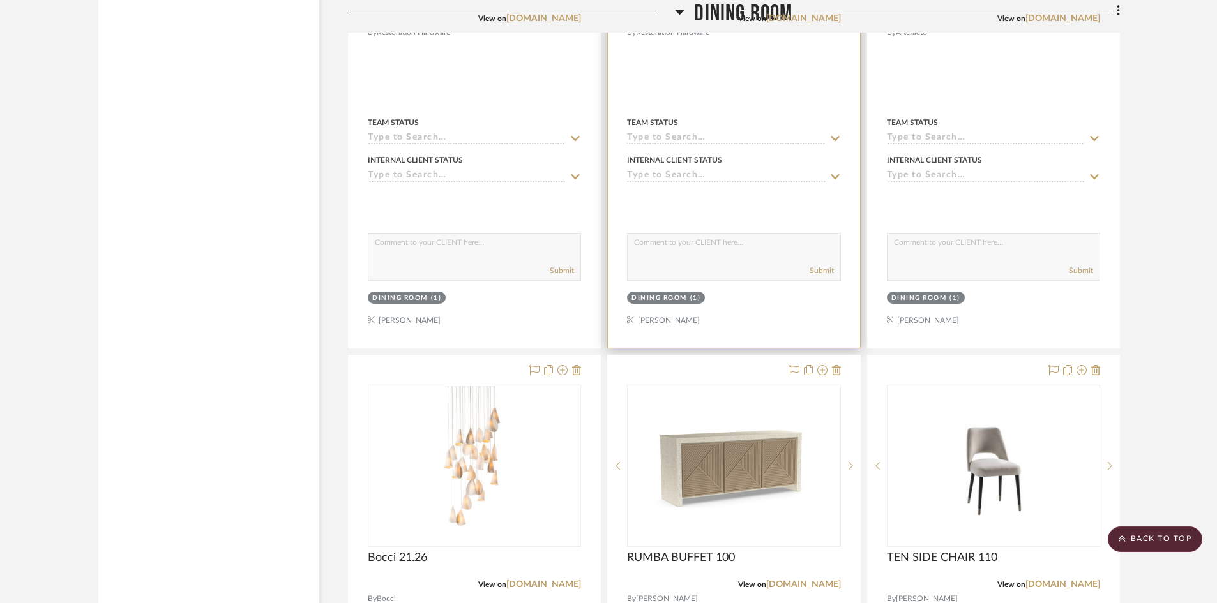
scroll to position [9196, 0]
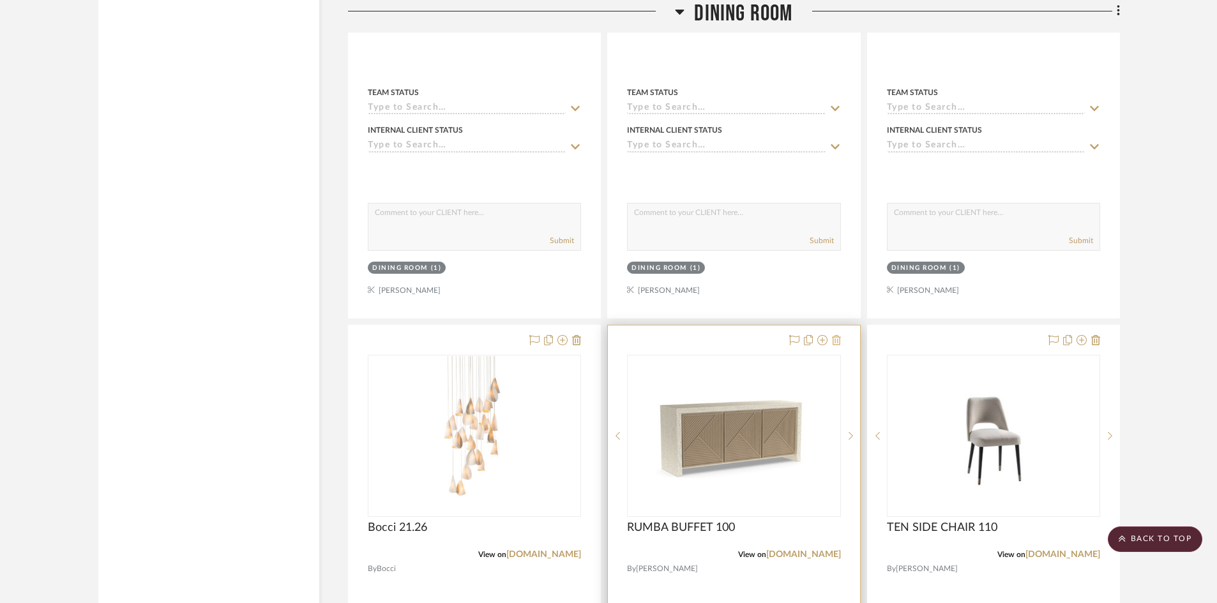
click at [836, 339] on icon at bounding box center [836, 340] width 9 height 10
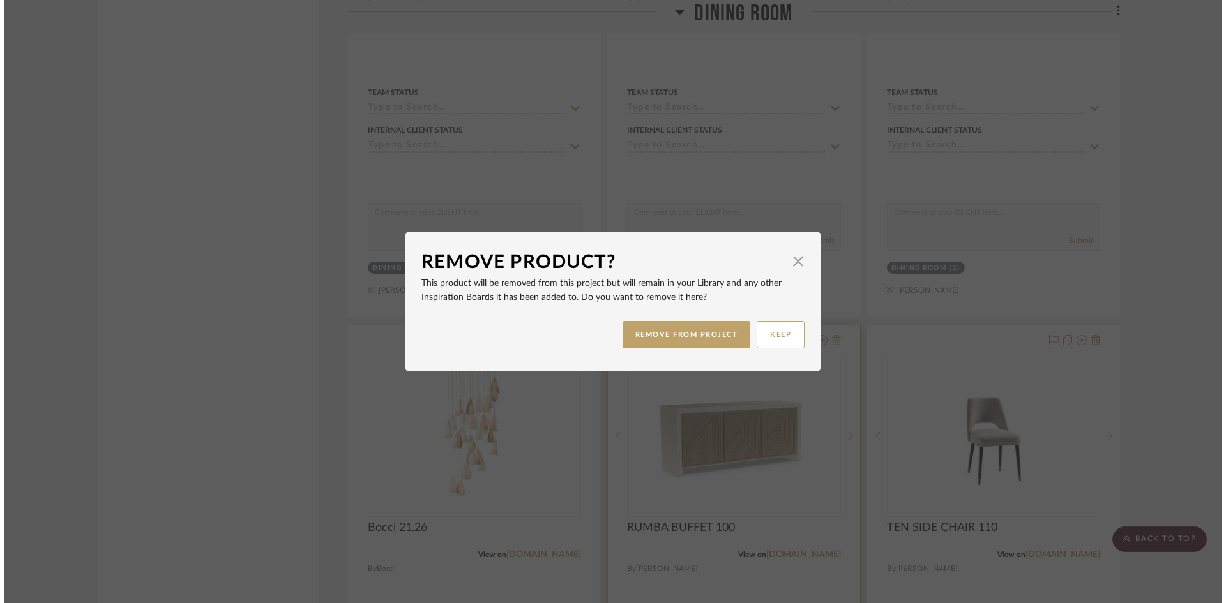
scroll to position [0, 0]
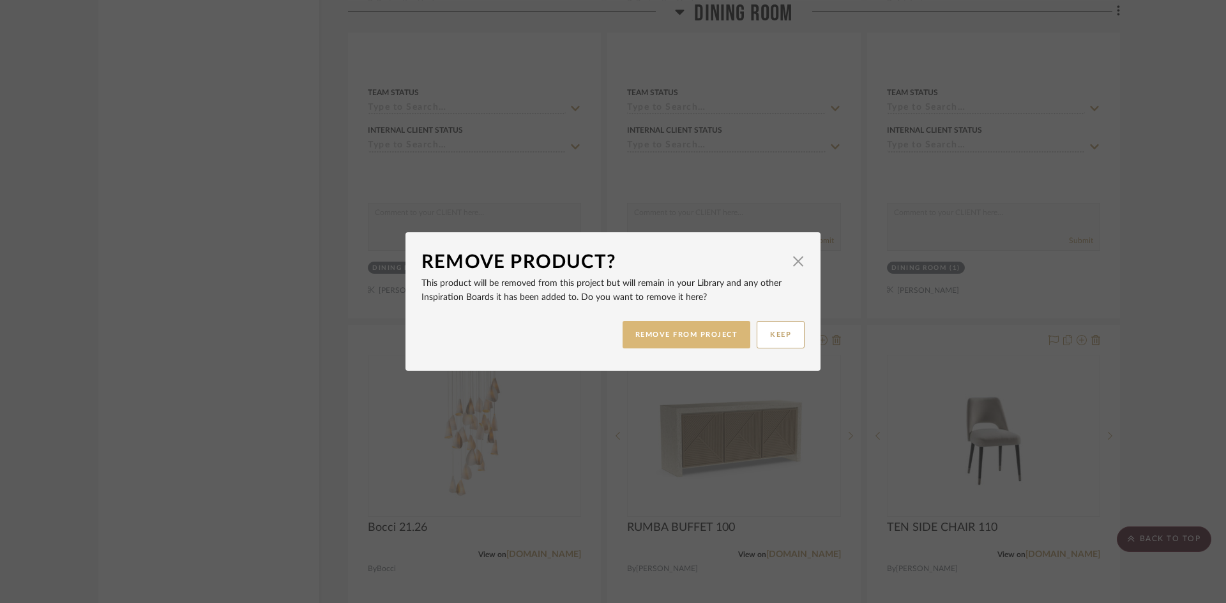
click at [693, 333] on button "REMOVE FROM PROJECT" at bounding box center [687, 334] width 128 height 27
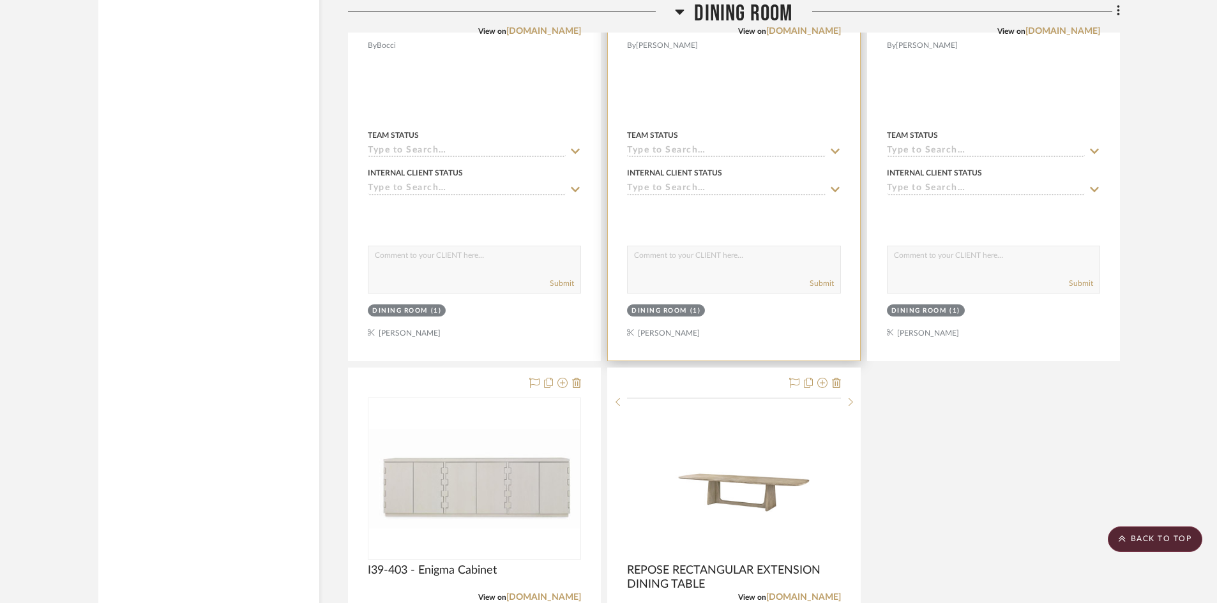
scroll to position [9834, 0]
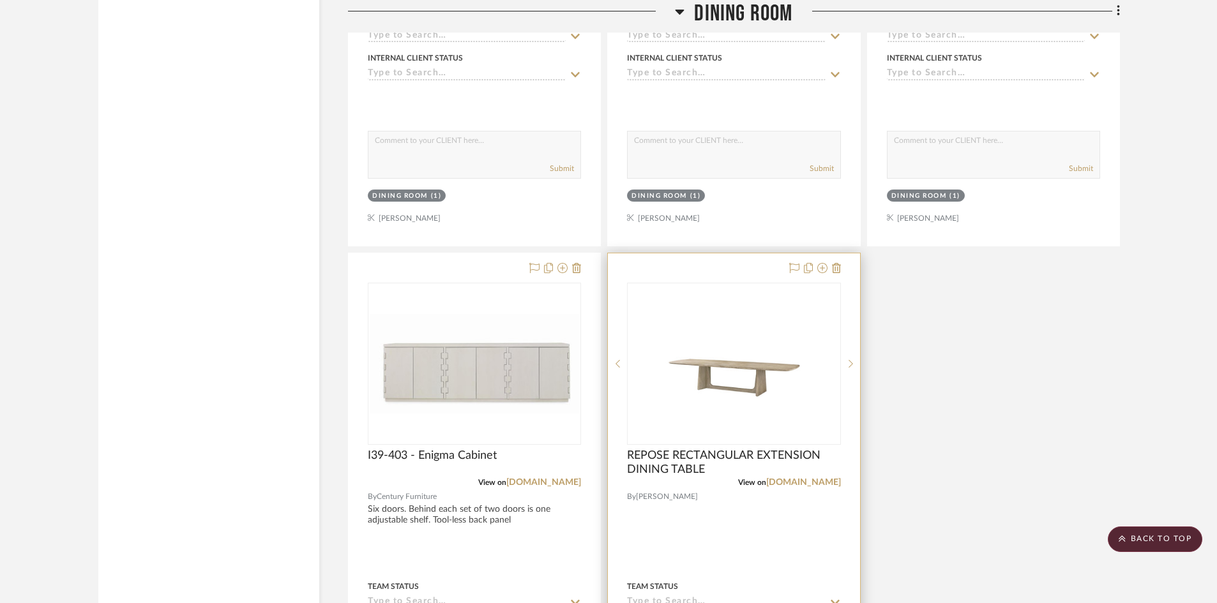
click at [847, 264] on div at bounding box center [734, 533] width 252 height 559
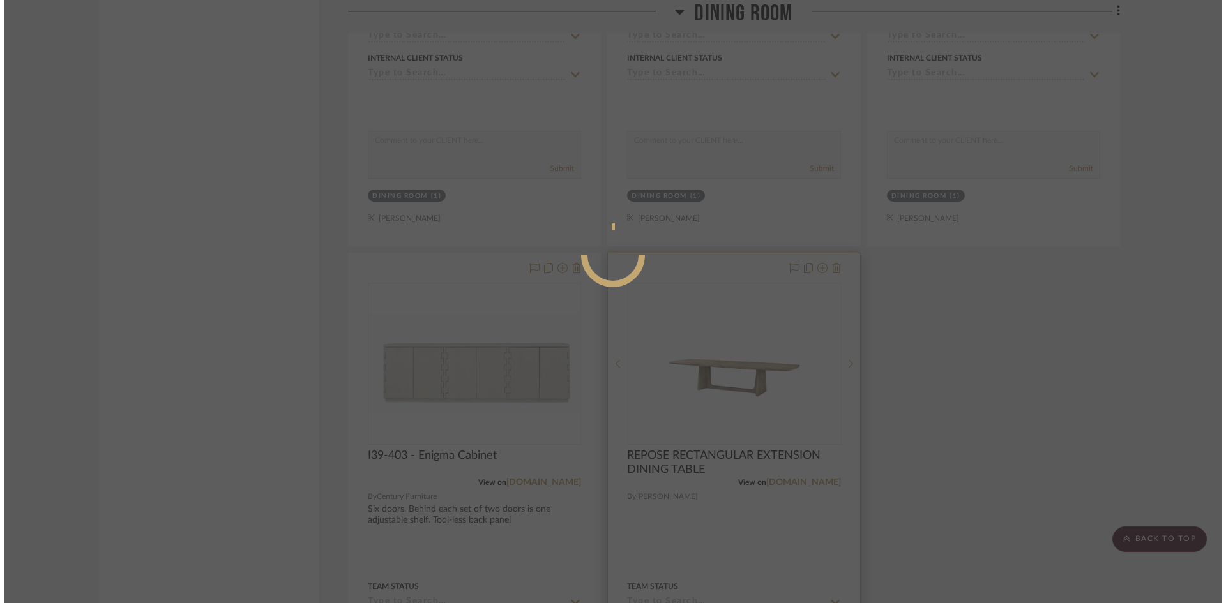
scroll to position [0, 0]
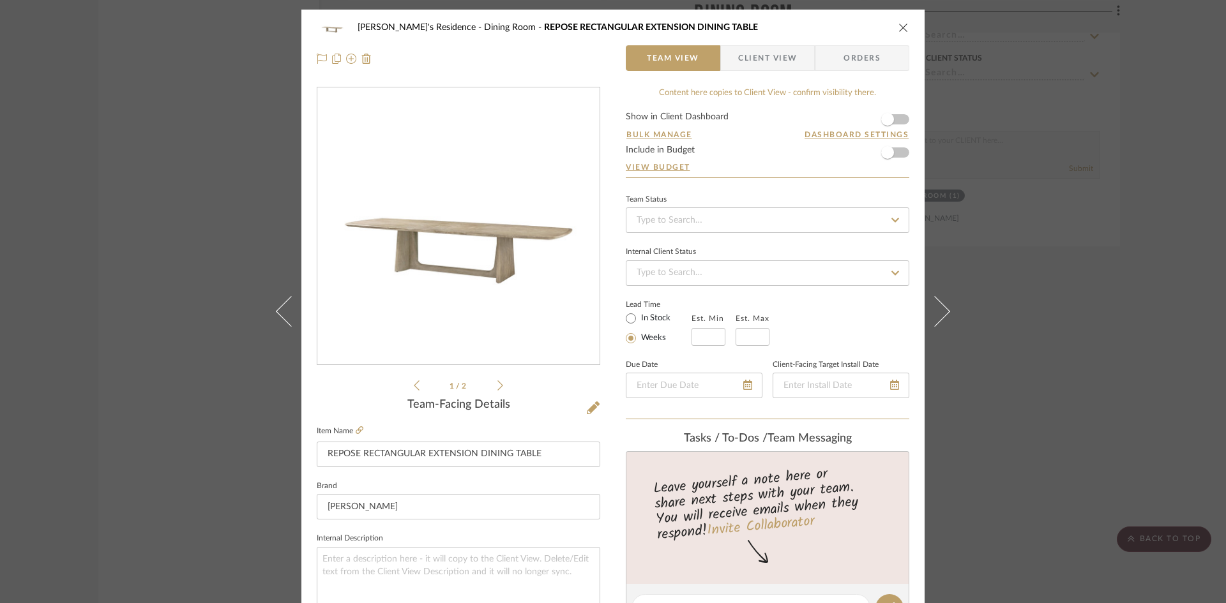
click at [898, 29] on icon "close" at bounding box center [903, 27] width 10 height 10
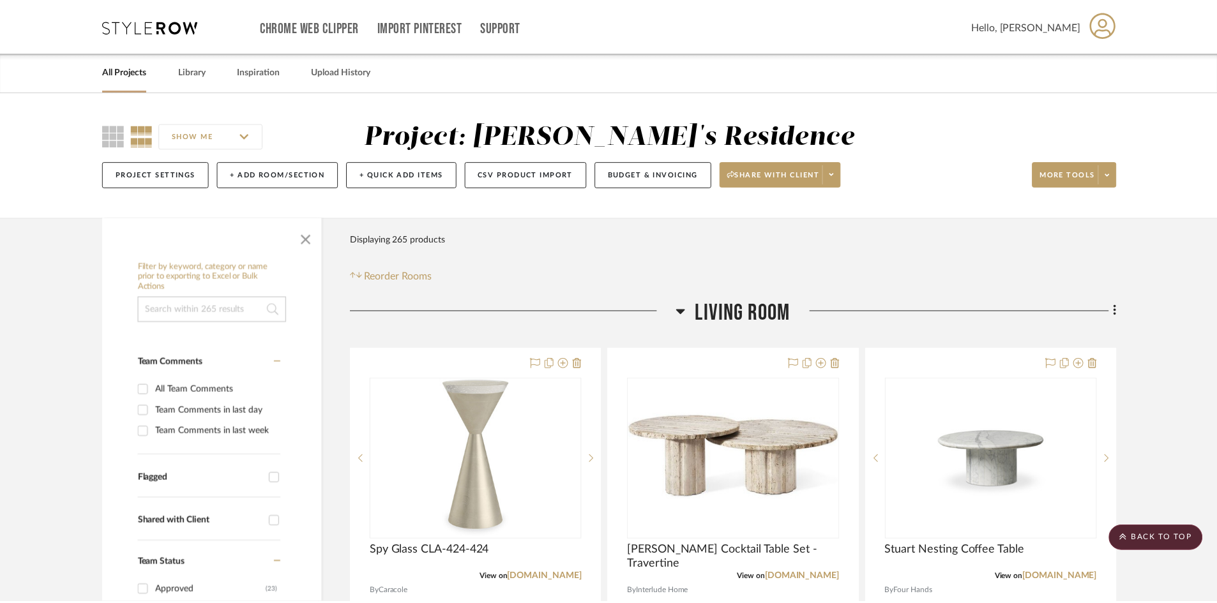
scroll to position [9834, 0]
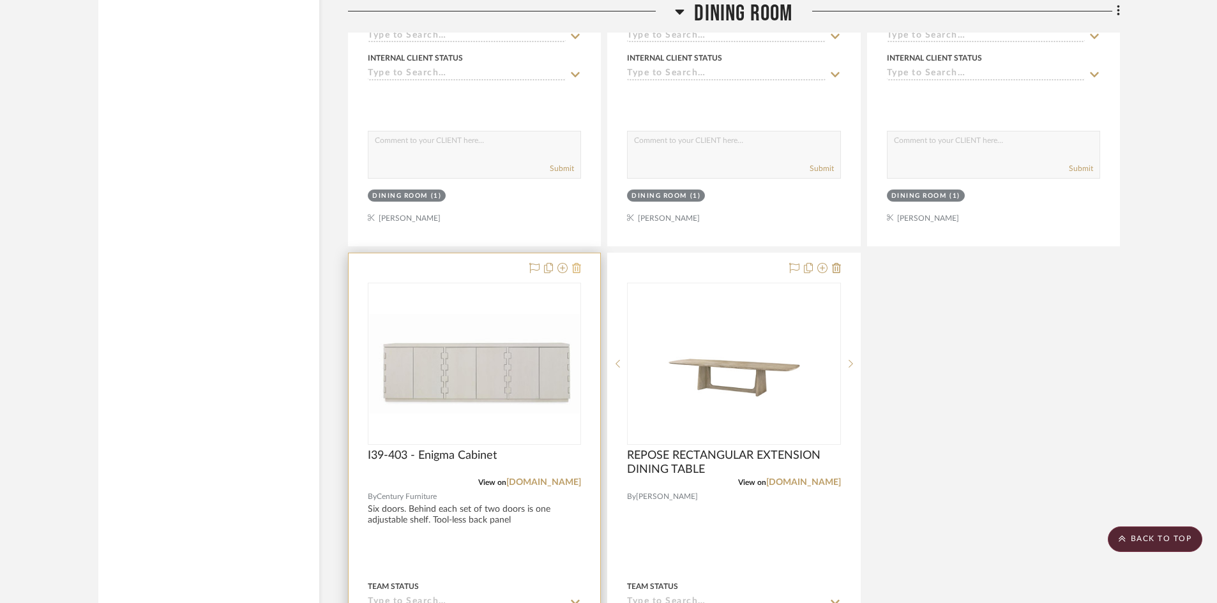
click at [576, 266] on icon at bounding box center [576, 268] width 9 height 10
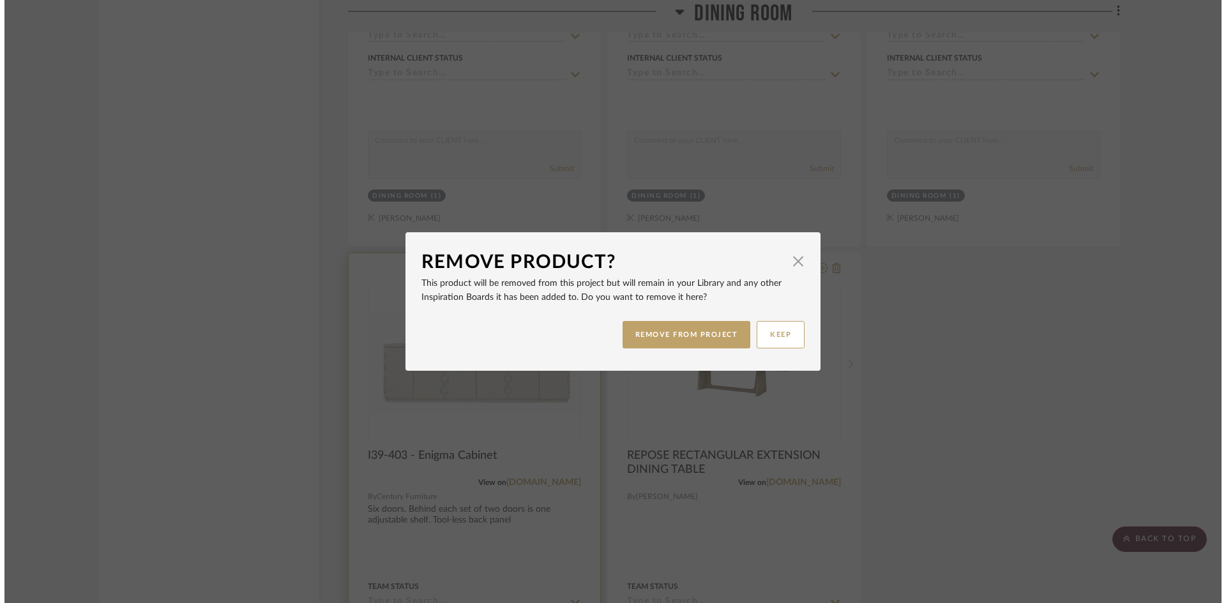
scroll to position [0, 0]
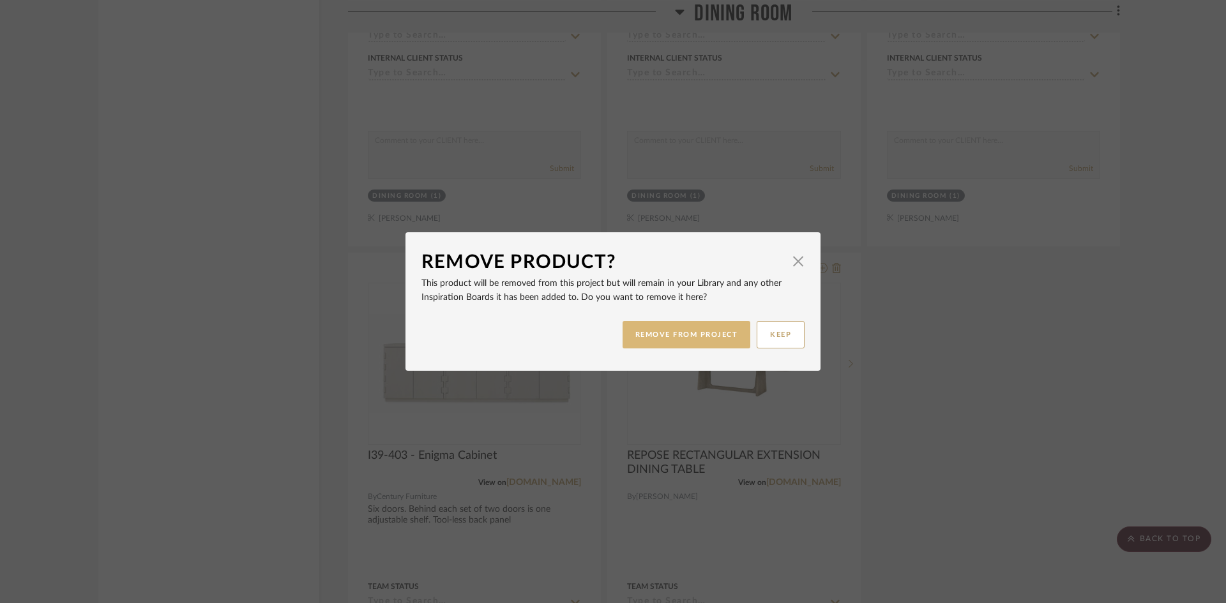
click at [658, 331] on button "REMOVE FROM PROJECT" at bounding box center [687, 334] width 128 height 27
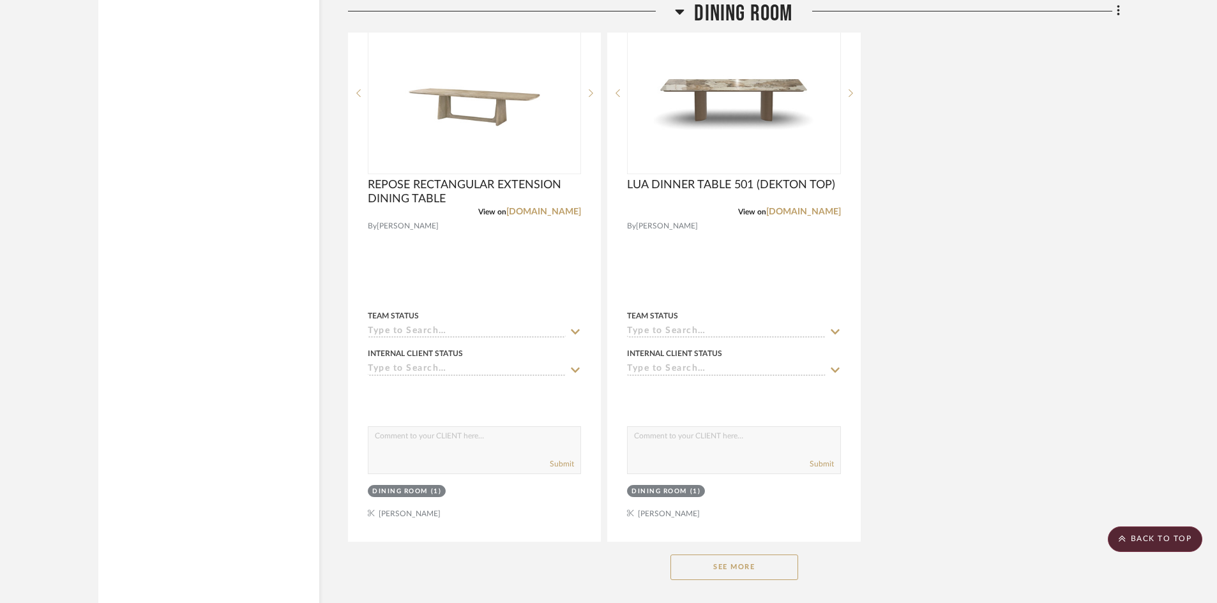
scroll to position [10281, 0]
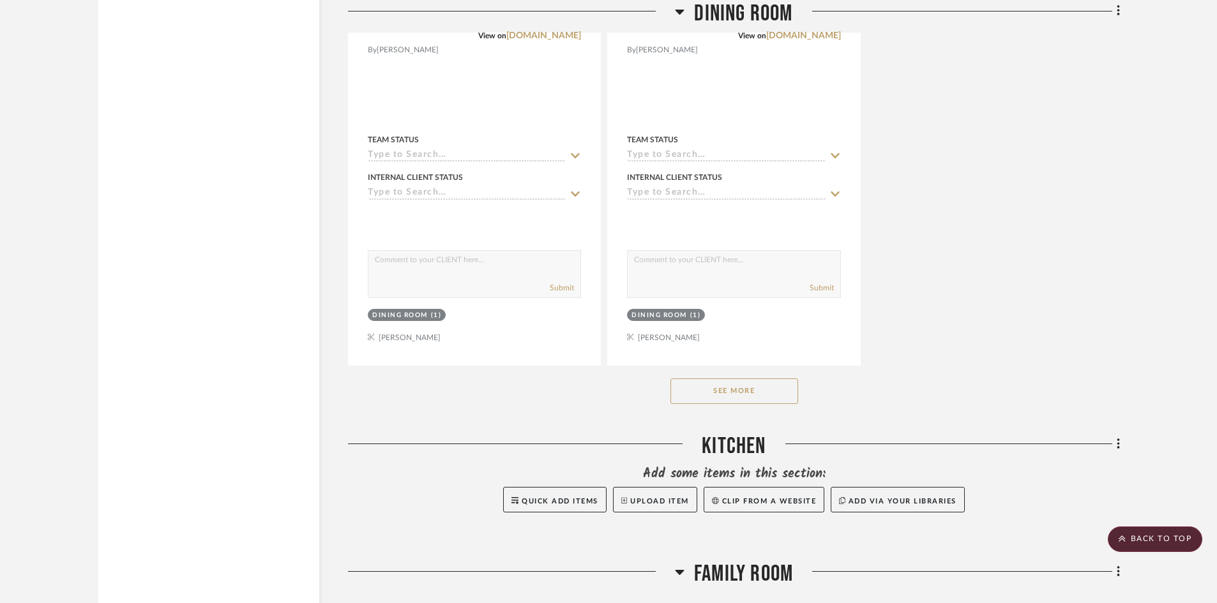
click at [729, 389] on button "See More" at bounding box center [735, 392] width 128 height 26
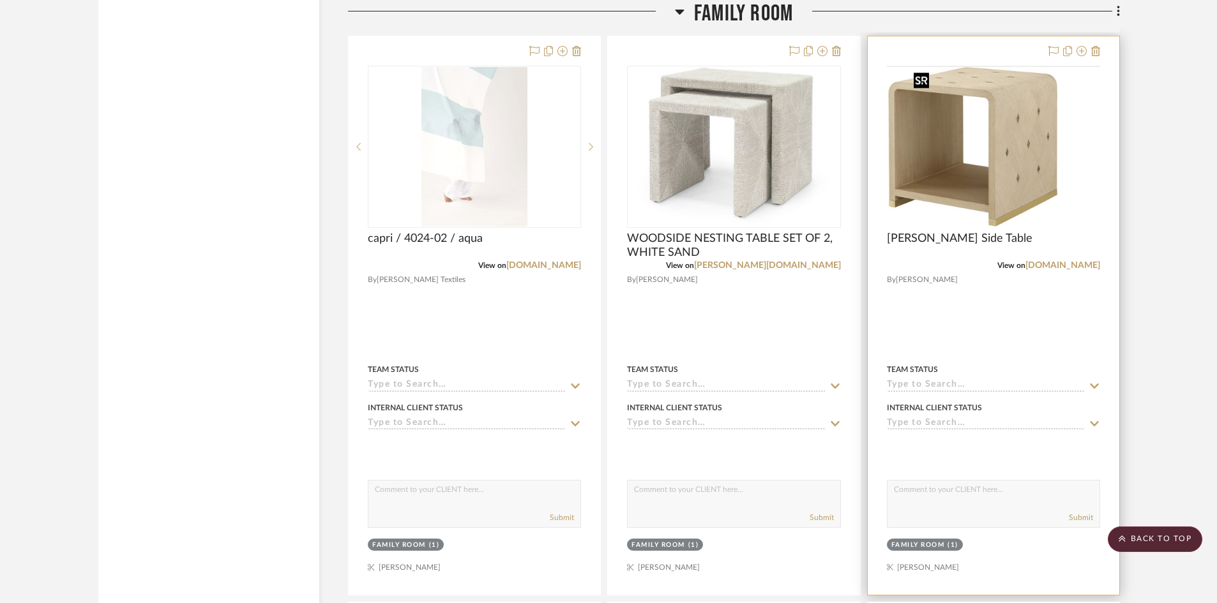
scroll to position [10792, 0]
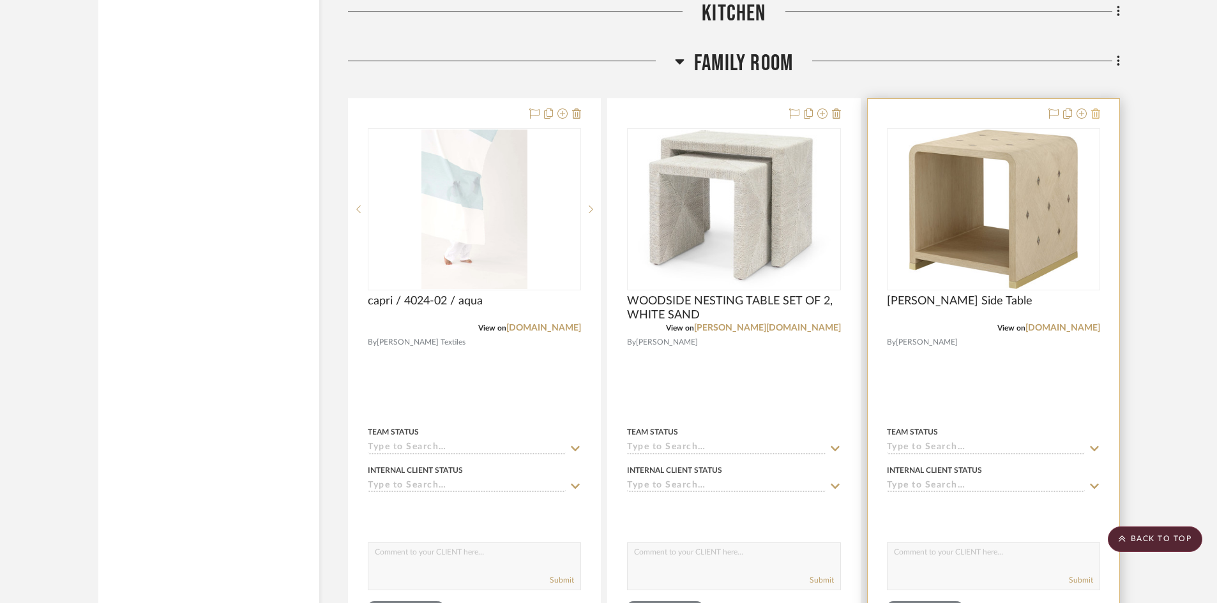
click at [1093, 115] on icon at bounding box center [1095, 114] width 9 height 10
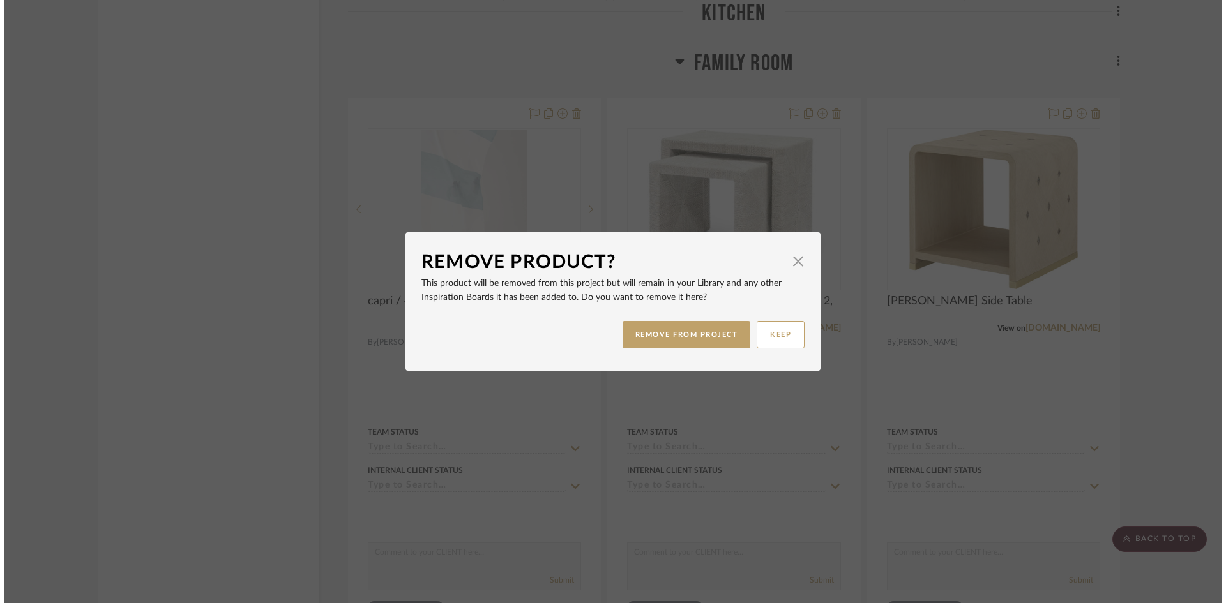
scroll to position [0, 0]
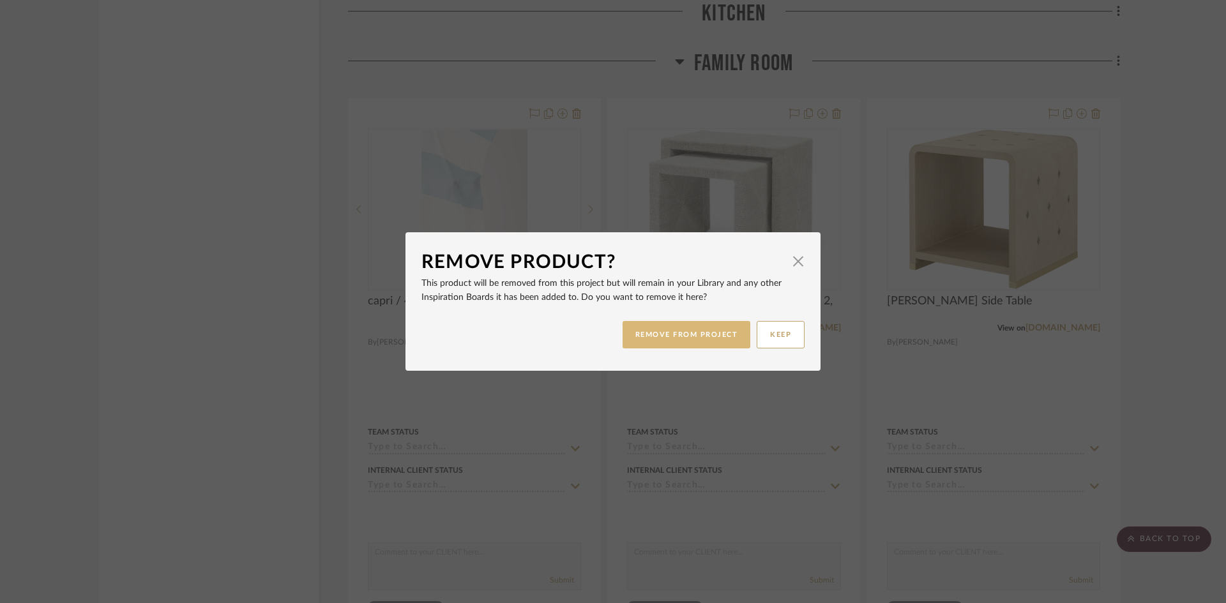
click at [674, 331] on button "REMOVE FROM PROJECT" at bounding box center [687, 334] width 128 height 27
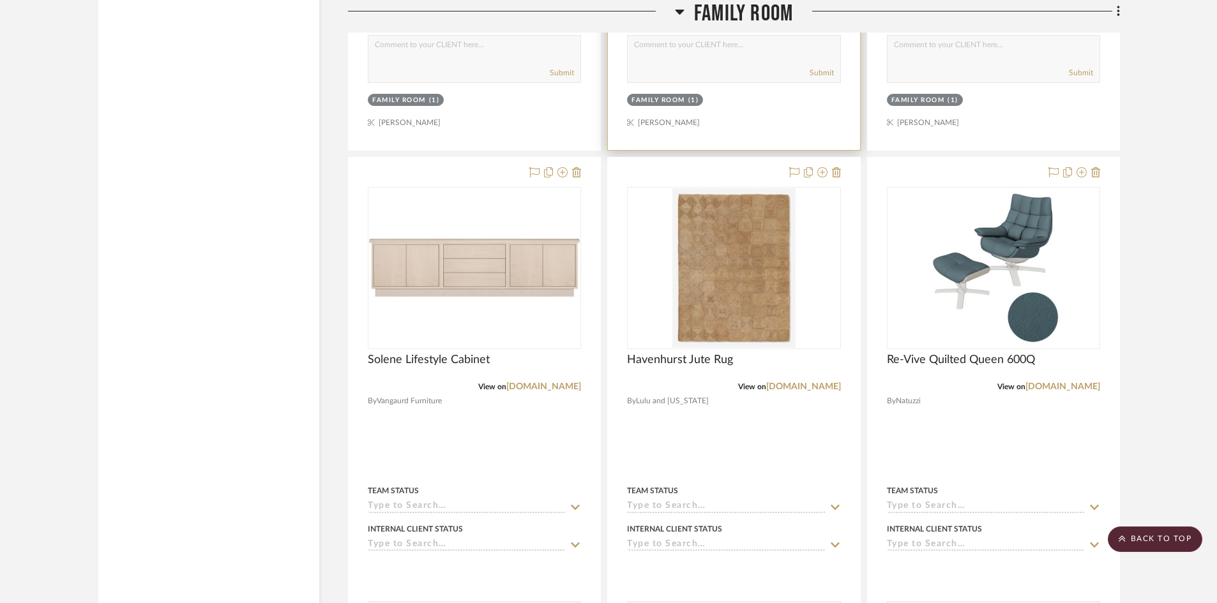
scroll to position [11303, 0]
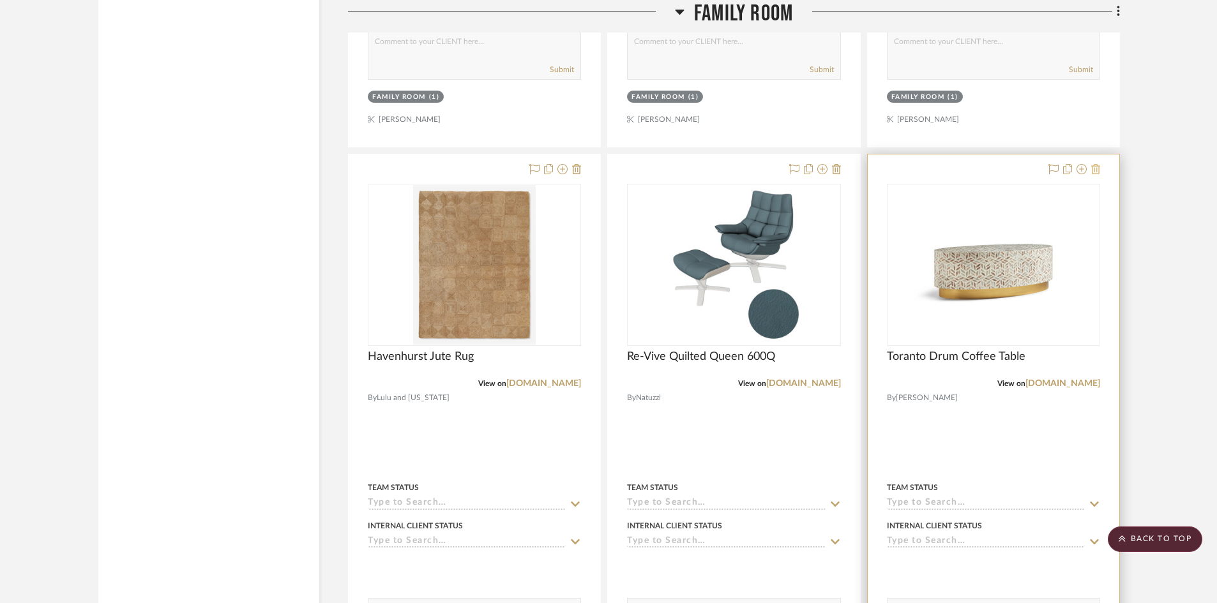
click at [1095, 165] on icon at bounding box center [1095, 169] width 9 height 10
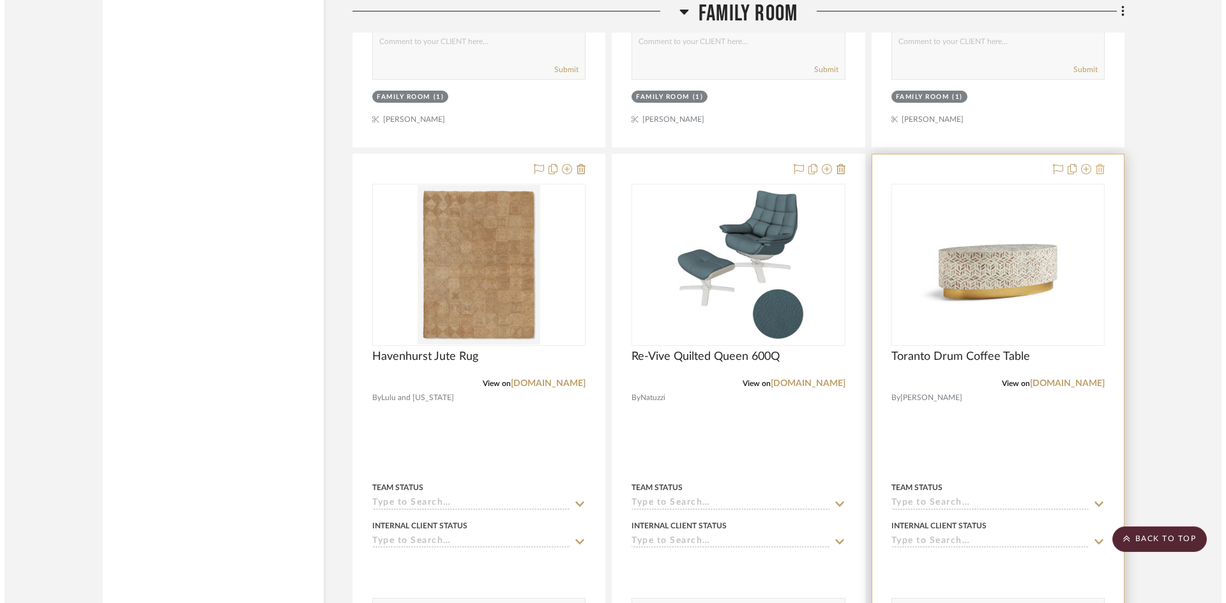
scroll to position [0, 0]
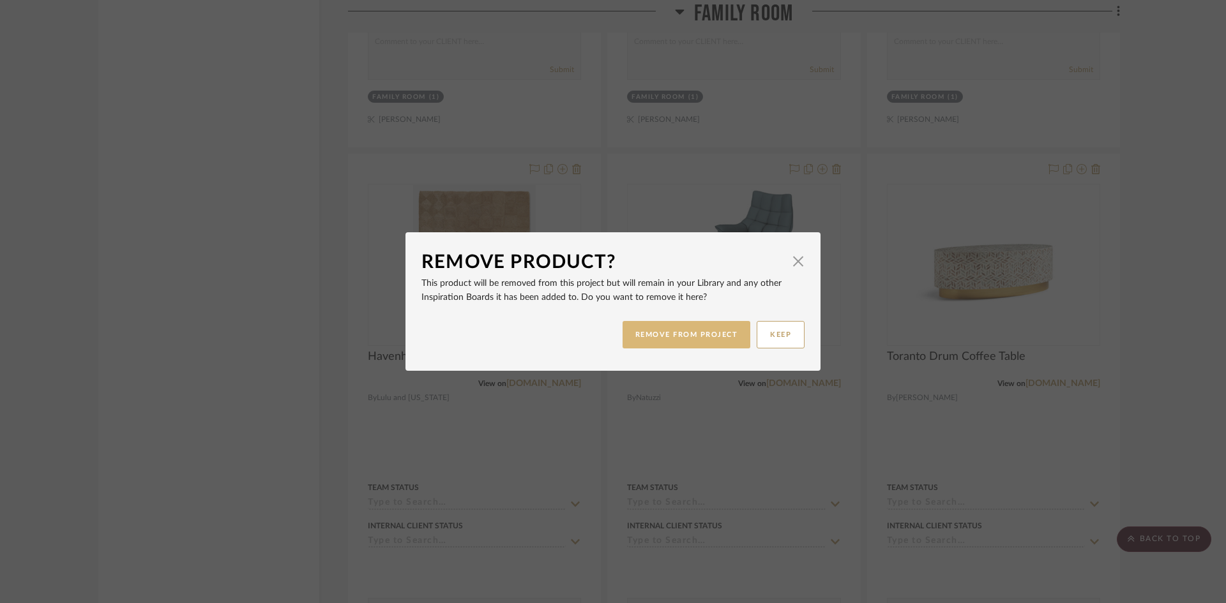
click at [636, 334] on button "REMOVE FROM PROJECT" at bounding box center [687, 334] width 128 height 27
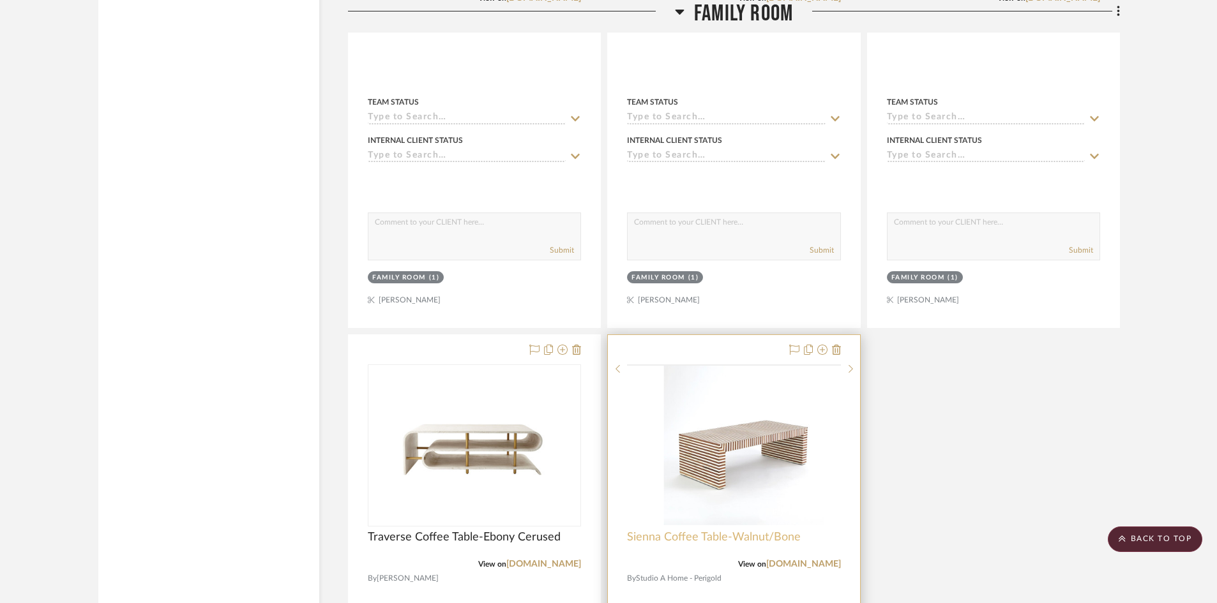
scroll to position [11814, 0]
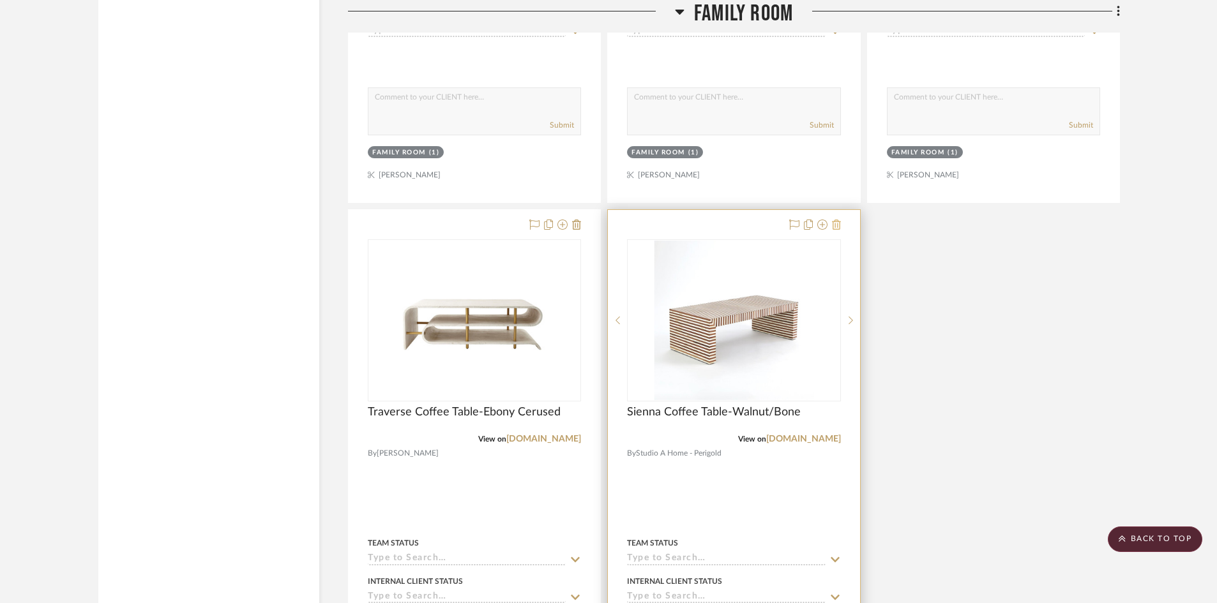
click at [838, 227] on icon at bounding box center [836, 225] width 9 height 10
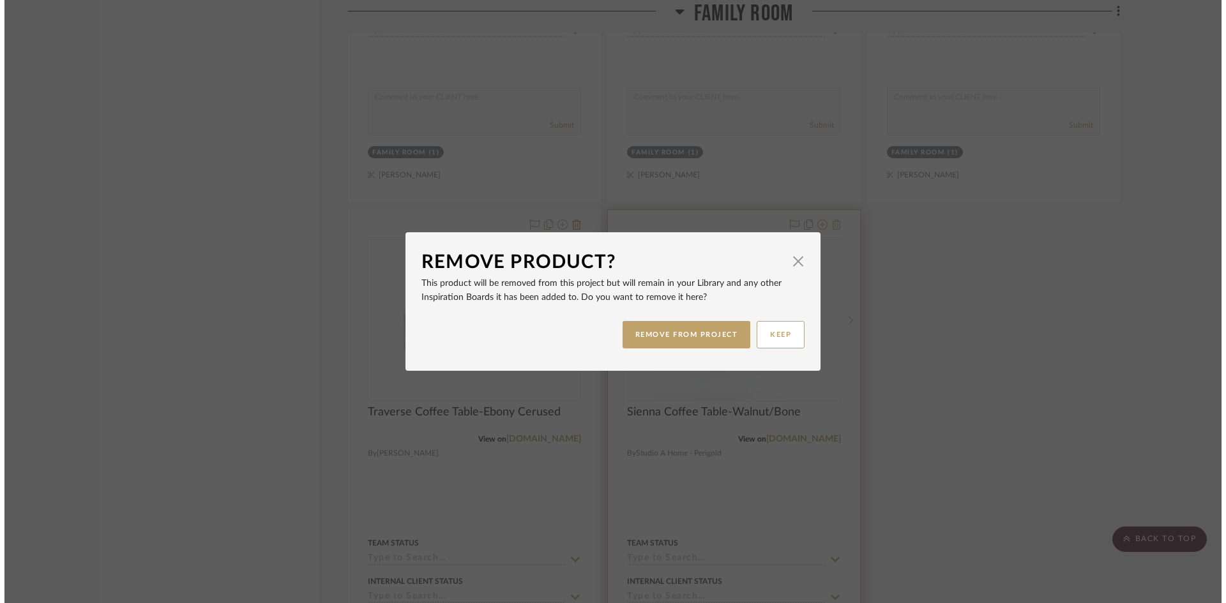
scroll to position [0, 0]
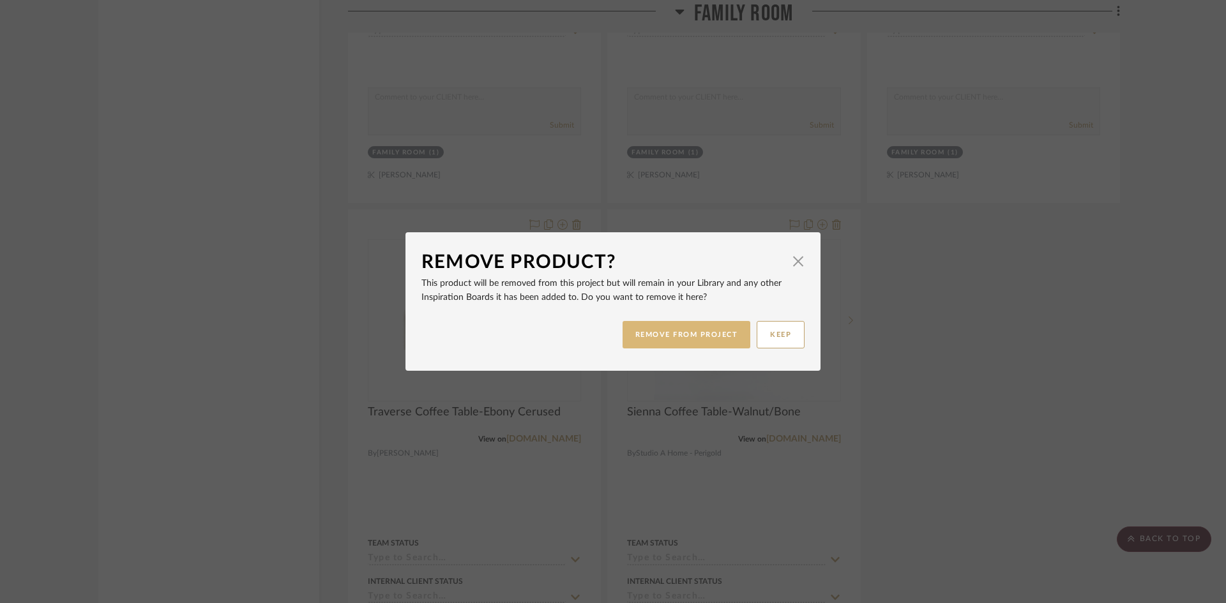
click at [699, 329] on button "REMOVE FROM PROJECT" at bounding box center [687, 334] width 128 height 27
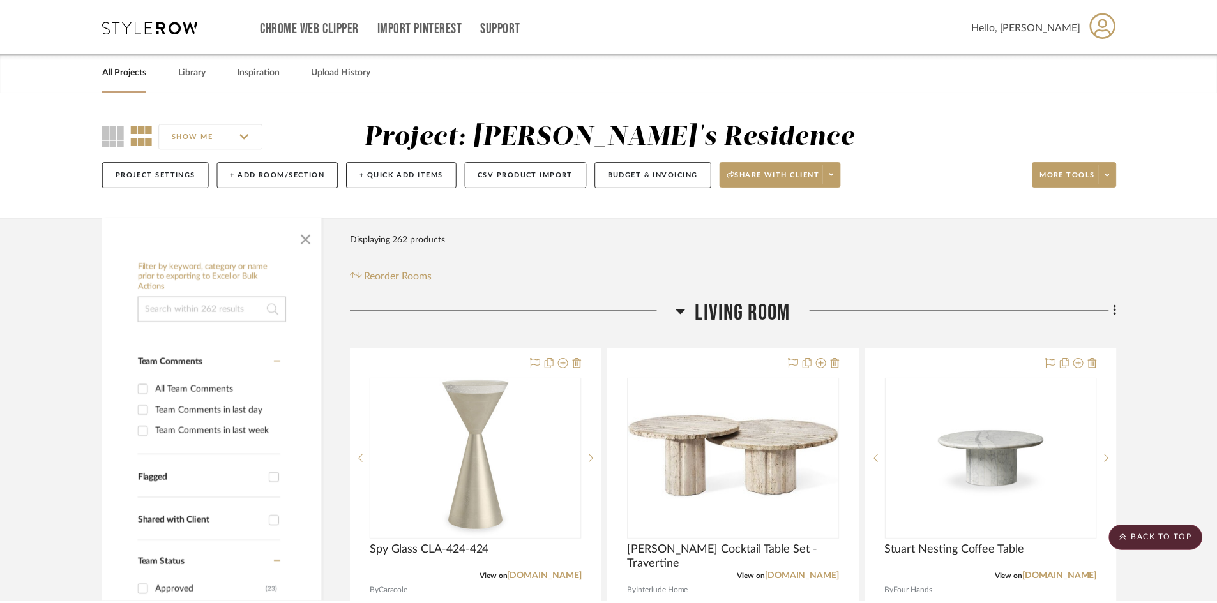
scroll to position [11814, 0]
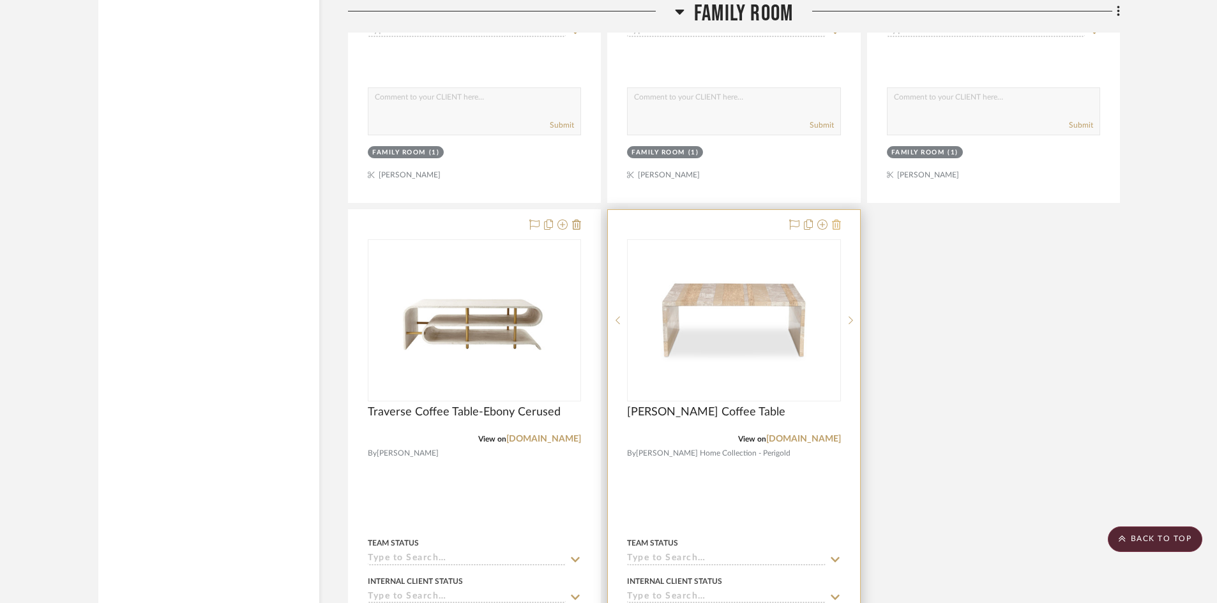
click at [840, 226] on icon at bounding box center [836, 225] width 9 height 10
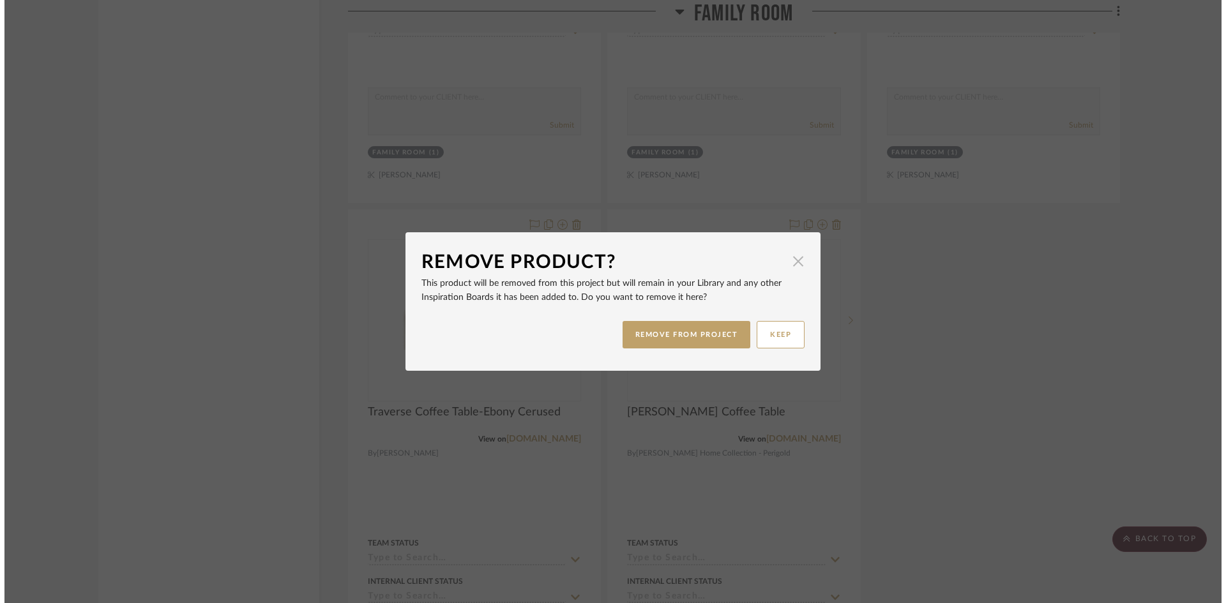
scroll to position [0, 0]
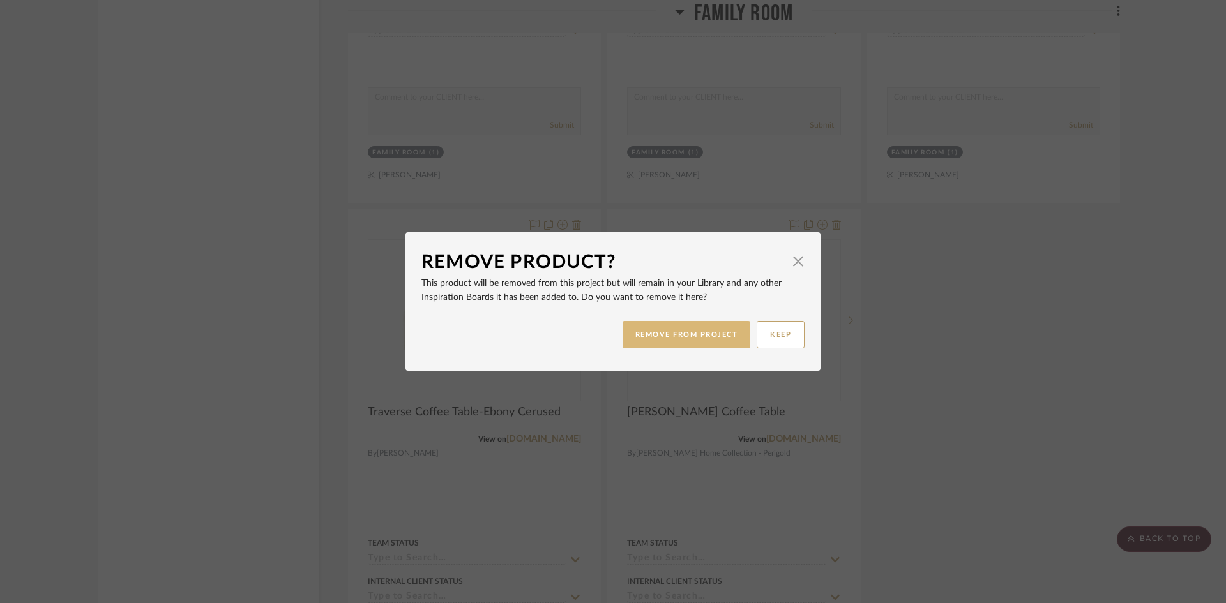
click at [694, 333] on button "REMOVE FROM PROJECT" at bounding box center [687, 334] width 128 height 27
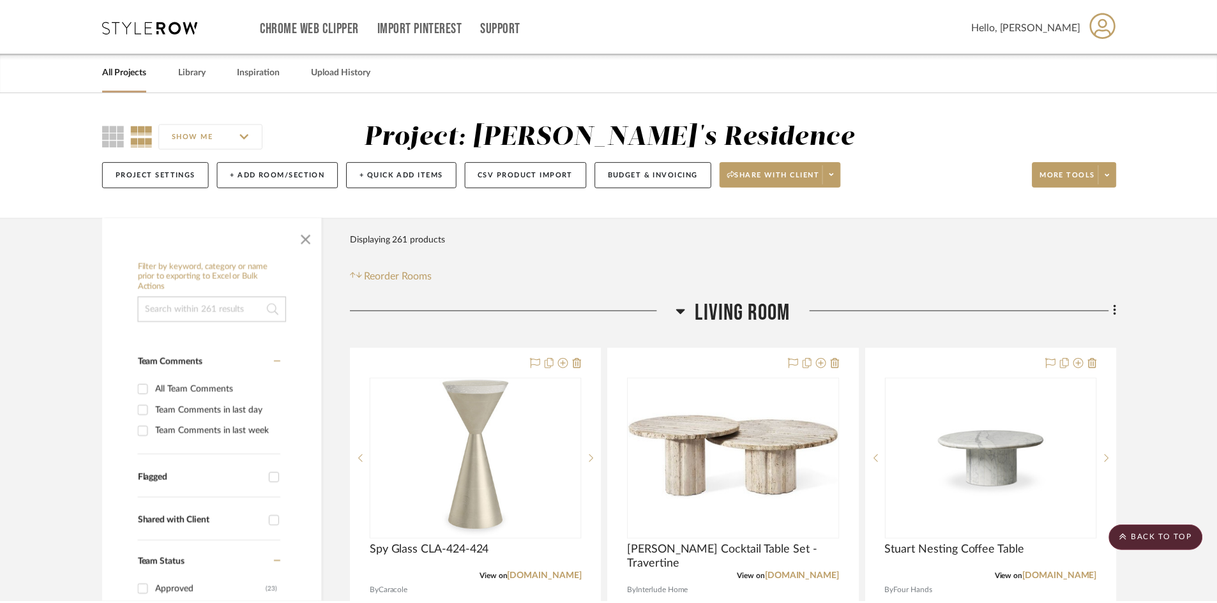
scroll to position [11814, 0]
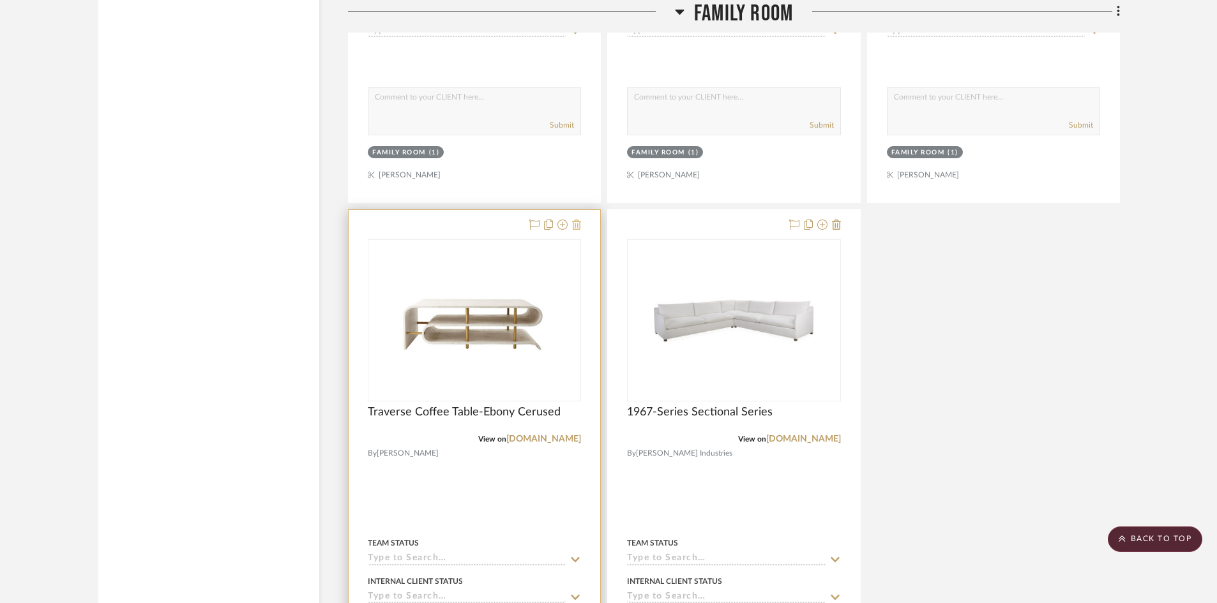
click at [574, 224] on icon at bounding box center [576, 225] width 9 height 10
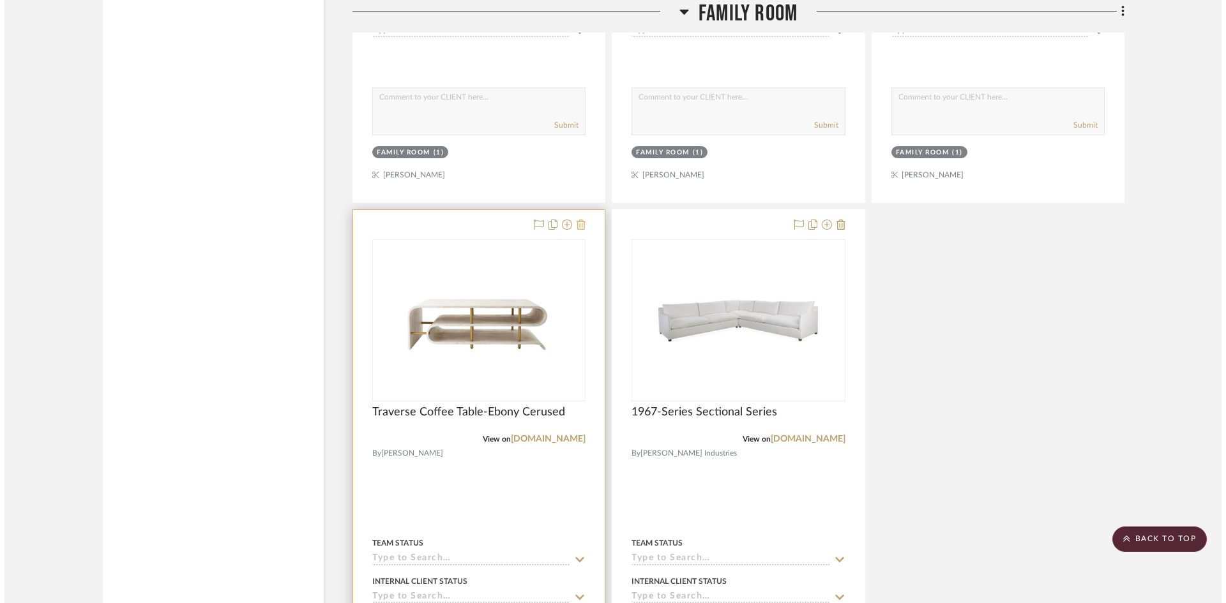
scroll to position [0, 0]
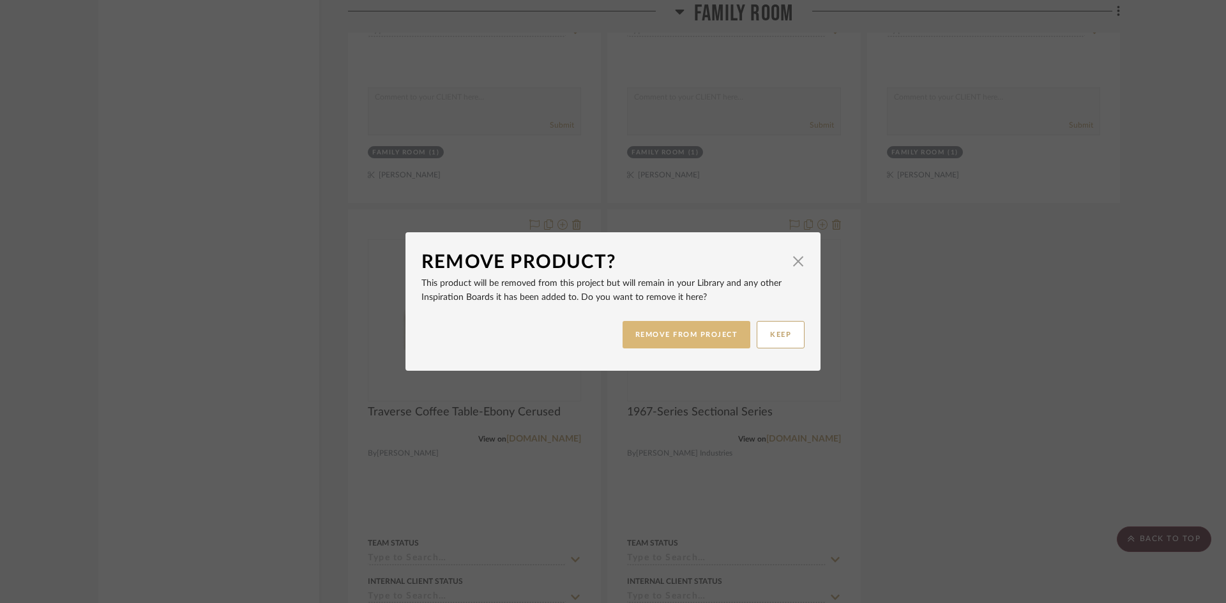
click at [693, 332] on button "REMOVE FROM PROJECT" at bounding box center [687, 334] width 128 height 27
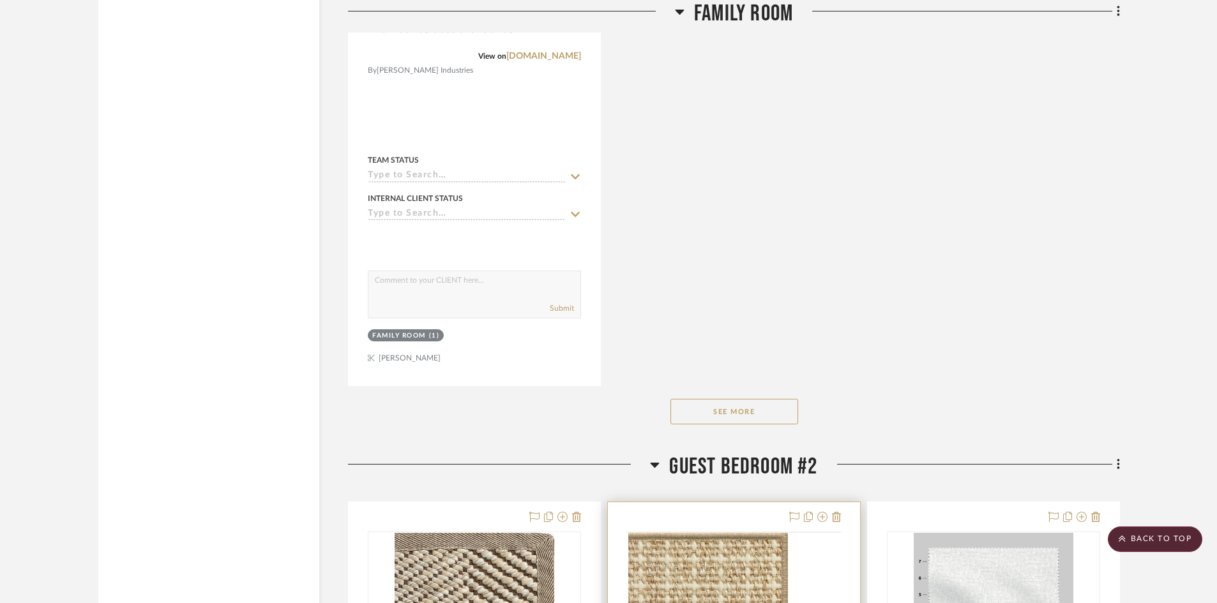
scroll to position [12325, 0]
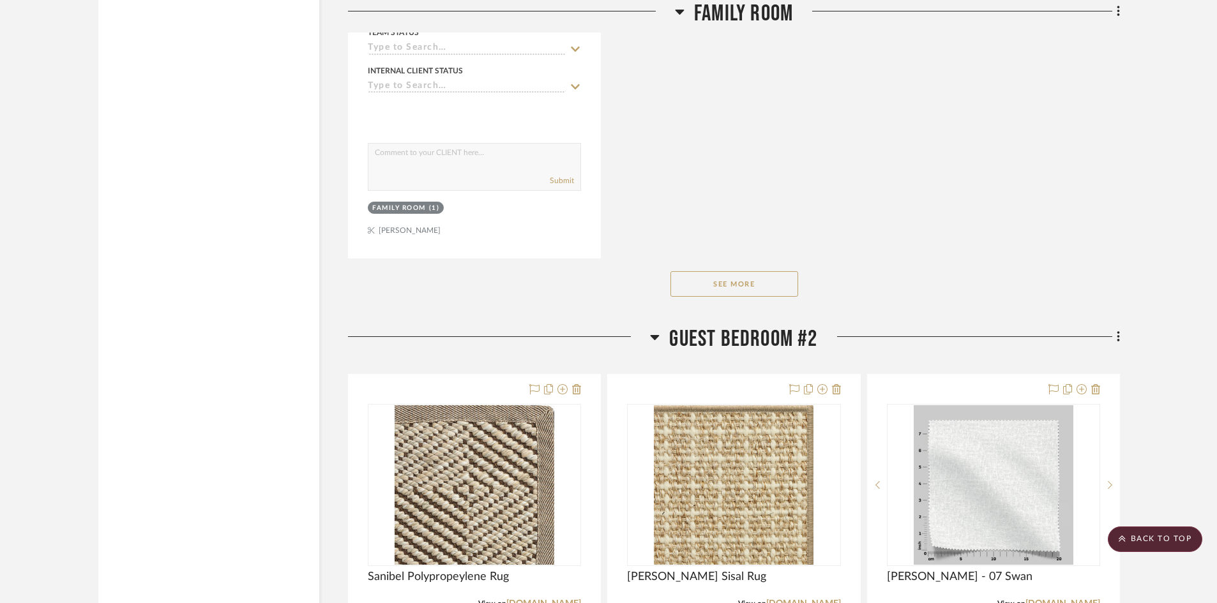
click at [757, 282] on button "See More" at bounding box center [735, 284] width 128 height 26
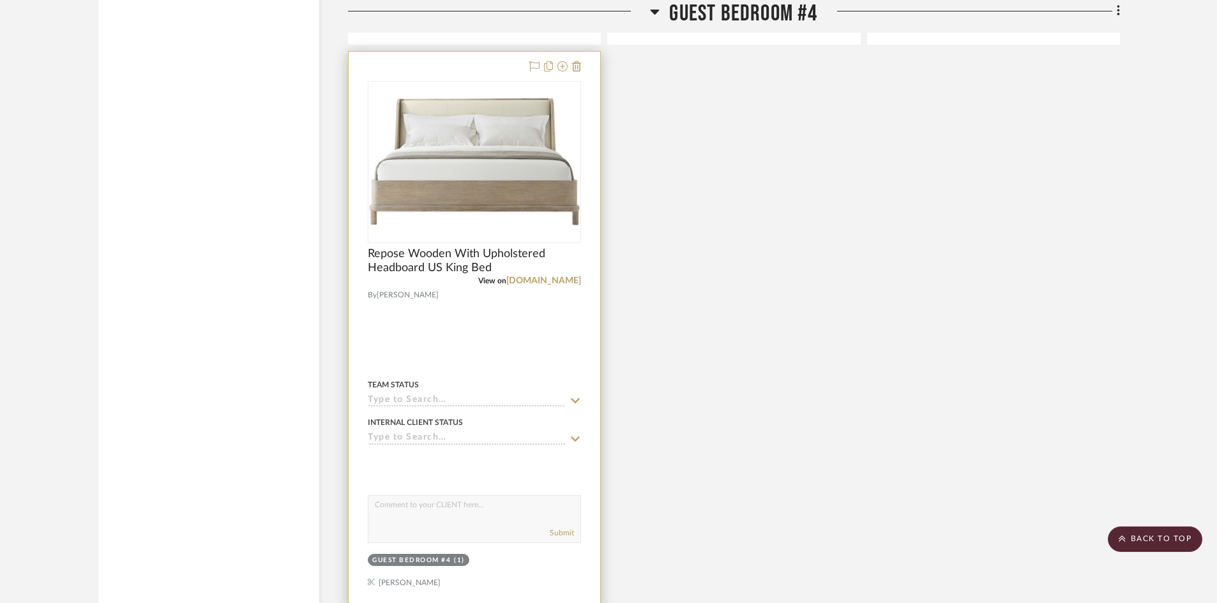
scroll to position [16667, 0]
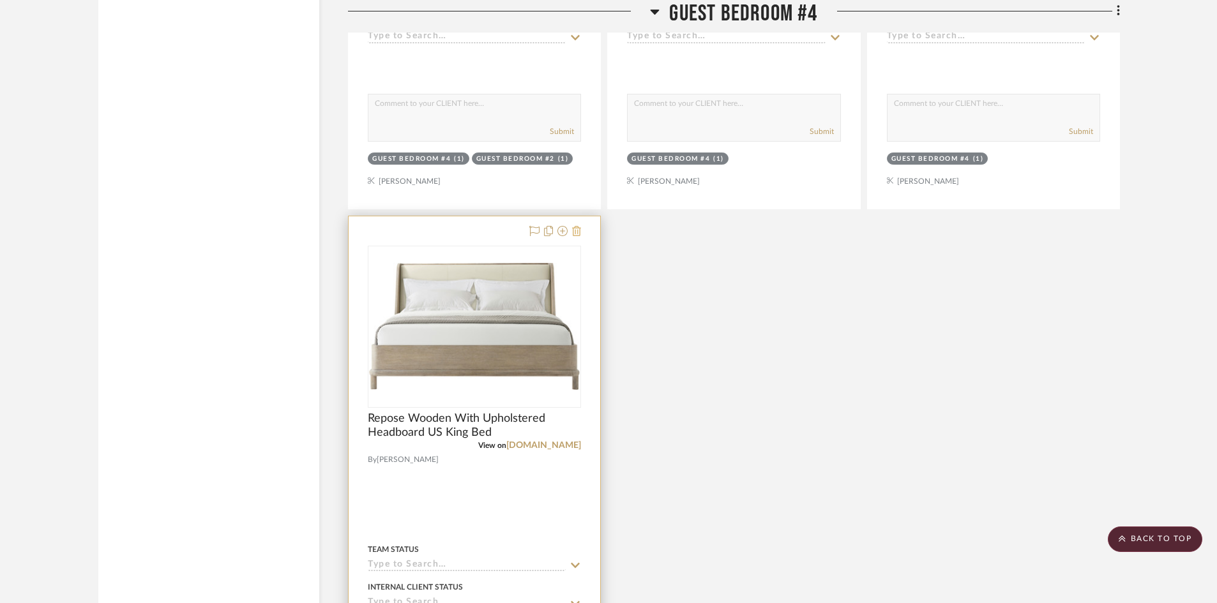
click at [577, 231] on icon at bounding box center [576, 231] width 9 height 10
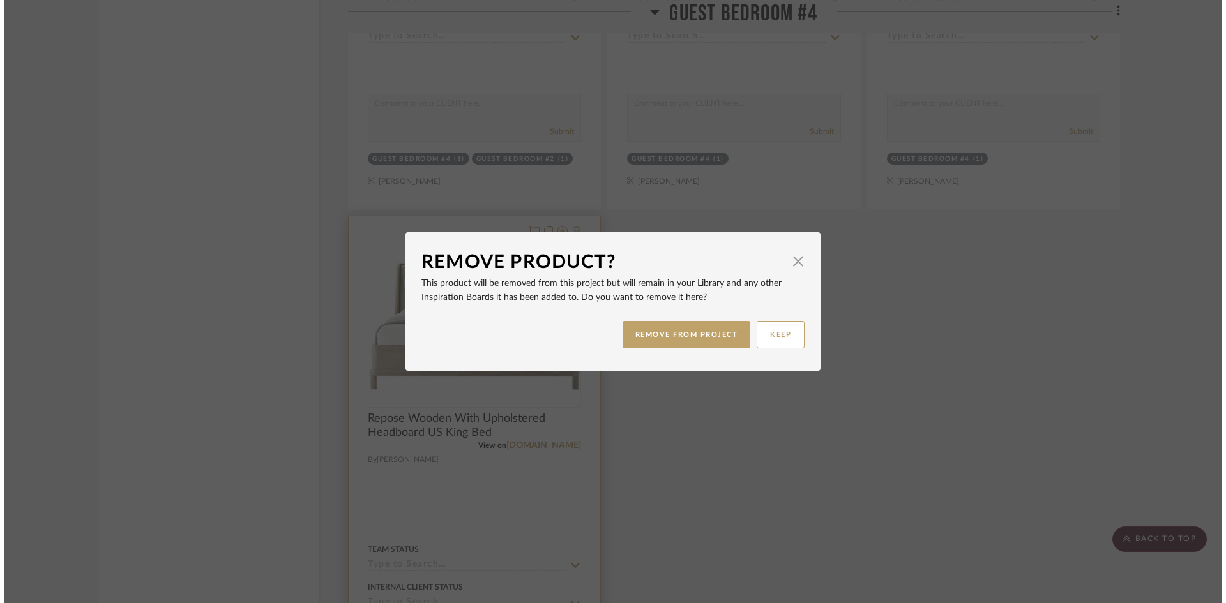
scroll to position [0, 0]
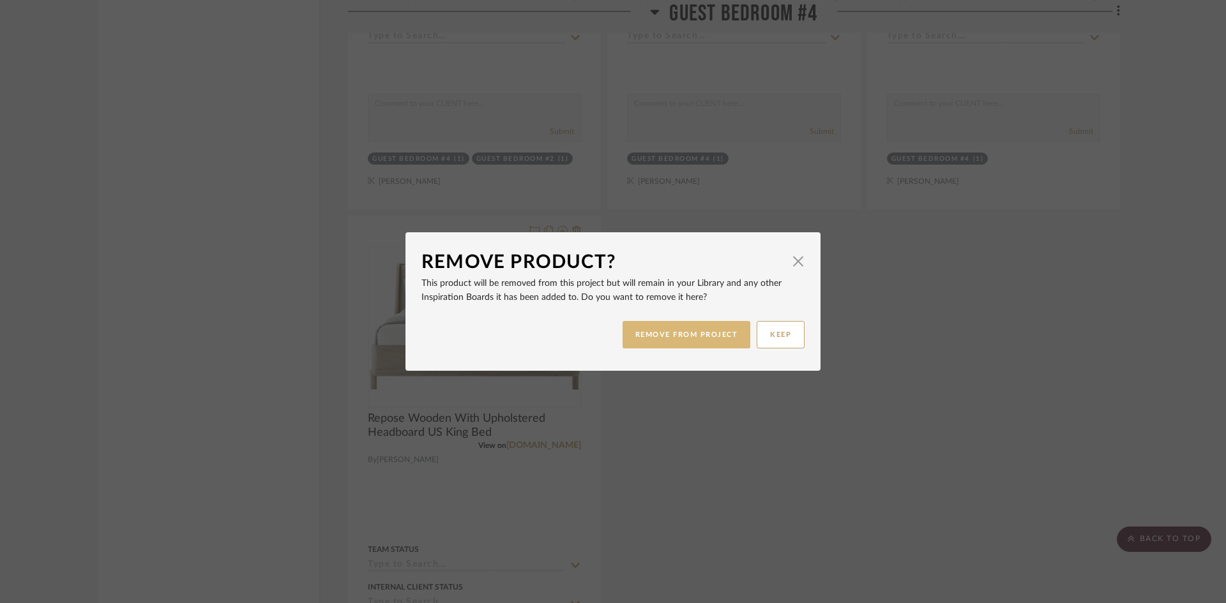
click at [678, 335] on button "REMOVE FROM PROJECT" at bounding box center [687, 334] width 128 height 27
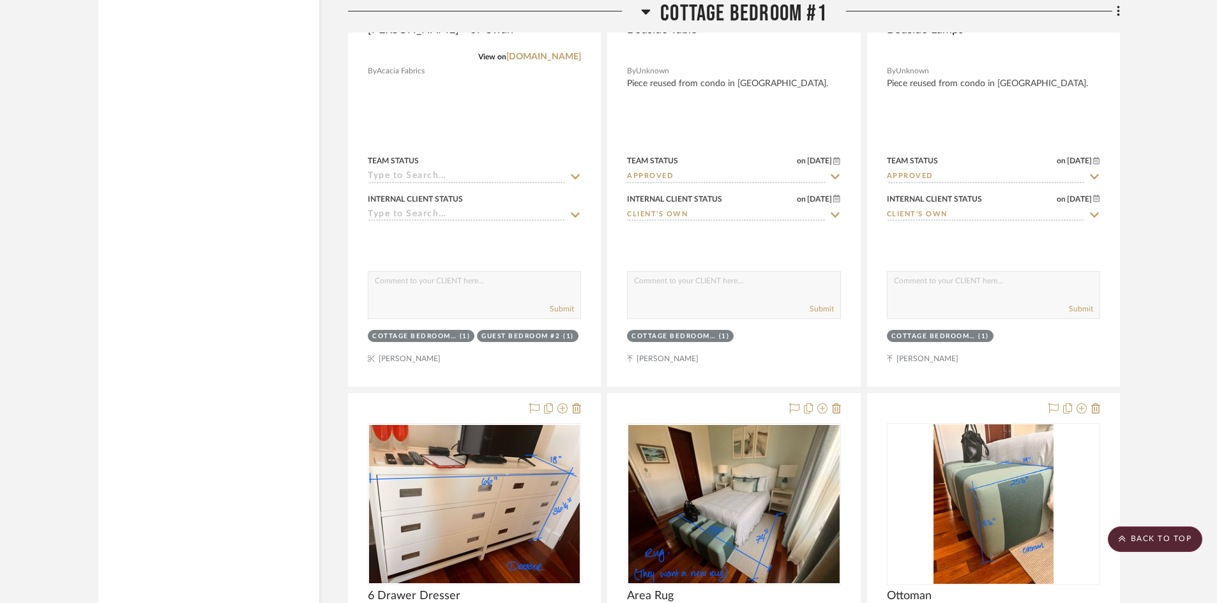
scroll to position [16795, 0]
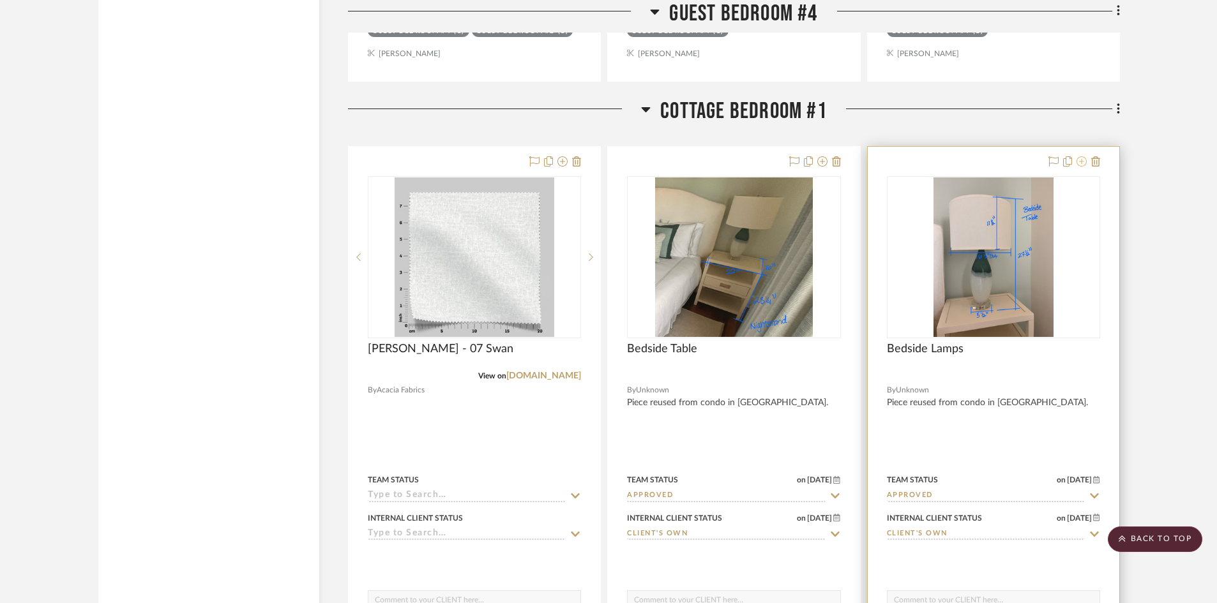
click at [1081, 161] on icon at bounding box center [1082, 161] width 10 height 10
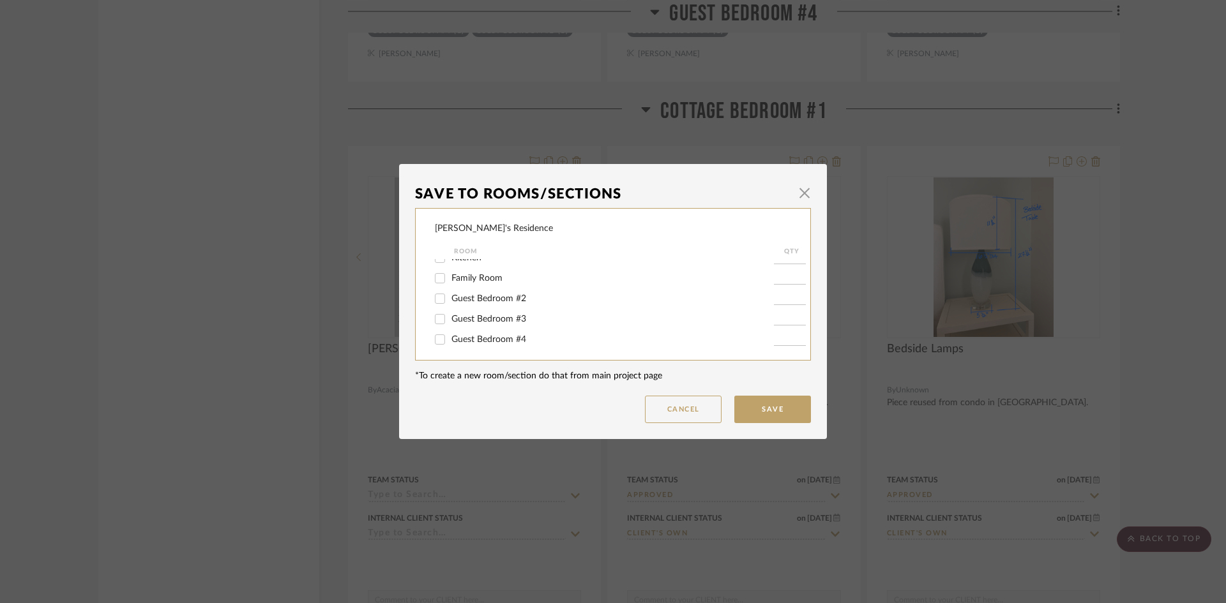
scroll to position [73, 0]
click at [436, 321] on input "Guest Bedroom #4" at bounding box center [440, 319] width 20 height 20
checkbox input "true"
type input "1"
click at [434, 337] on input "Cottage Bedroom #1" at bounding box center [440, 340] width 20 height 20
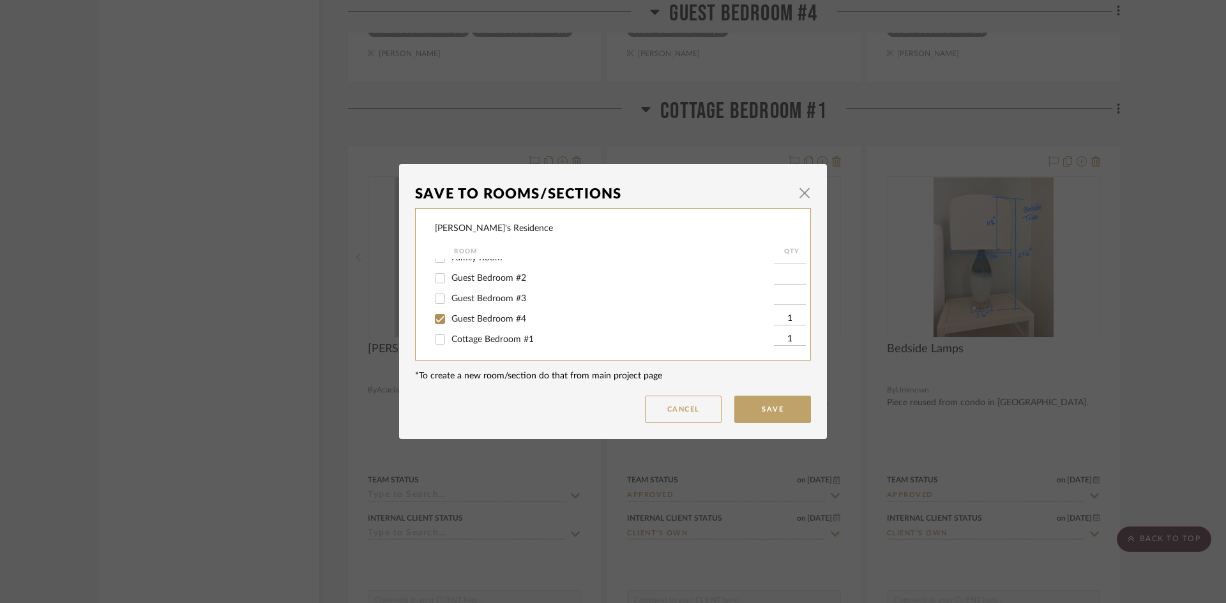
checkbox input "false"
click at [773, 414] on button "Save" at bounding box center [772, 409] width 77 height 27
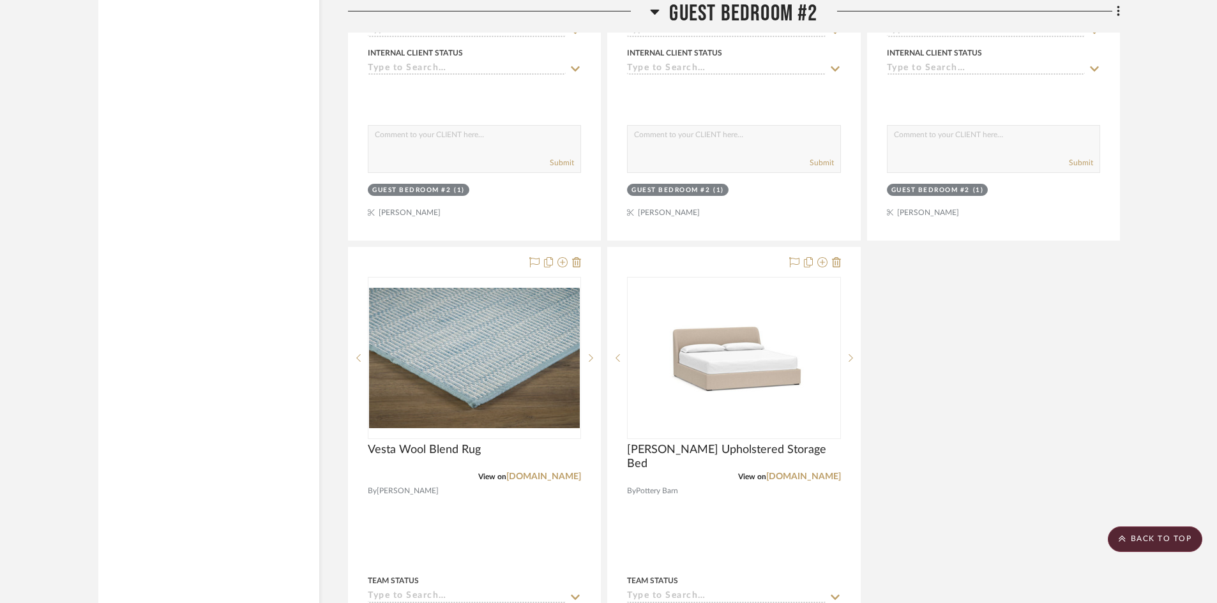
scroll to position [13410, 0]
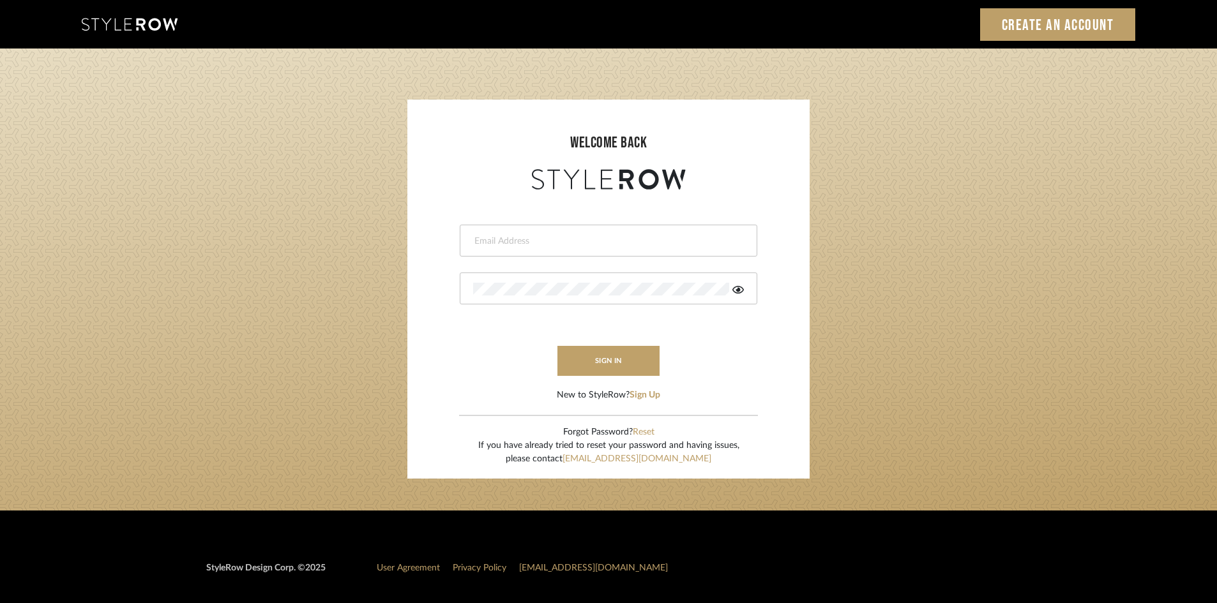
type input "leslie@roomerslimited.com"
click at [739, 293] on icon at bounding box center [737, 290] width 11 height 8
click at [621, 360] on button "sign in" at bounding box center [608, 361] width 102 height 30
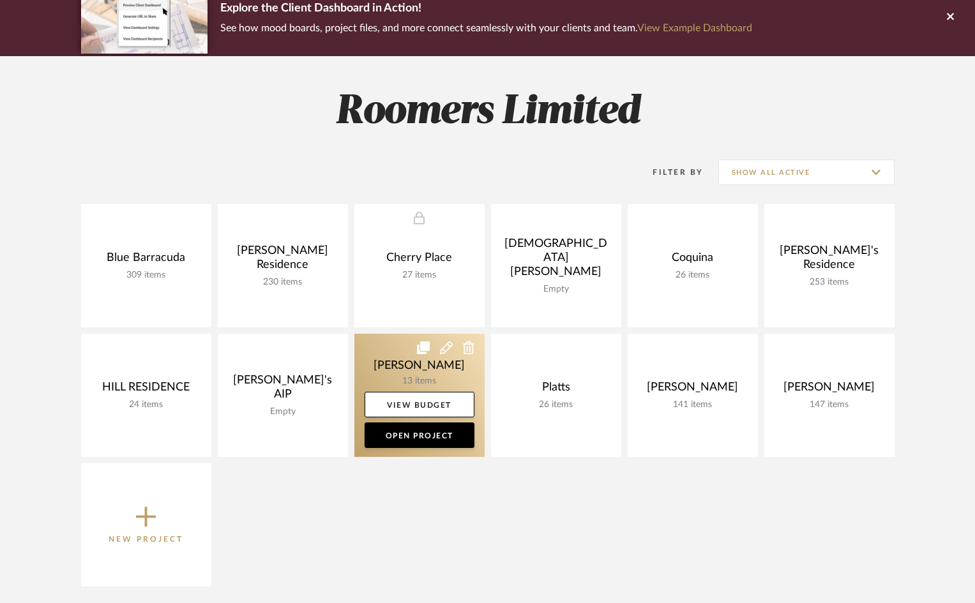
scroll to position [128, 0]
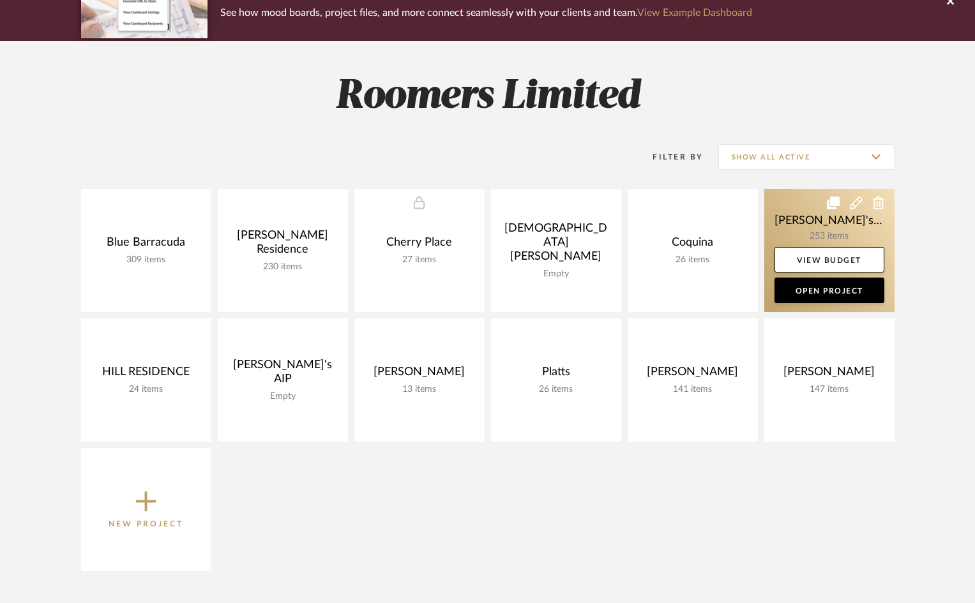
click at [806, 231] on link at bounding box center [829, 250] width 130 height 123
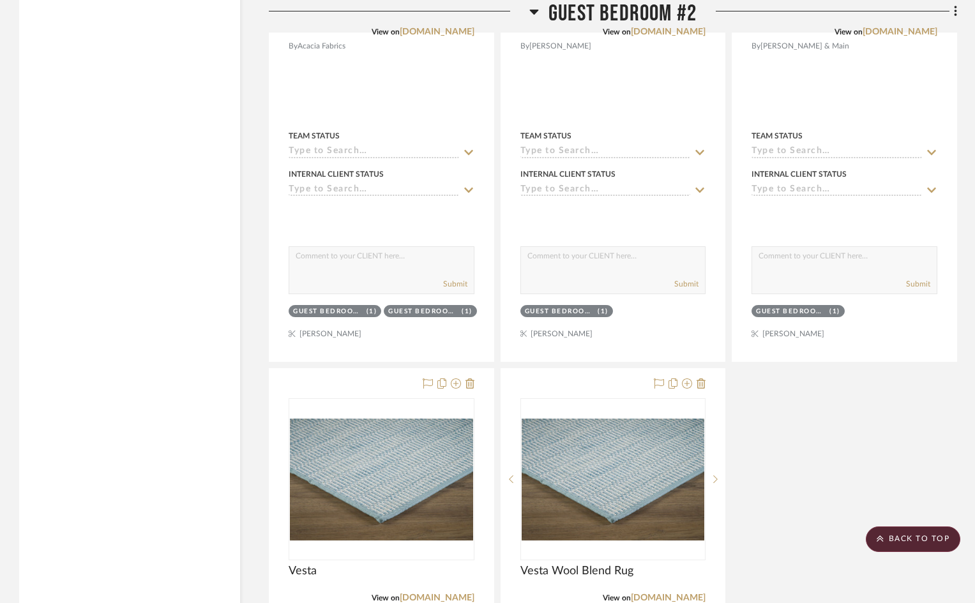
scroll to position [6705, 0]
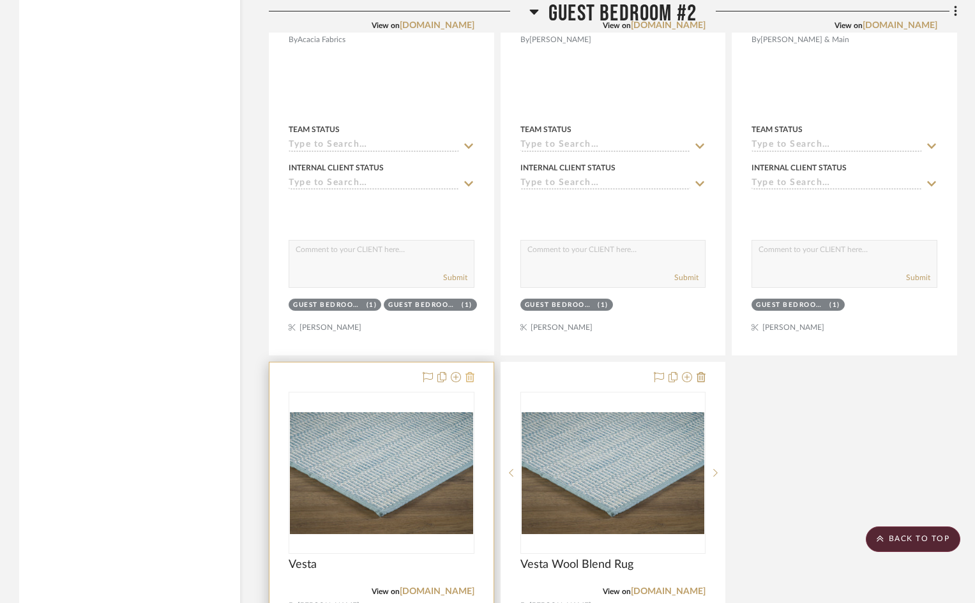
click at [473, 372] on icon at bounding box center [470, 377] width 9 height 10
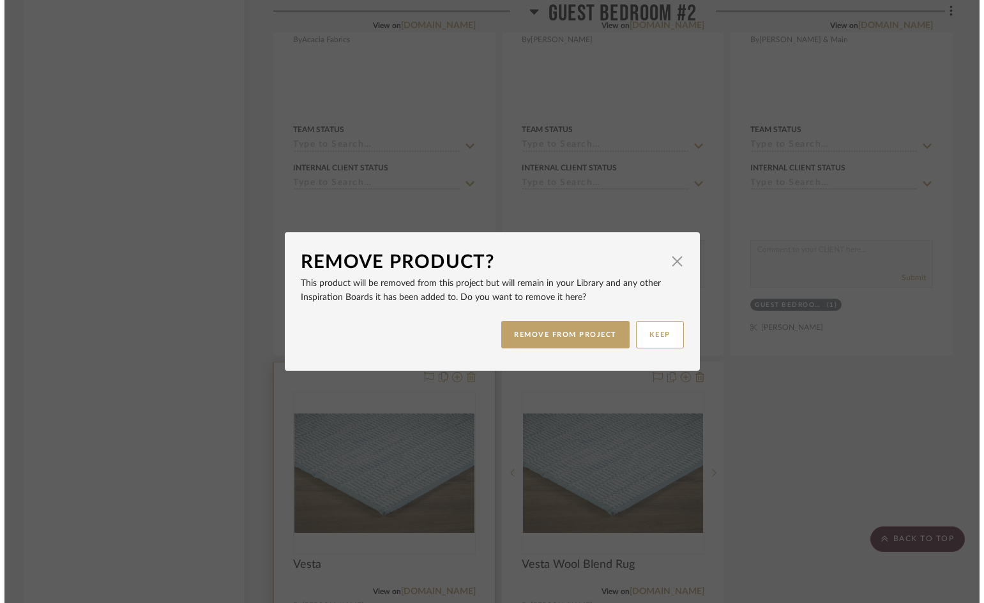
scroll to position [0, 0]
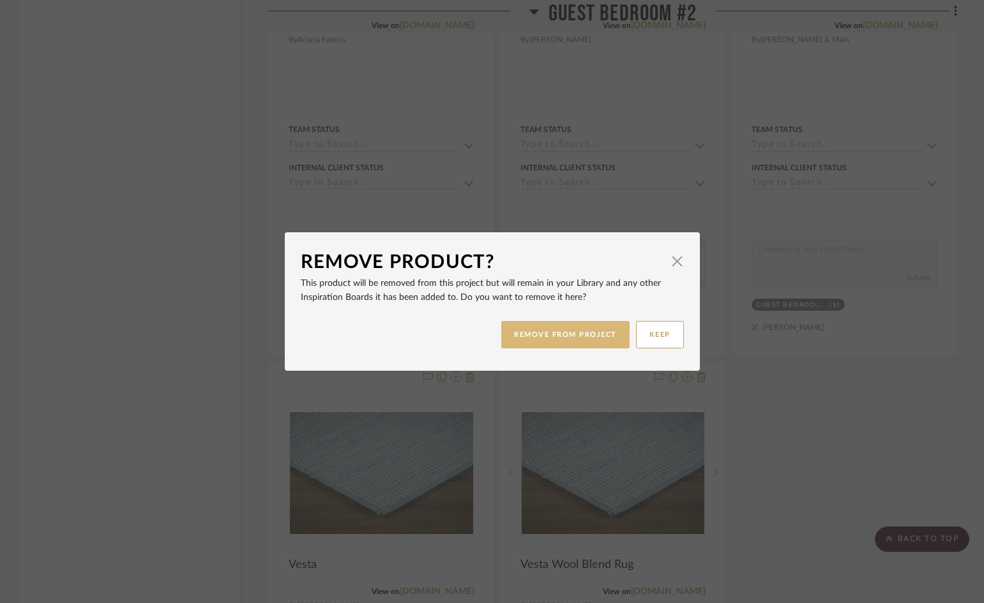
click at [552, 335] on button "REMOVE FROM PROJECT" at bounding box center [565, 334] width 128 height 27
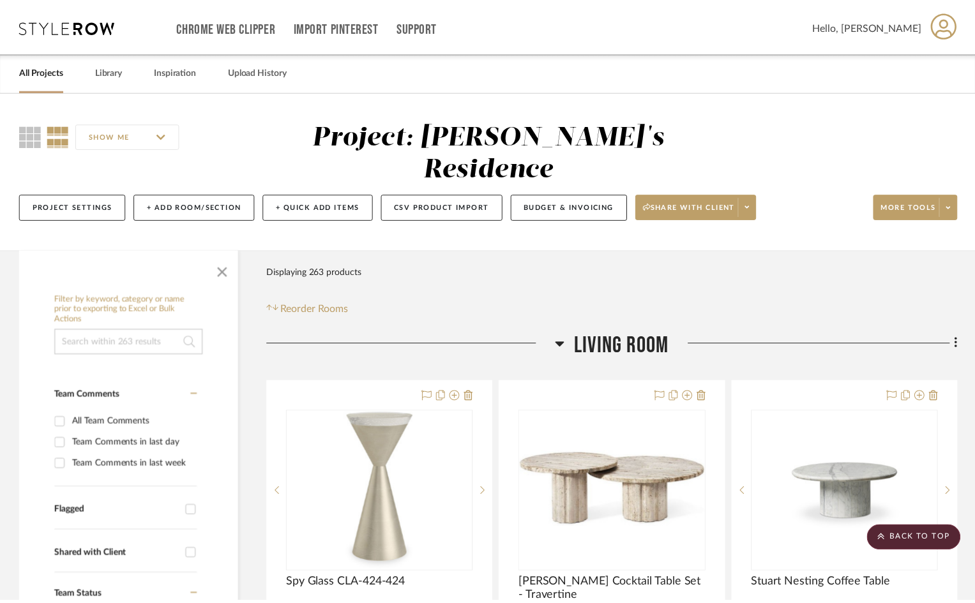
scroll to position [6705, 0]
